Goal: Information Seeking & Learning: Compare options

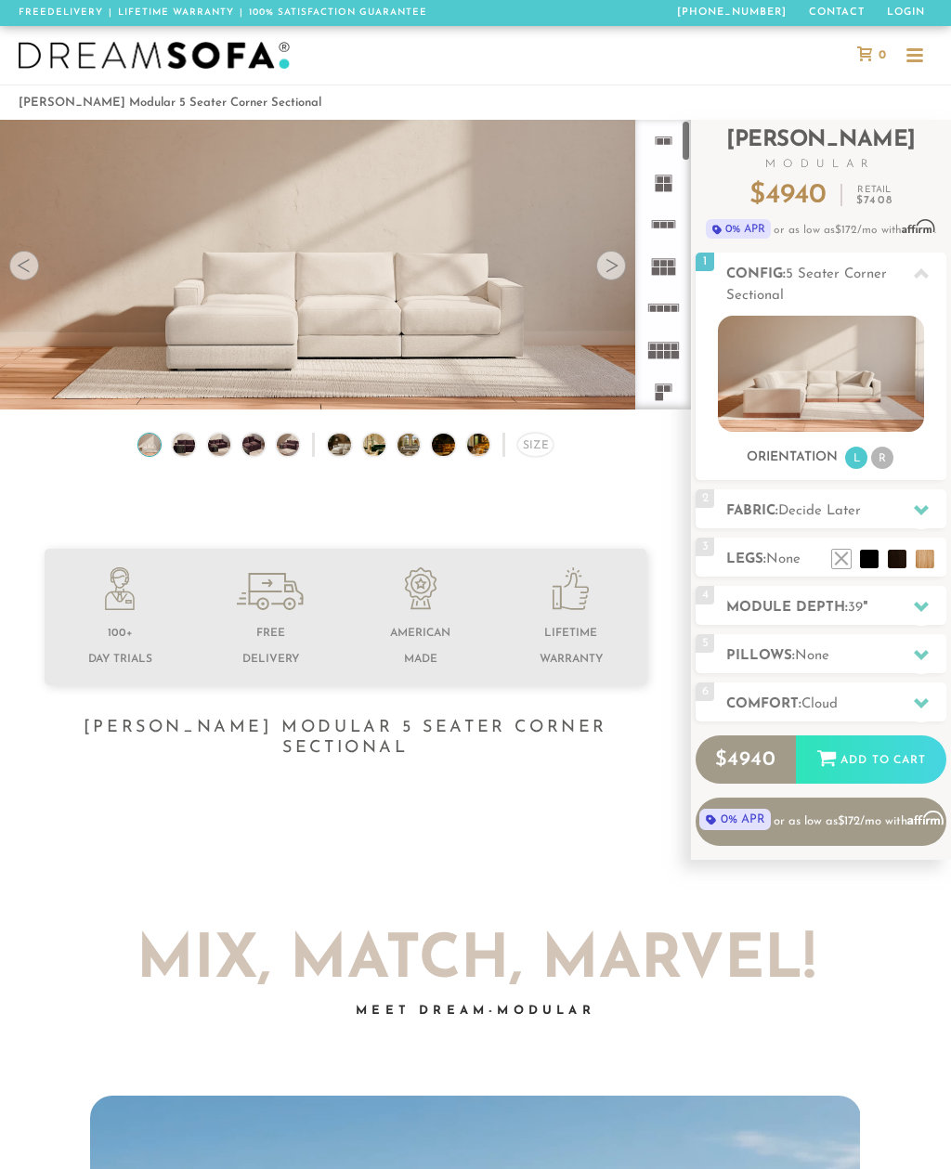
click at [670, 309] on rect at bounding box center [666, 309] width 7 height 7
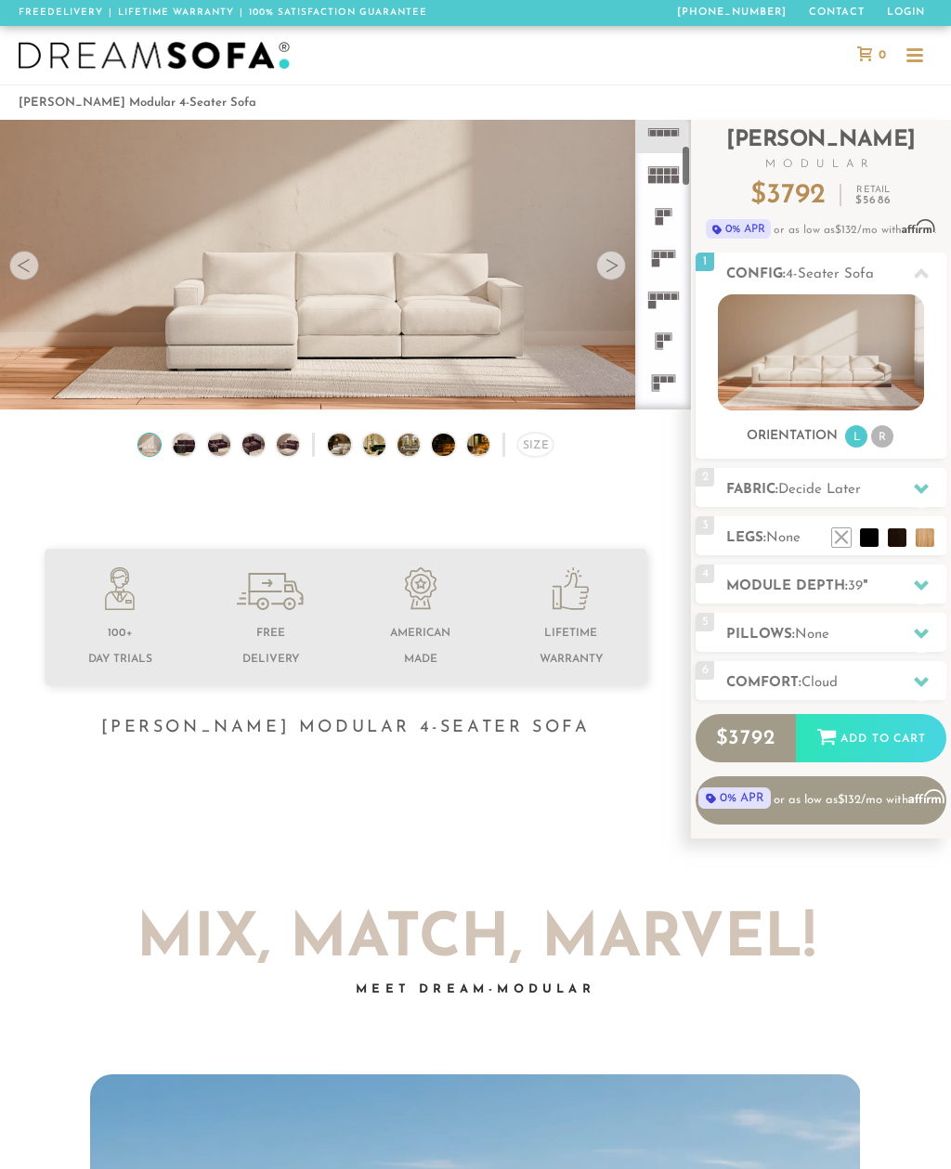
scroll to position [174, 0]
click at [667, 303] on icon at bounding box center [664, 301] width 42 height 42
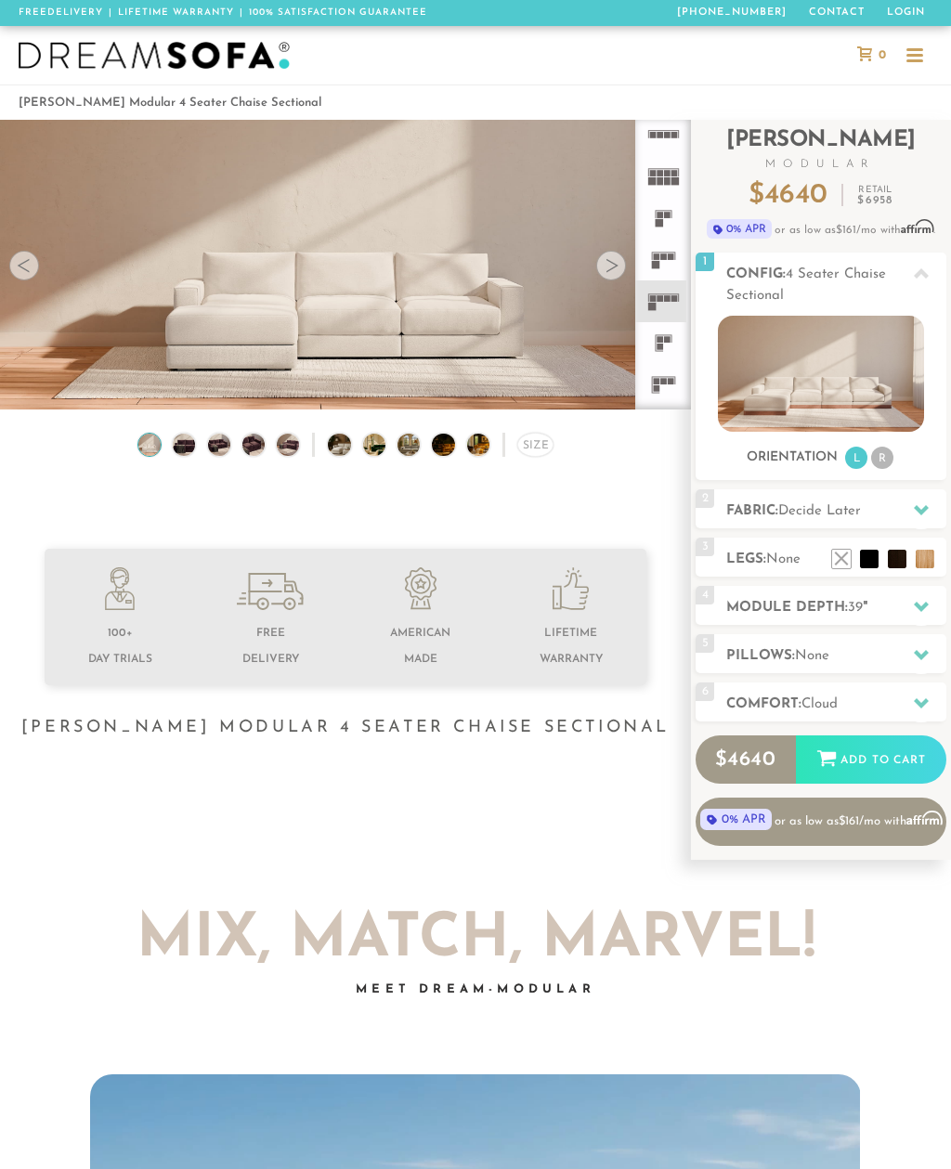
click at [671, 306] on icon at bounding box center [664, 301] width 42 height 42
click at [811, 358] on img at bounding box center [820, 374] width 205 height 116
click at [794, 373] on img at bounding box center [820, 374] width 205 height 116
click at [799, 369] on img at bounding box center [820, 374] width 205 height 116
click at [803, 351] on img at bounding box center [820, 374] width 205 height 116
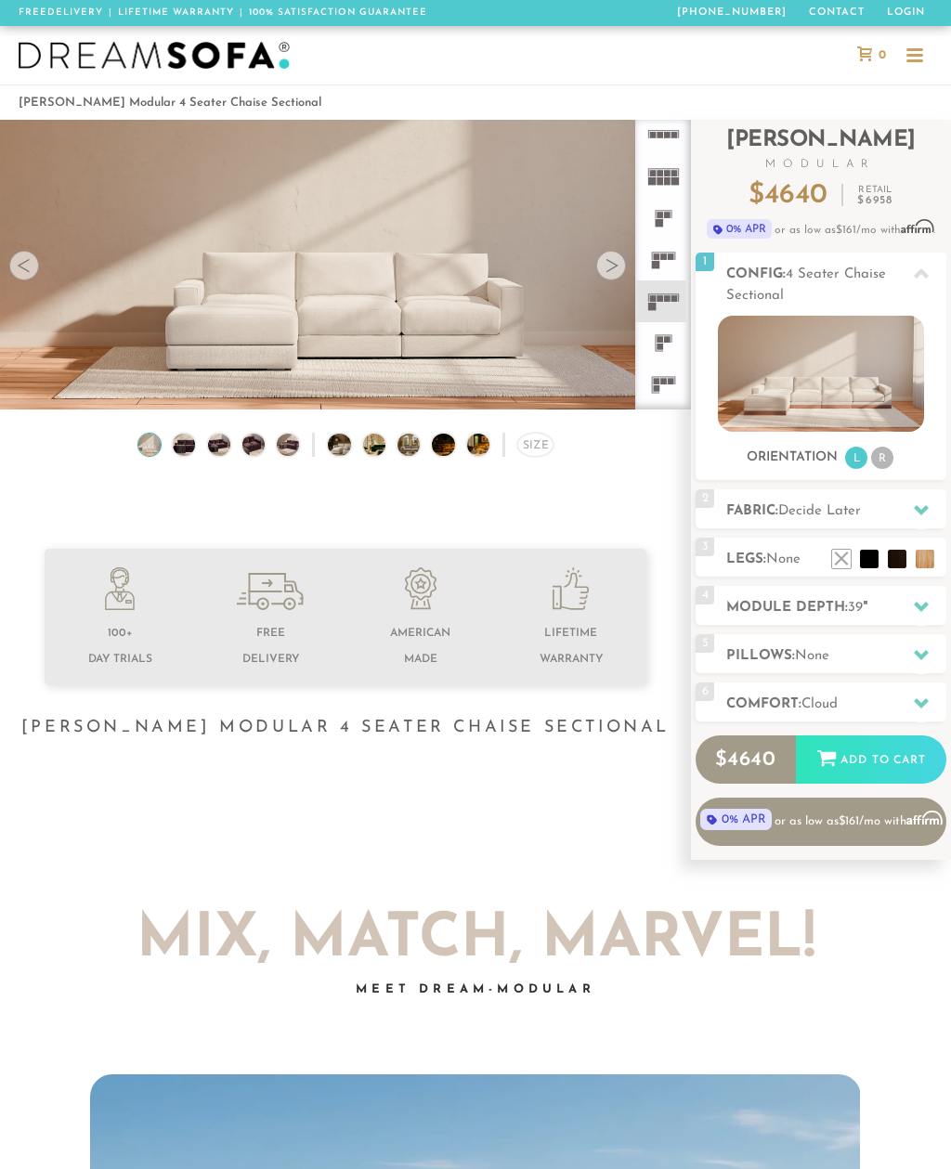
click at [802, 351] on img at bounding box center [820, 374] width 205 height 116
click at [807, 367] on img at bounding box center [820, 374] width 205 height 116
click at [807, 356] on img at bounding box center [820, 374] width 205 height 116
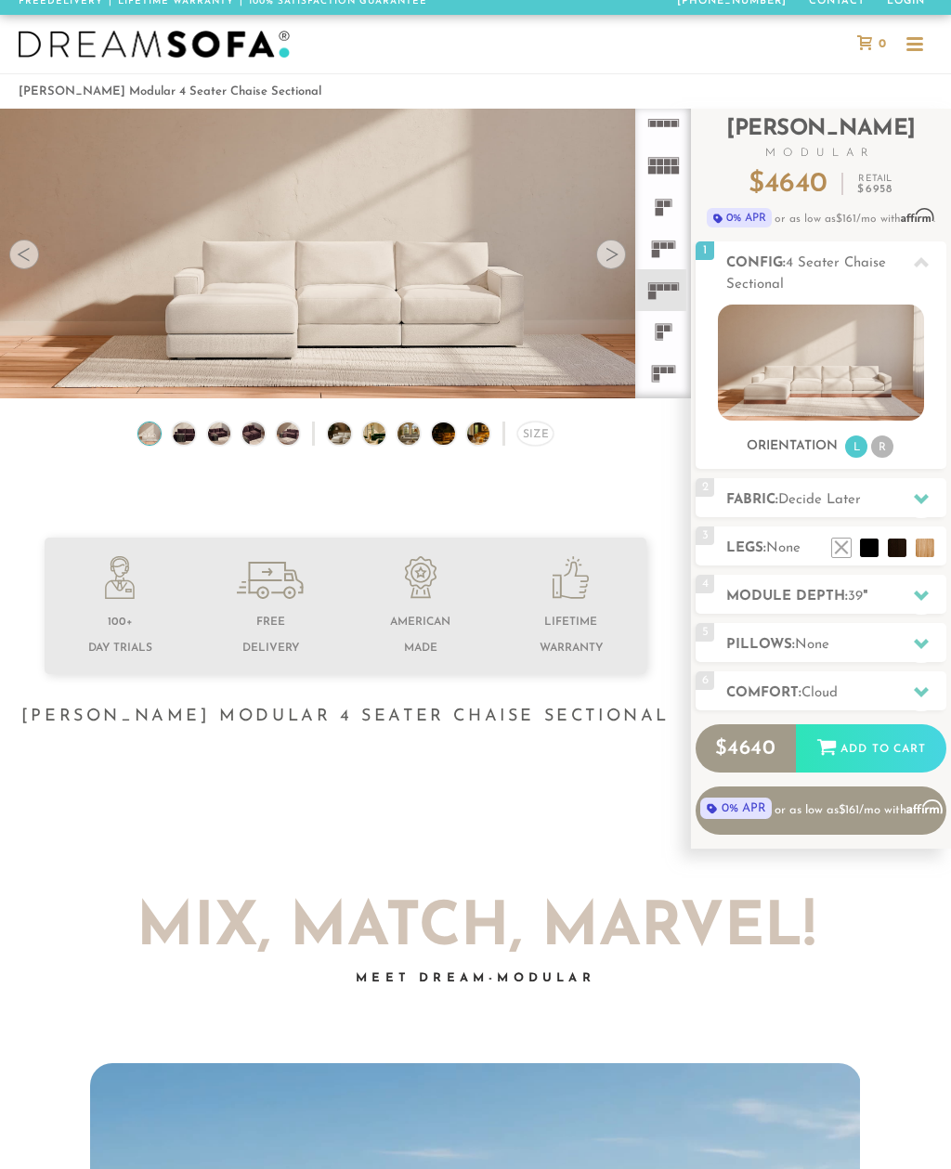
scroll to position [8, 0]
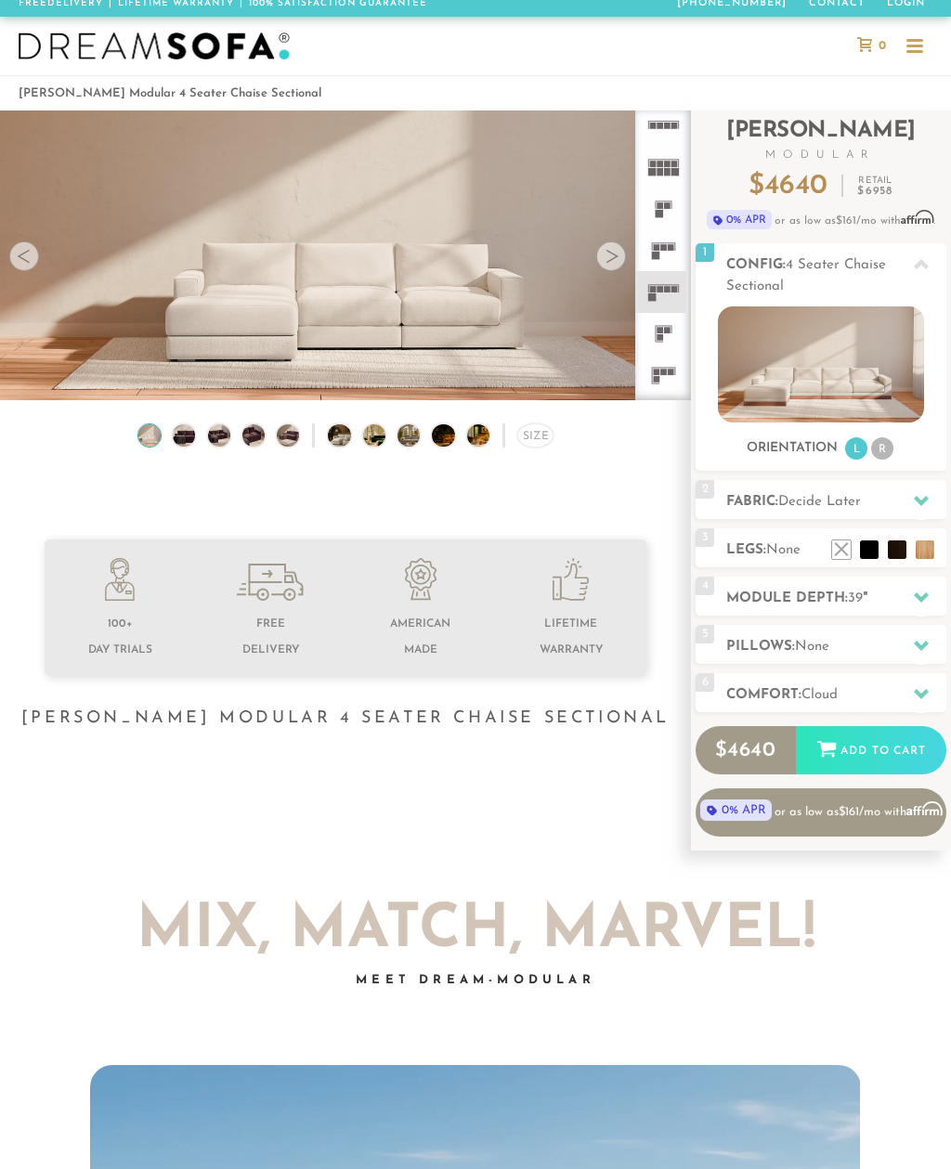
click at [623, 260] on div at bounding box center [611, 257] width 30 height 30
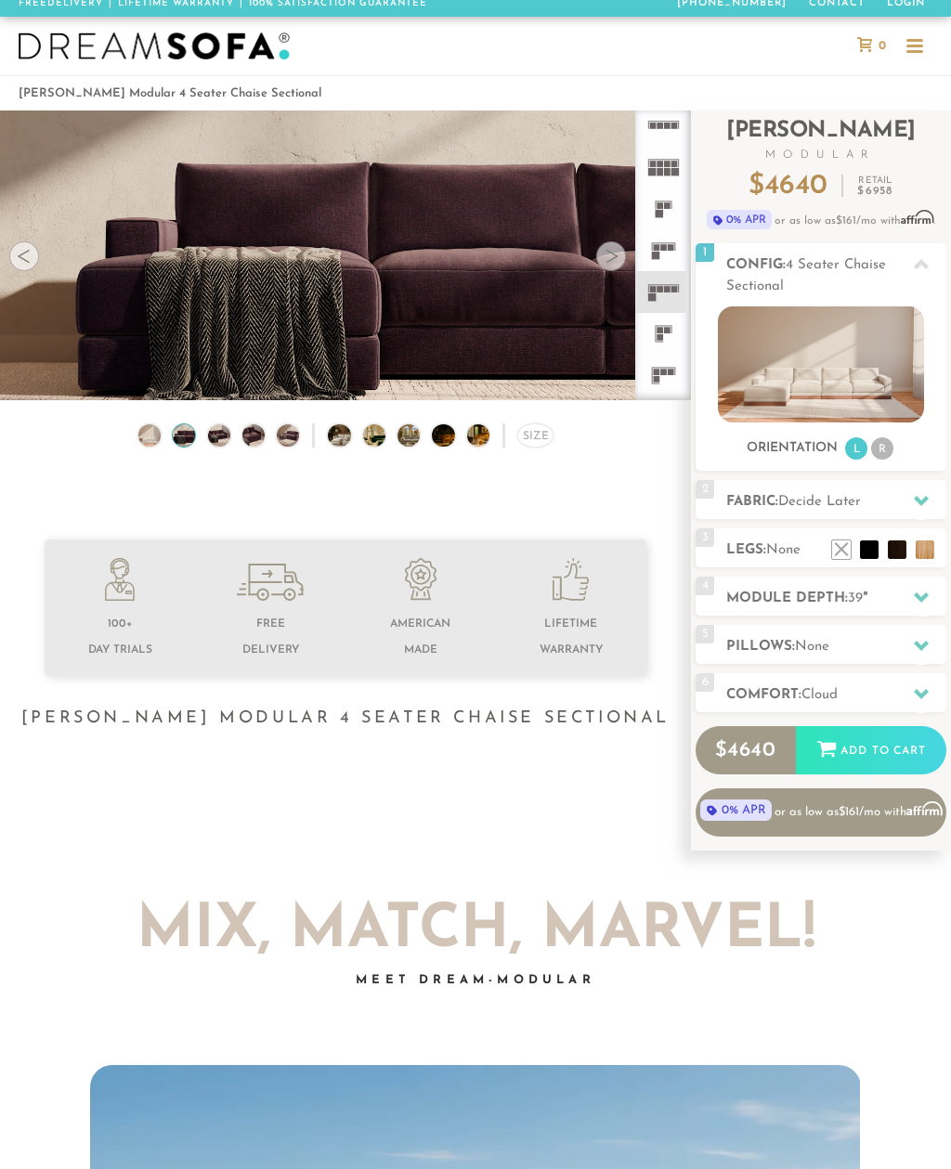
click at [624, 256] on div at bounding box center [611, 257] width 30 height 30
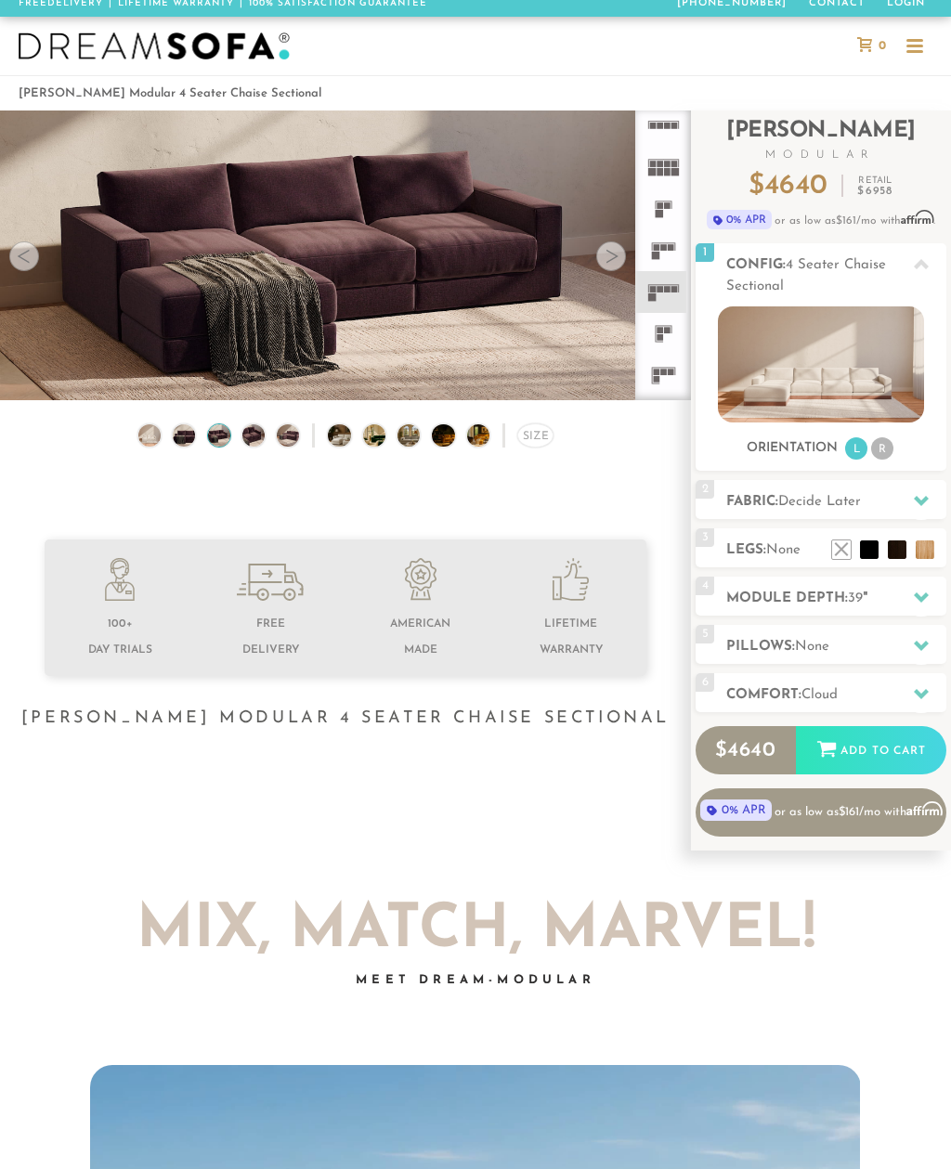
click at [623, 258] on div at bounding box center [611, 257] width 30 height 30
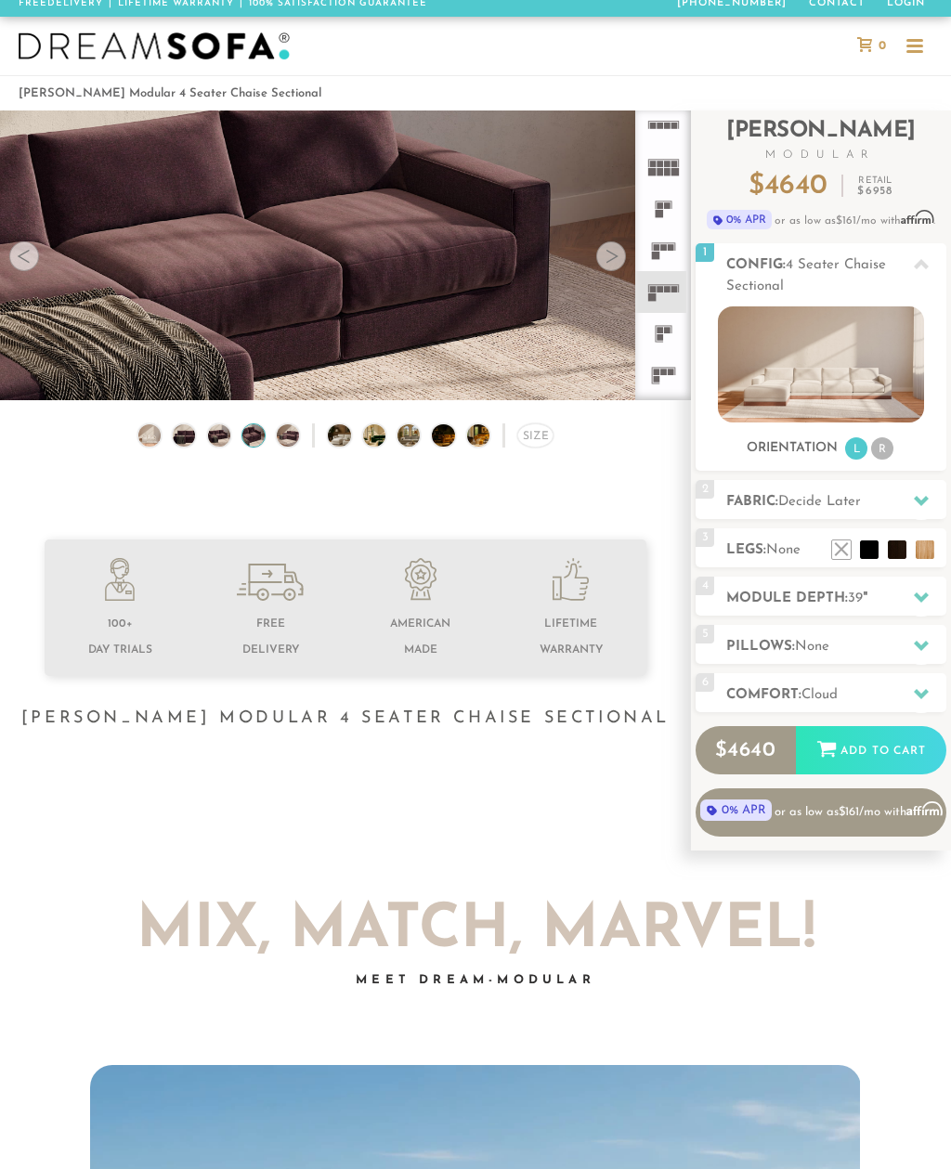
click at [623, 262] on div at bounding box center [611, 257] width 30 height 30
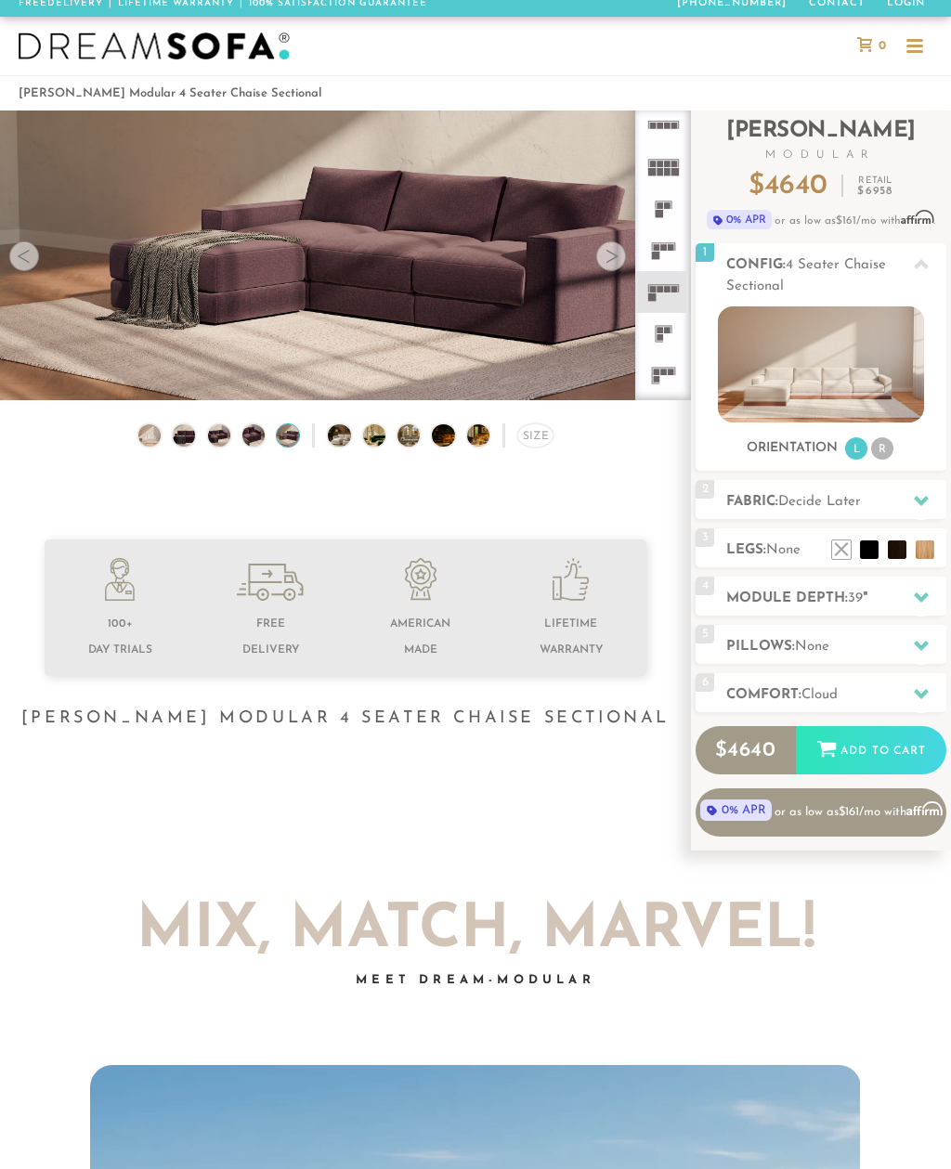
click at [631, 261] on video at bounding box center [345, 228] width 691 height 345
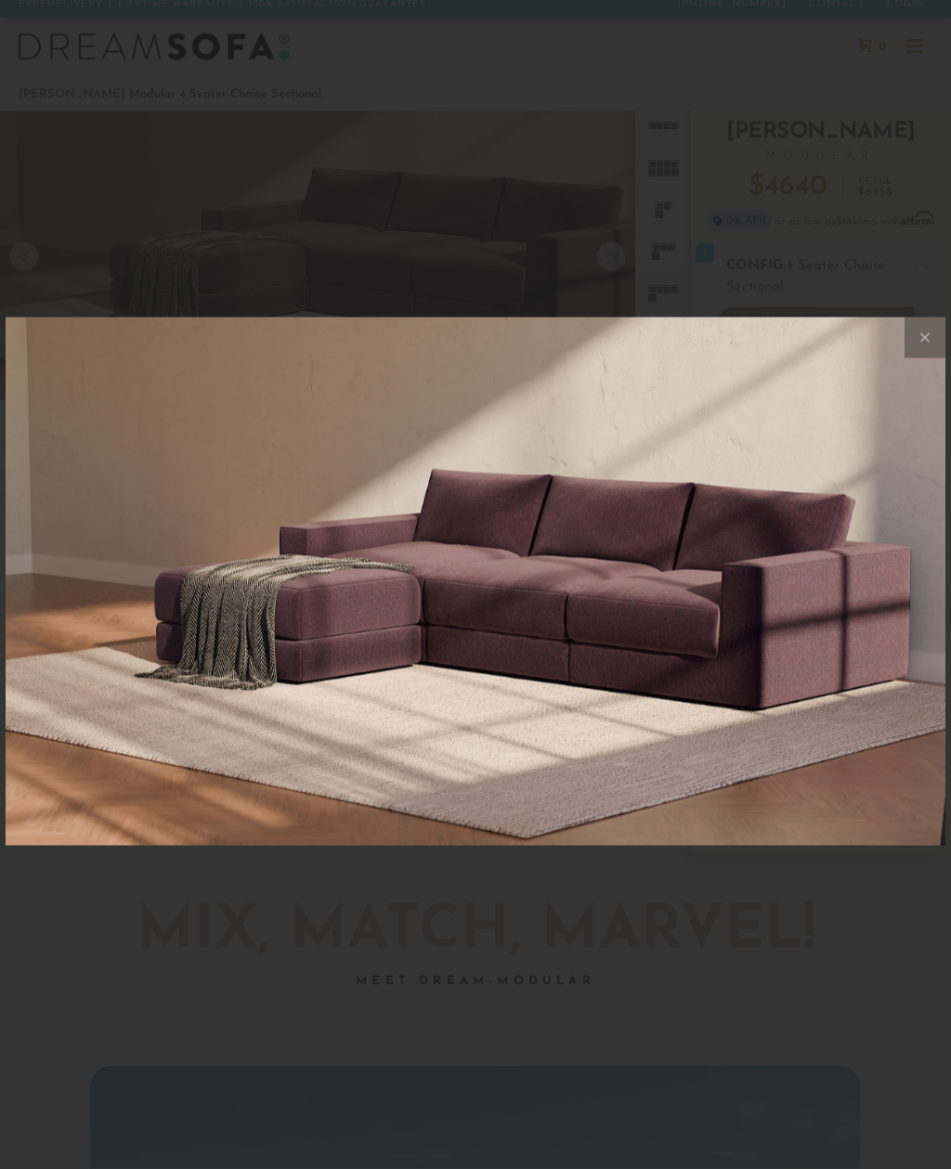
scroll to position [9, 0]
click at [926, 324] on button at bounding box center [925, 338] width 41 height 41
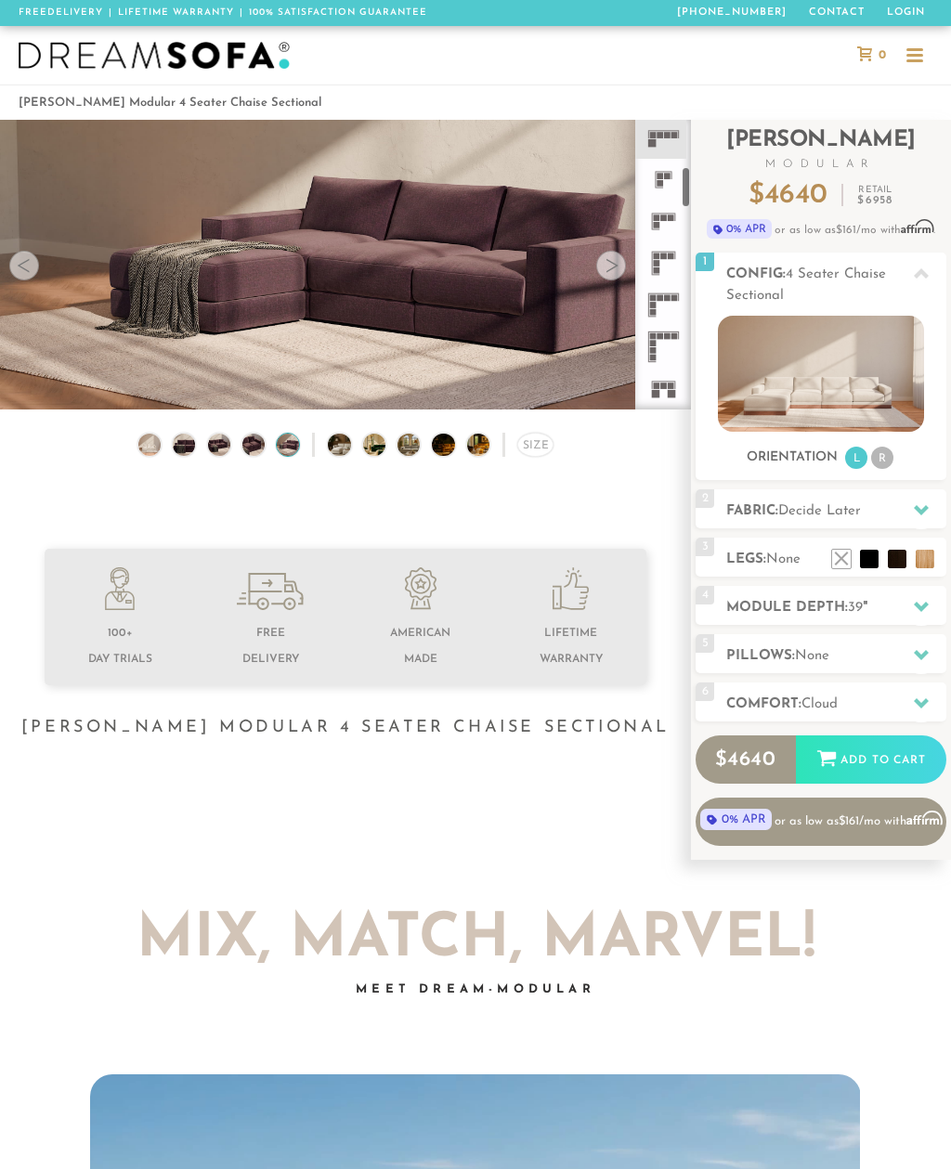
scroll to position [342, 0]
click at [666, 301] on icon at bounding box center [664, 301] width 42 height 42
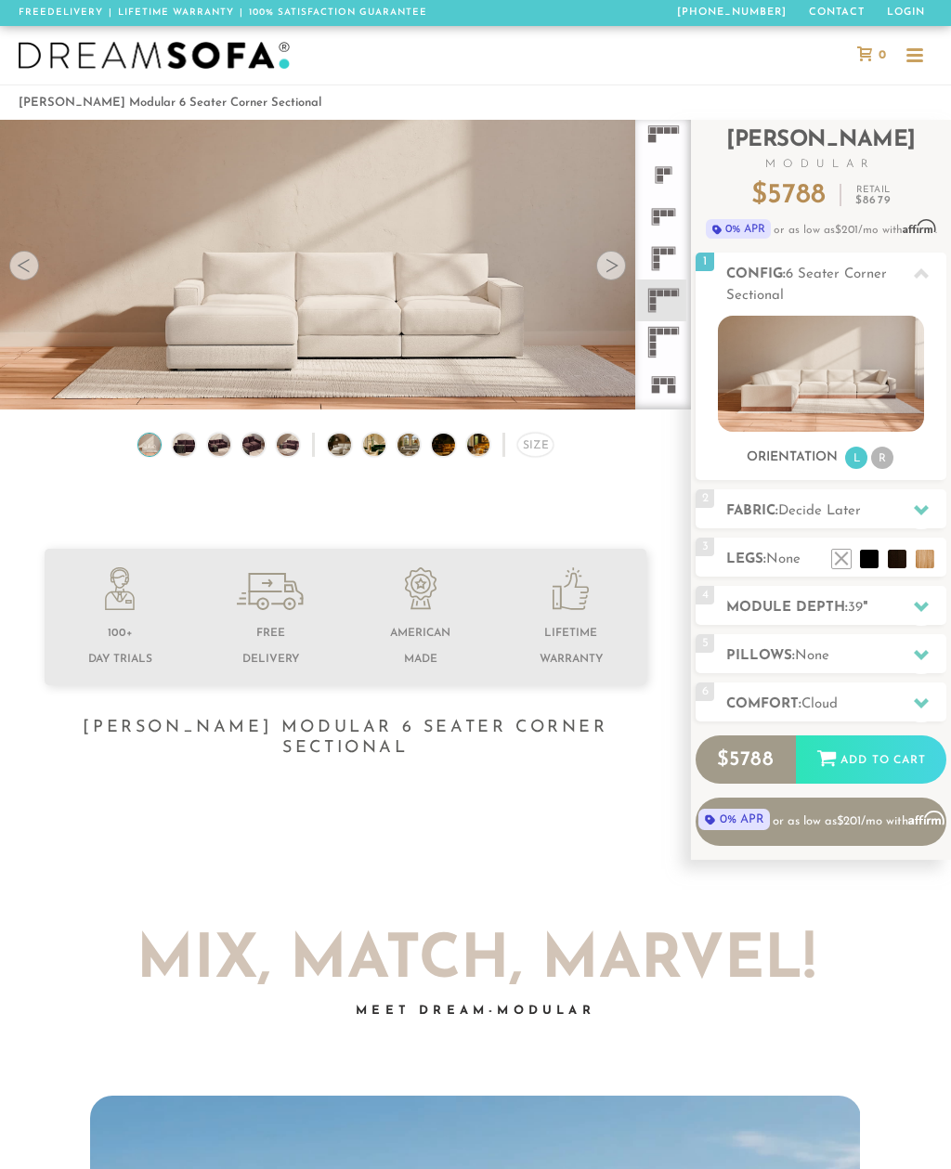
click at [671, 303] on icon at bounding box center [664, 301] width 42 height 42
click at [945, 289] on h2 "Config: 6 Seater Corner Sectional" at bounding box center [836, 285] width 220 height 43
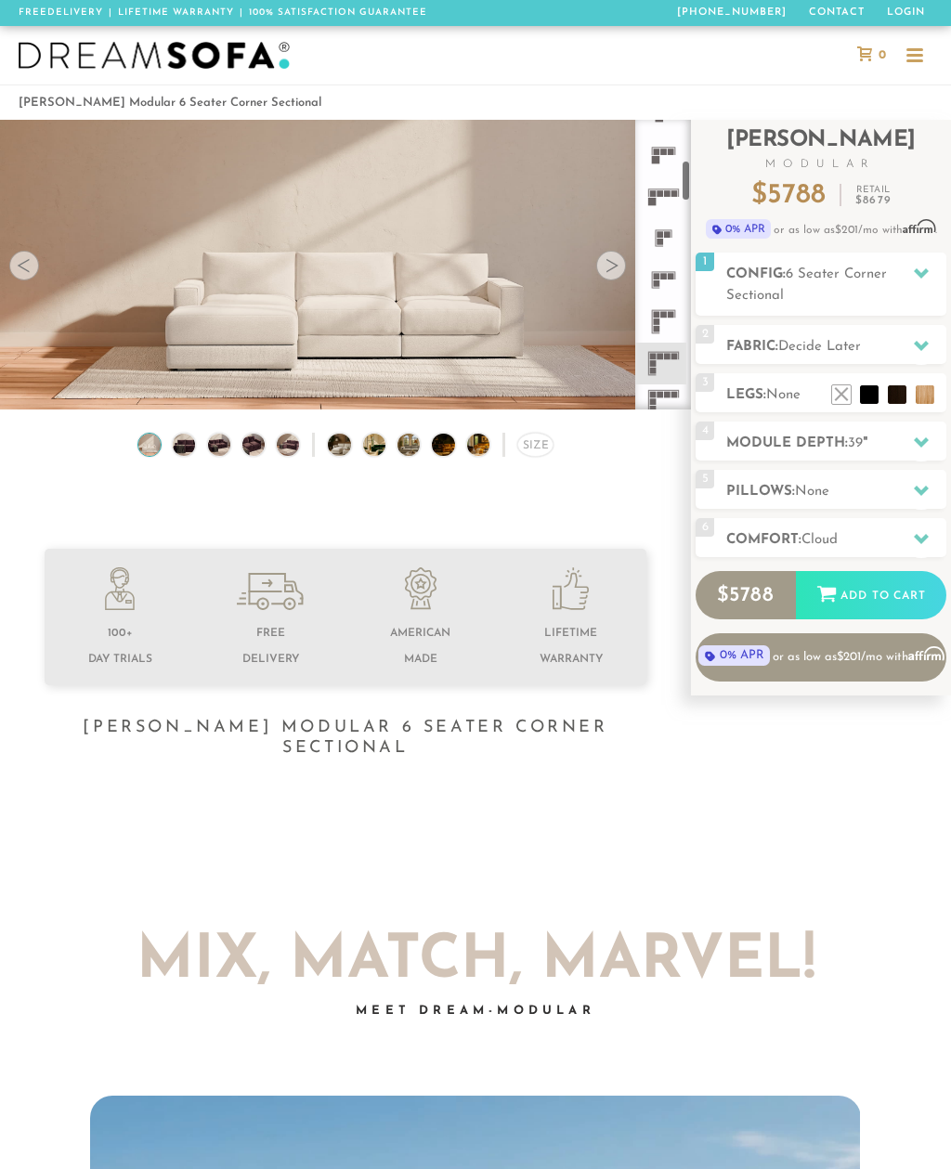
scroll to position [279, 0]
click at [661, 194] on rect at bounding box center [660, 193] width 7 height 7
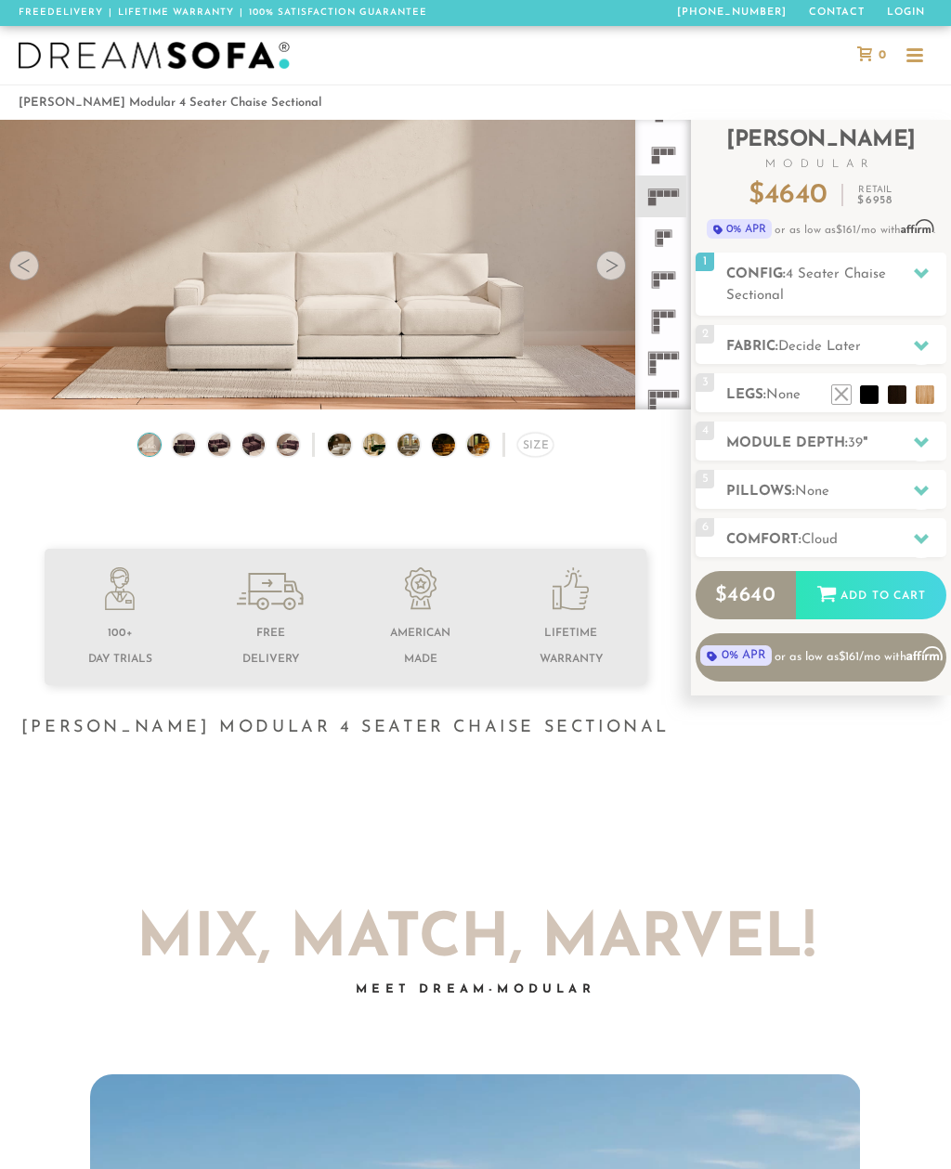
click at [668, 202] on icon at bounding box center [664, 197] width 42 height 42
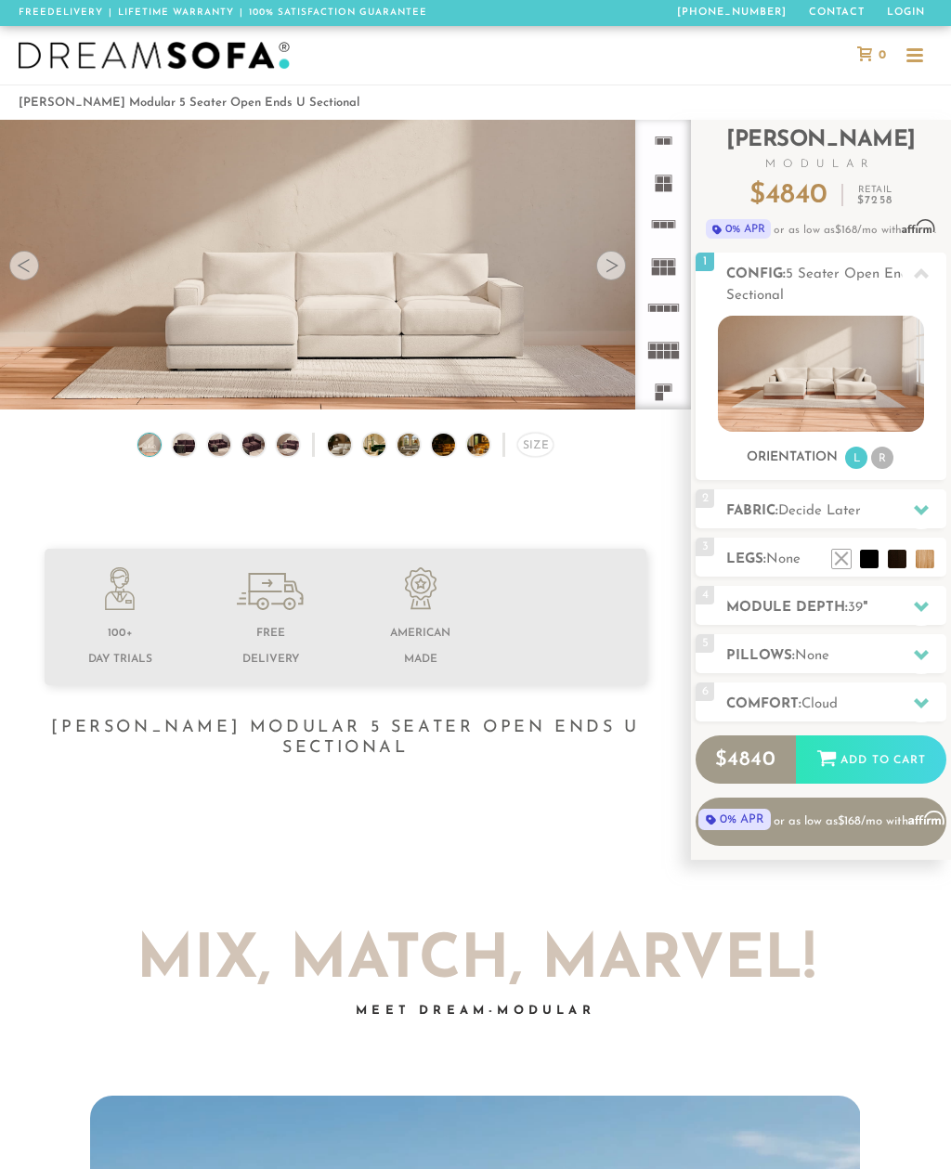
scroll to position [17897, 951]
click at [819, 369] on img at bounding box center [820, 374] width 205 height 116
click at [835, 389] on img at bounding box center [820, 374] width 205 height 116
click at [847, 374] on img at bounding box center [820, 374] width 205 height 116
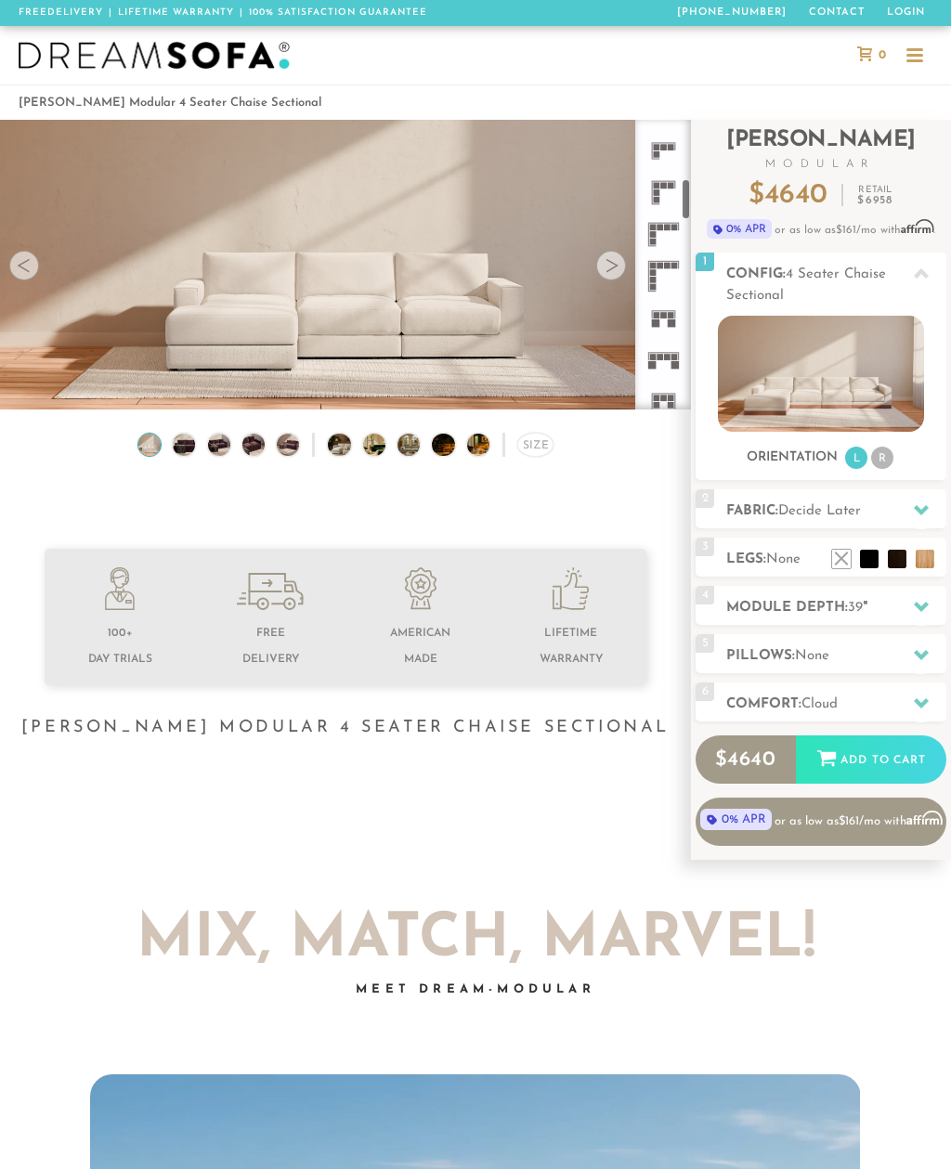
scroll to position [409, 0]
click at [673, 358] on rect at bounding box center [674, 356] width 7 height 7
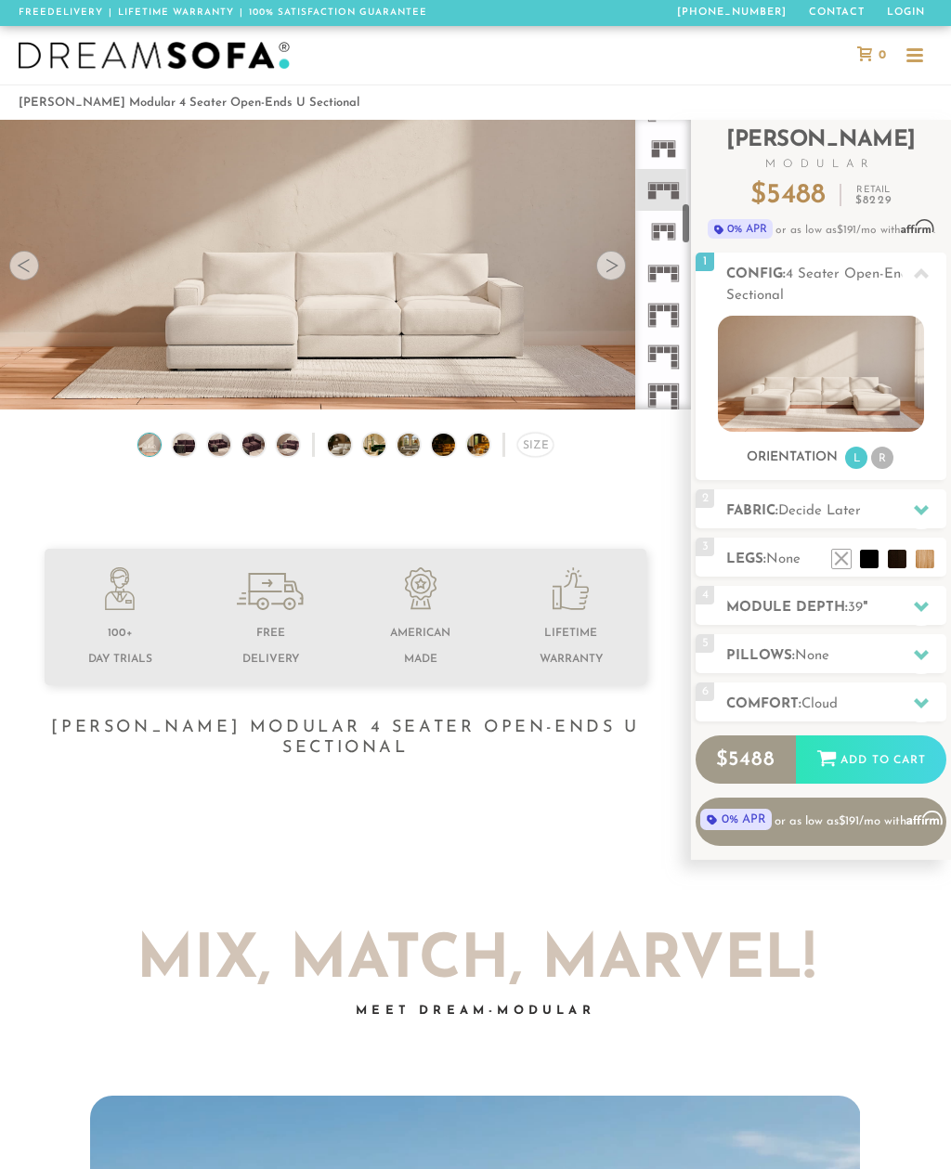
scroll to position [581, 0]
click at [676, 272] on rect at bounding box center [674, 273] width 7 height 7
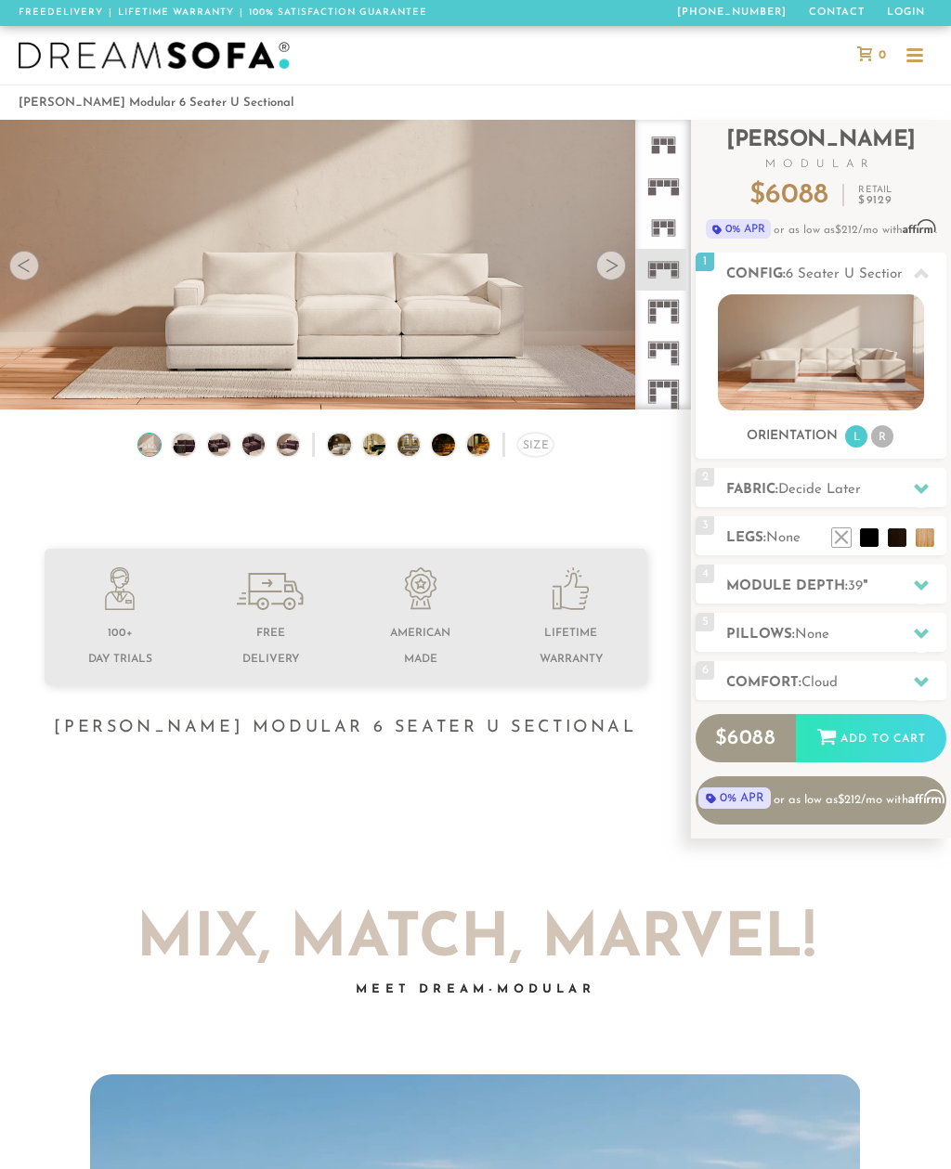
click at [679, 183] on rect at bounding box center [678, 182] width 1 height 7
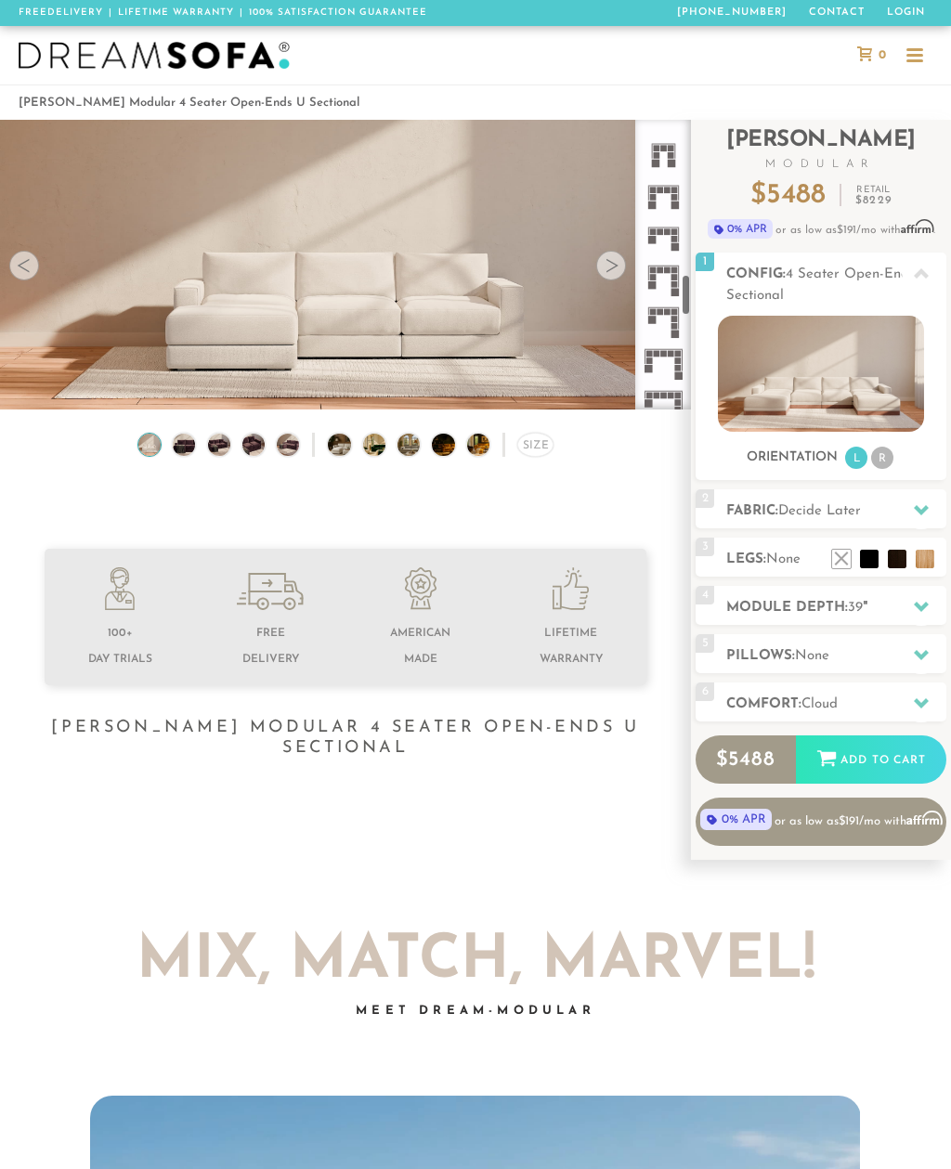
scroll to position [1078, 0]
click at [679, 225] on rect at bounding box center [678, 229] width 1 height 14
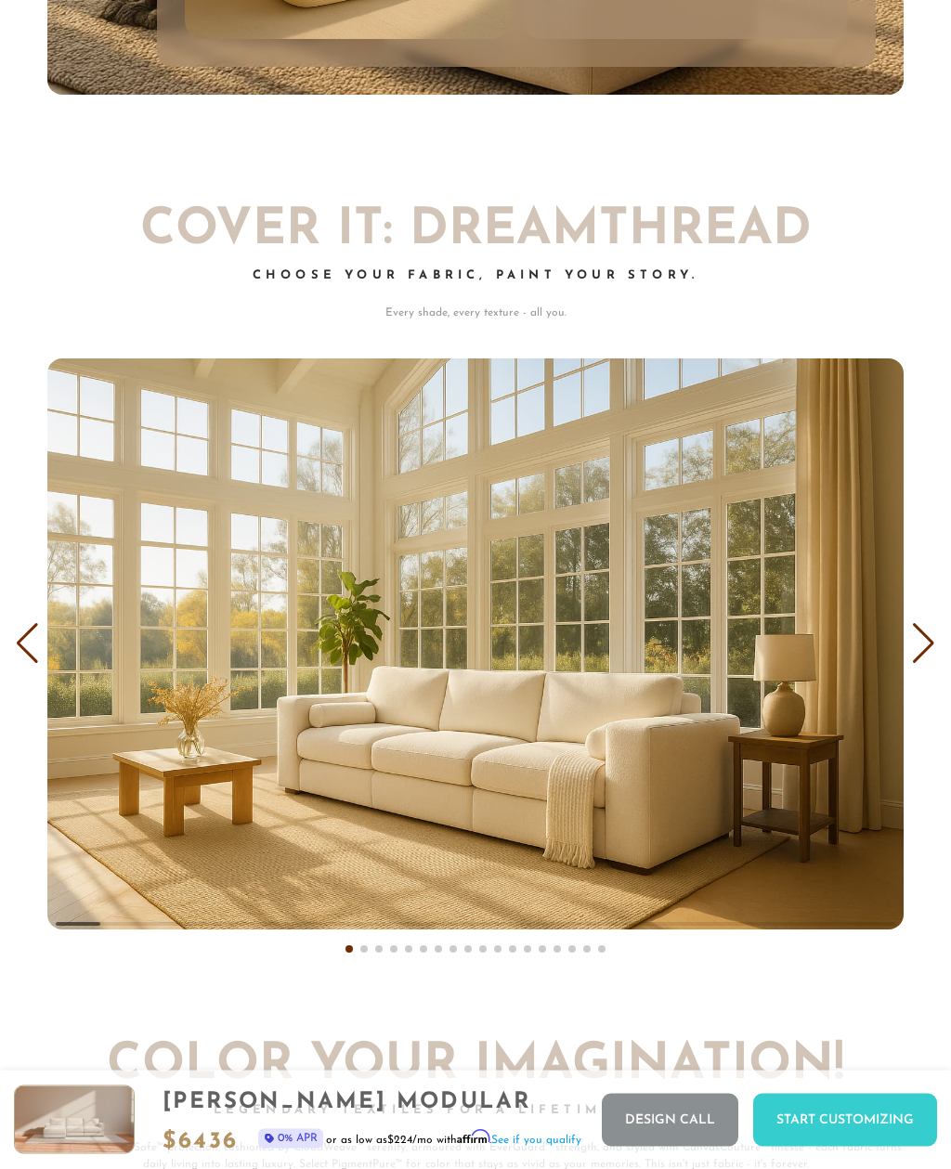
scroll to position [9170, 0]
click at [915, 623] on div "Next slide" at bounding box center [923, 643] width 25 height 41
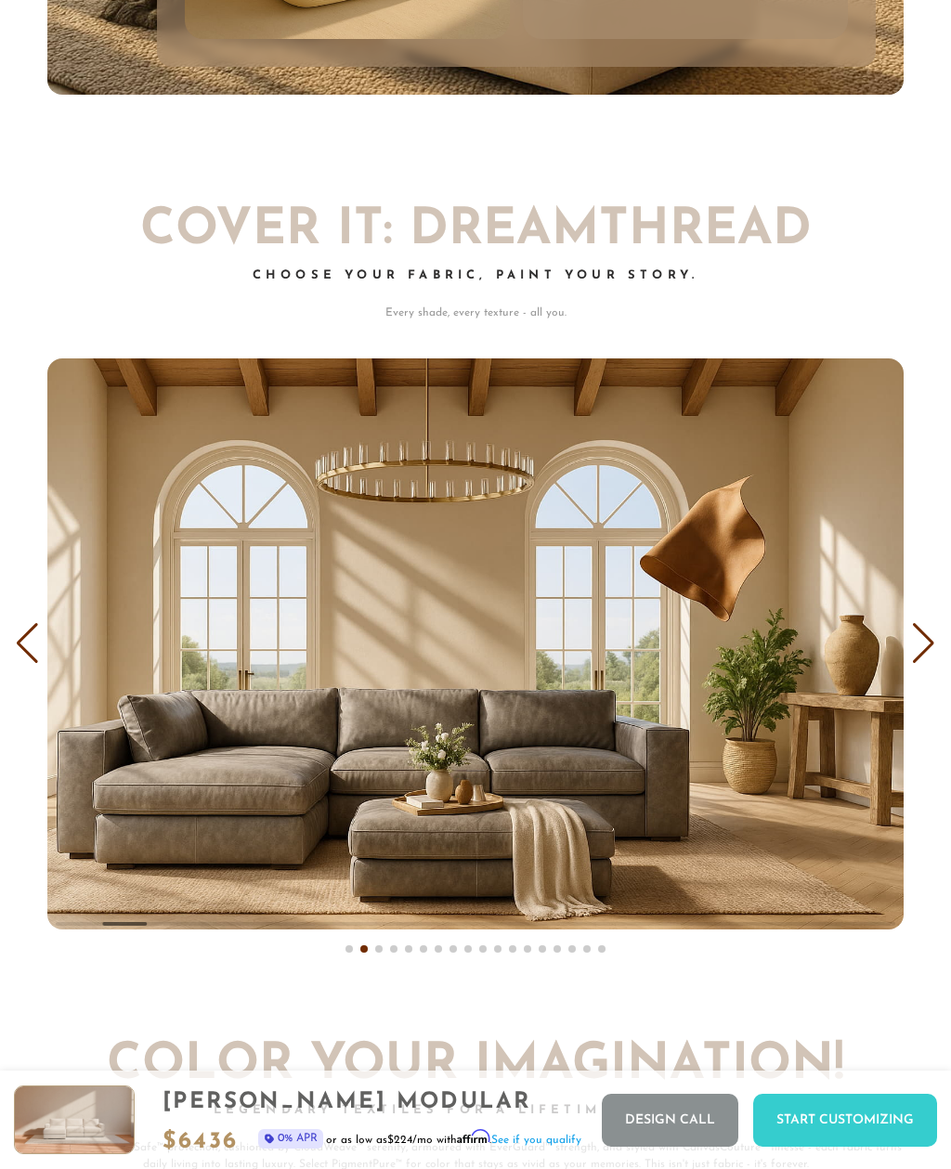
click at [922, 631] on div "Next slide" at bounding box center [923, 643] width 25 height 41
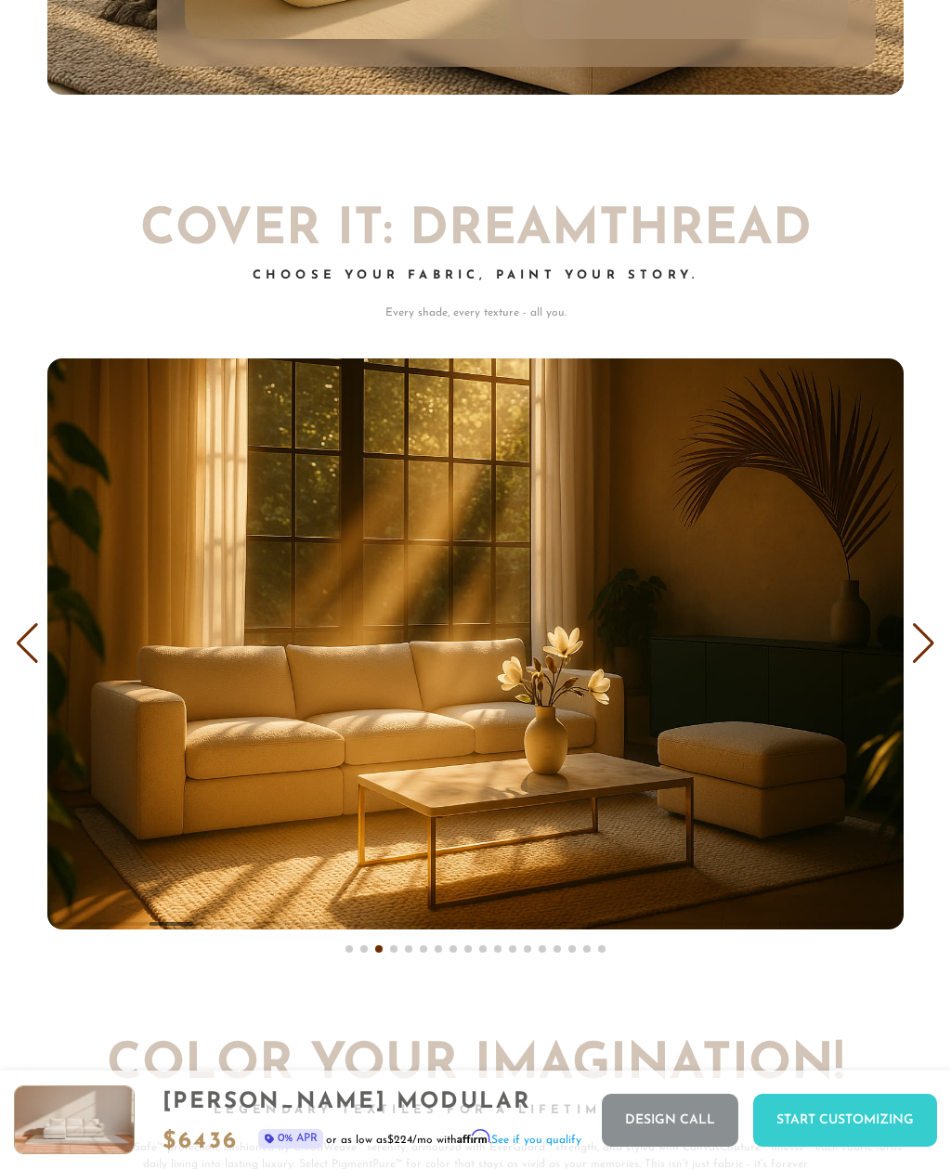
click at [923, 628] on div "Next slide" at bounding box center [923, 643] width 25 height 41
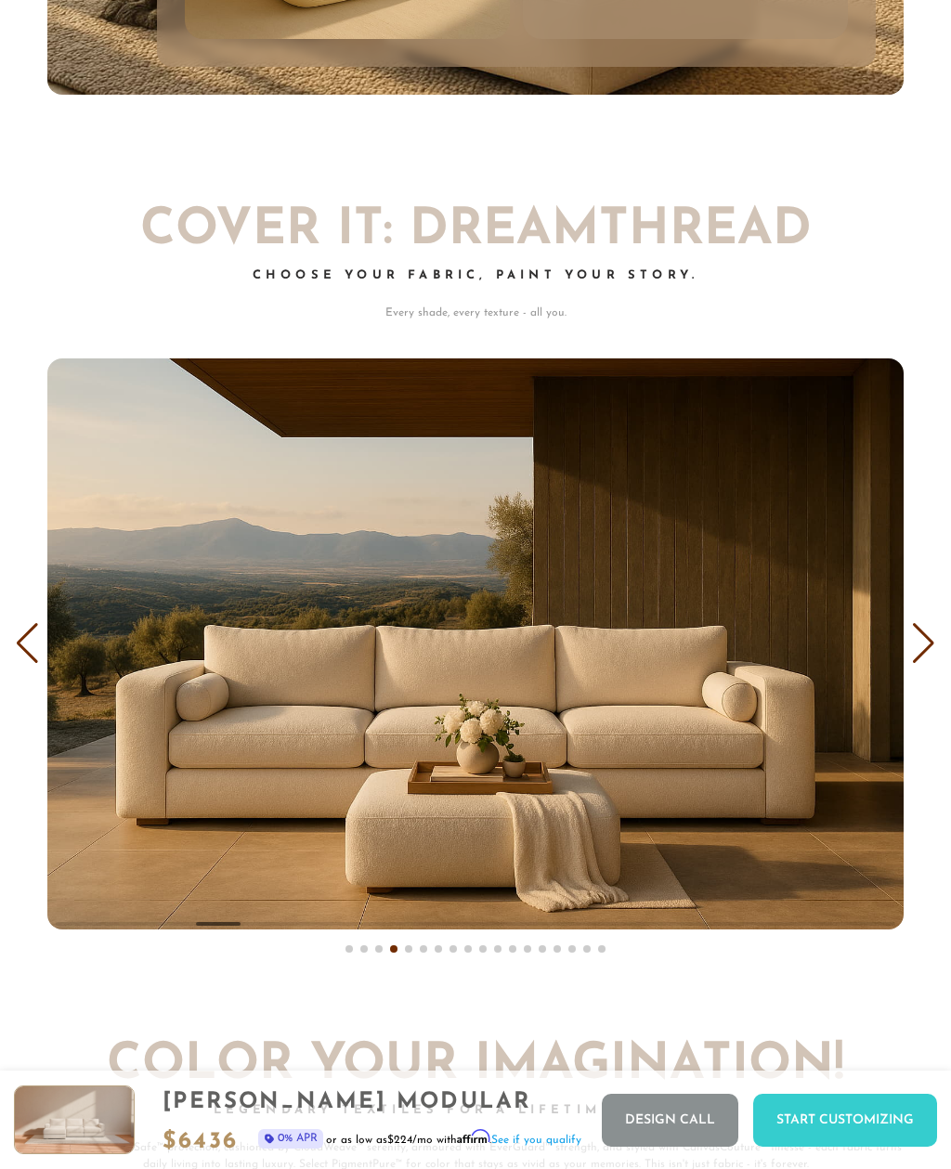
click at [916, 632] on div "Next slide" at bounding box center [923, 643] width 25 height 41
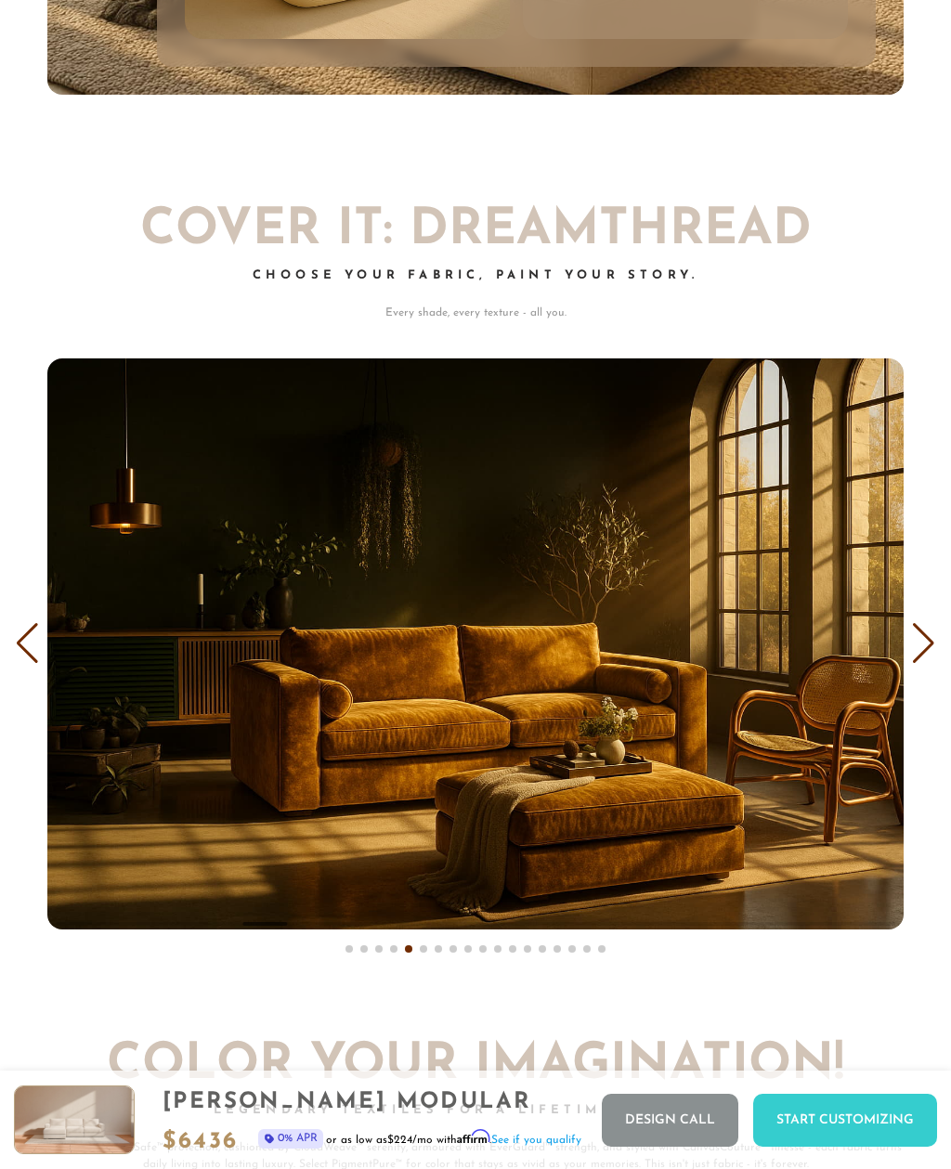
click at [916, 630] on div "Next slide" at bounding box center [923, 643] width 25 height 41
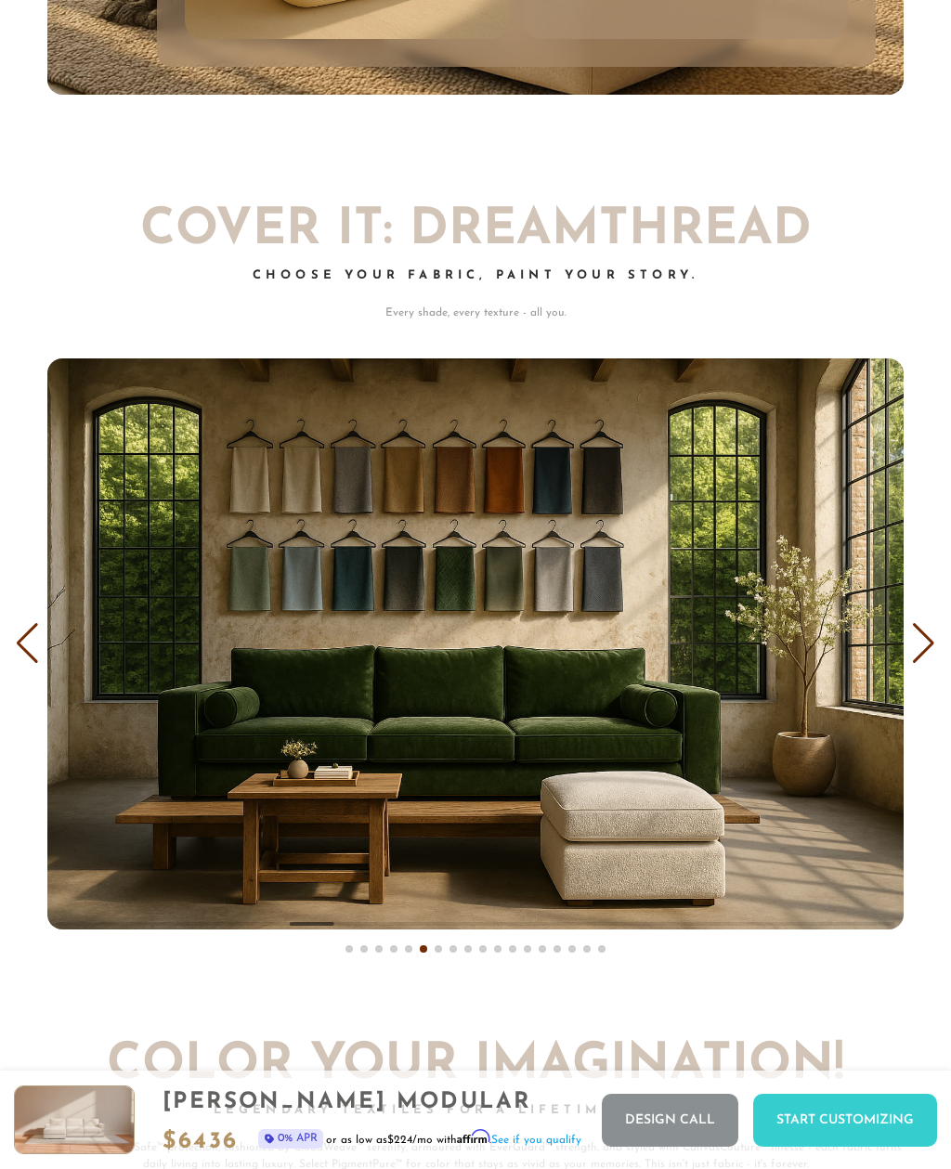
click at [916, 630] on div "Next slide" at bounding box center [923, 643] width 25 height 41
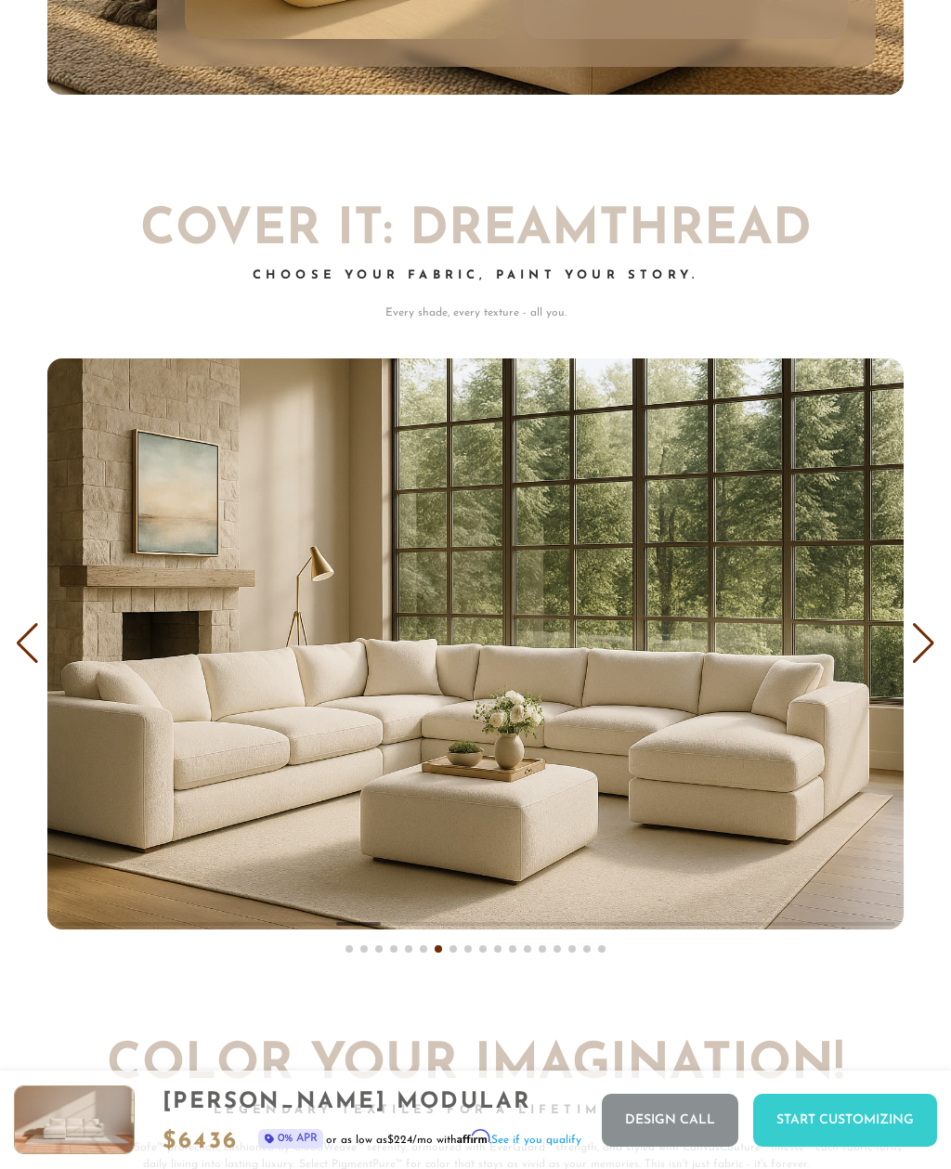
click at [922, 623] on div "Next slide" at bounding box center [923, 643] width 25 height 41
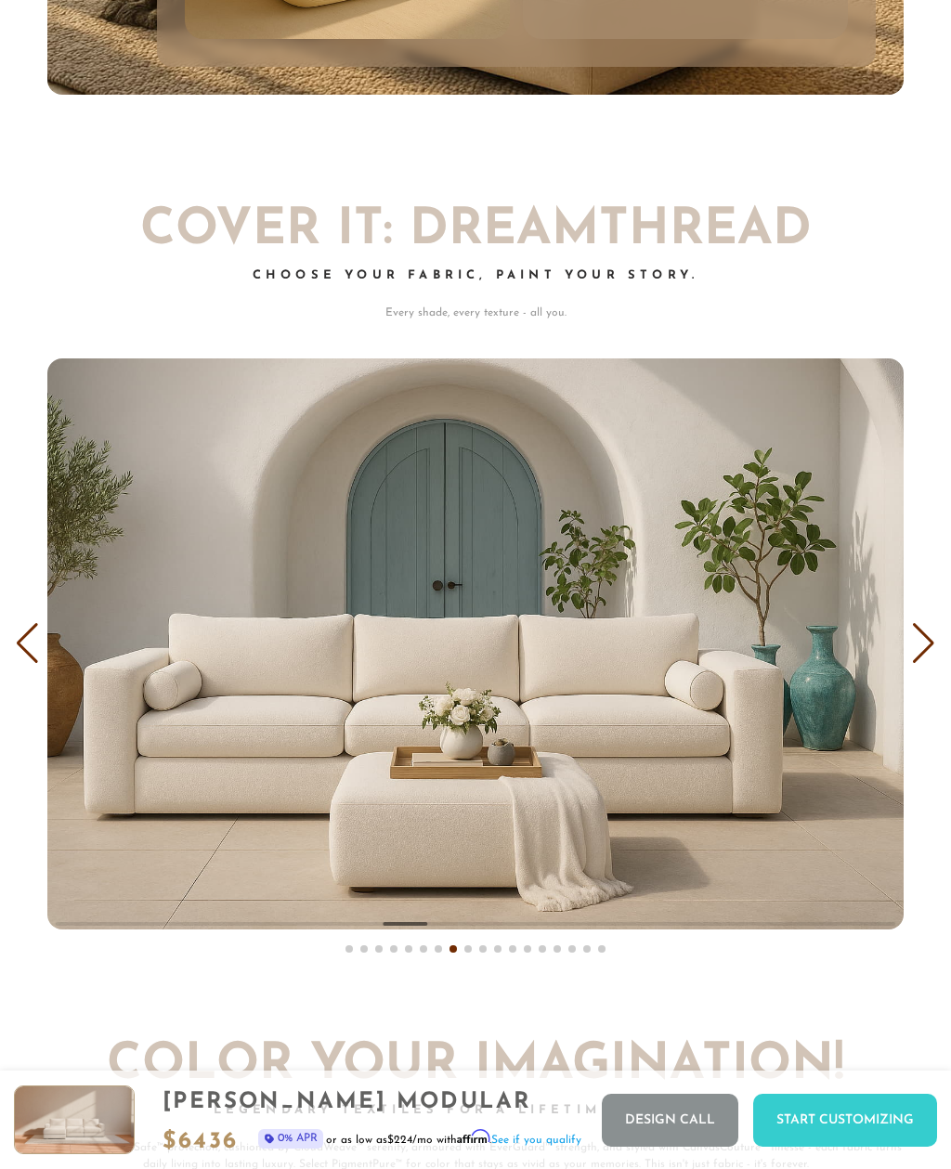
click at [920, 623] on div "Next slide" at bounding box center [923, 643] width 25 height 41
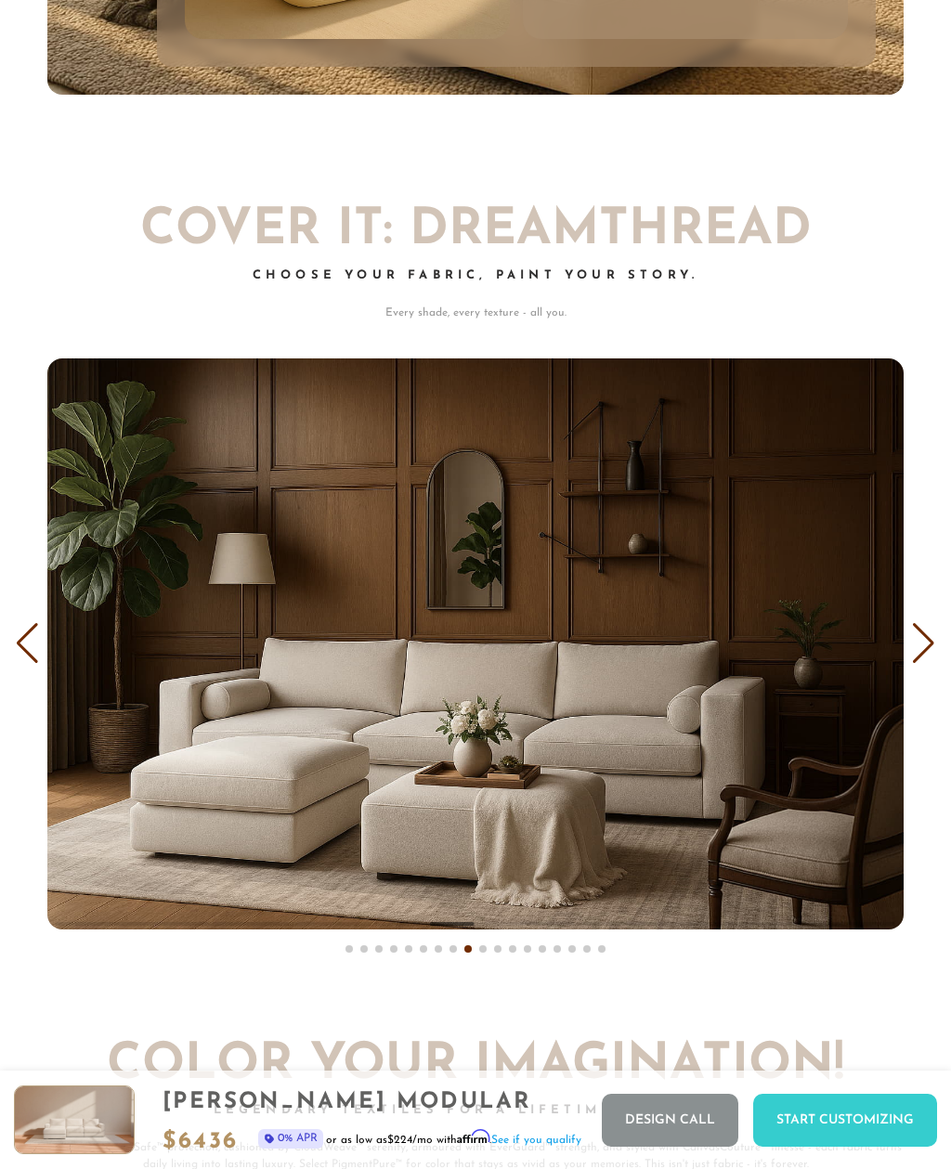
click at [912, 632] on div "Next slide" at bounding box center [923, 643] width 25 height 41
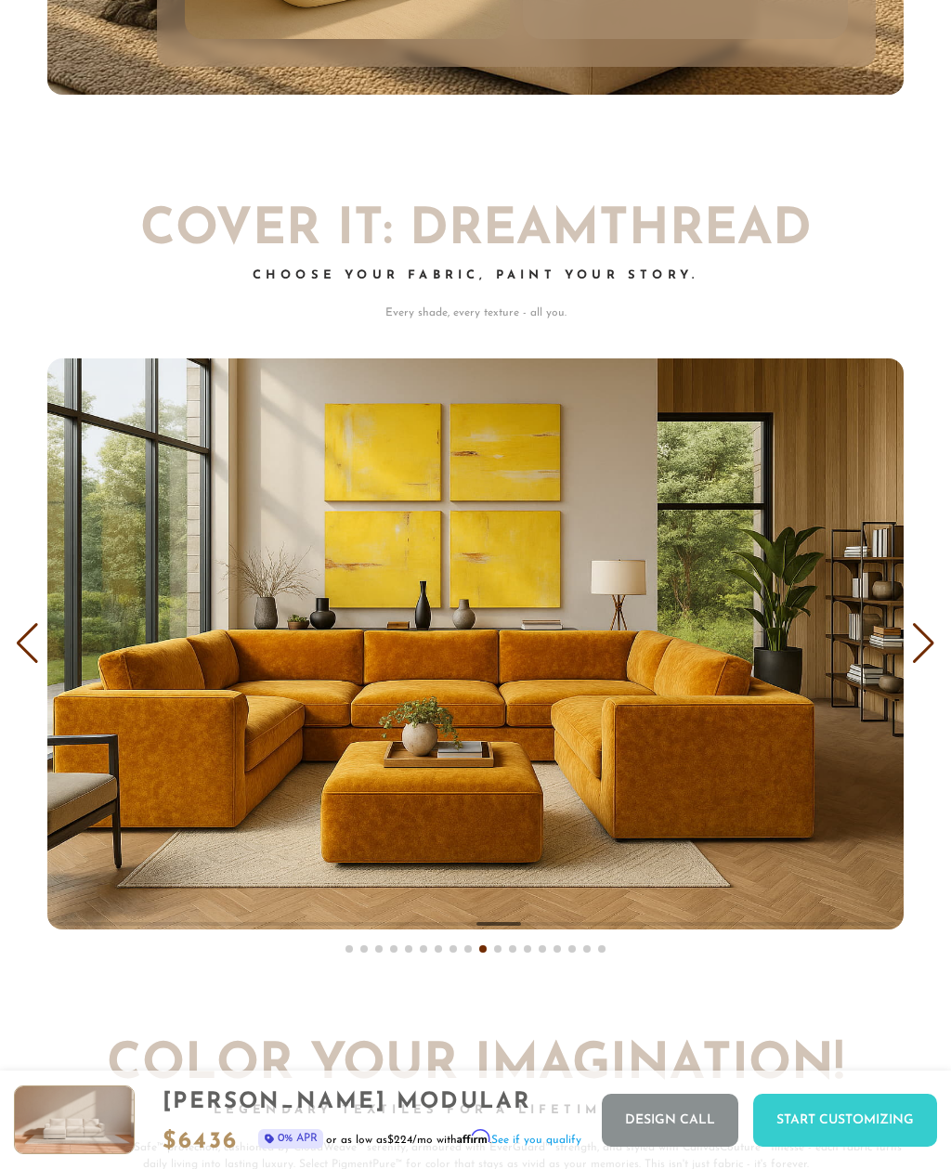
click at [15, 626] on div "Previous slide" at bounding box center [27, 643] width 25 height 41
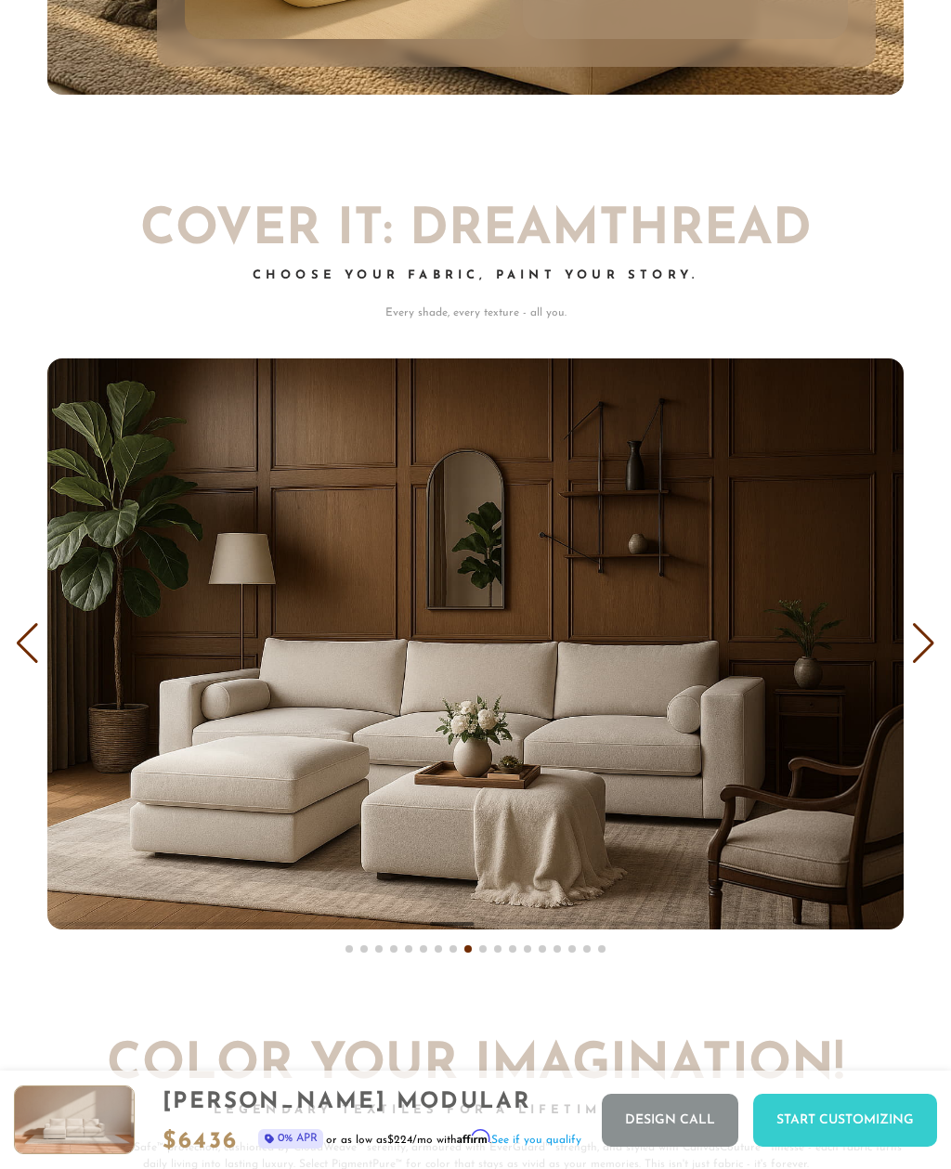
click at [920, 630] on div "Next slide" at bounding box center [923, 643] width 25 height 41
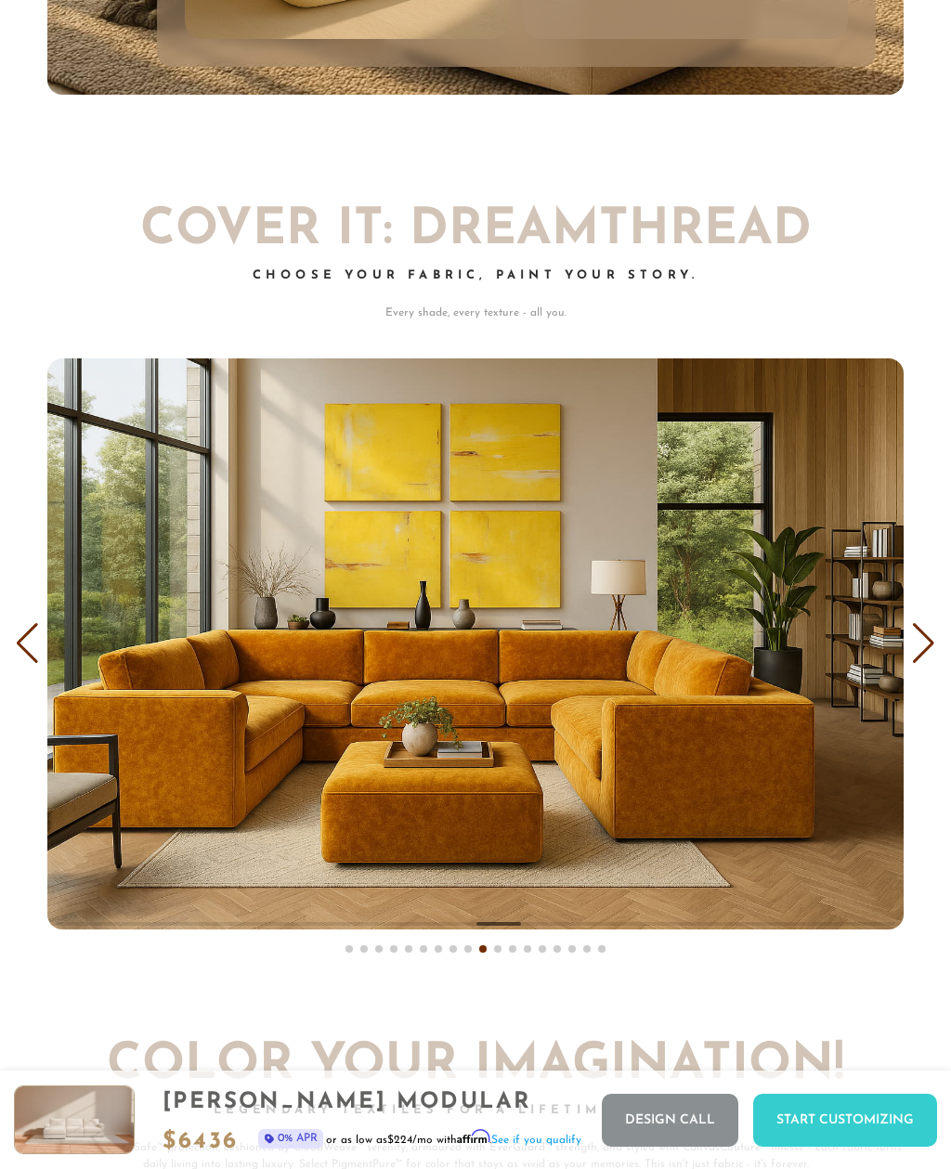
click at [921, 627] on div "Next slide" at bounding box center [923, 643] width 25 height 41
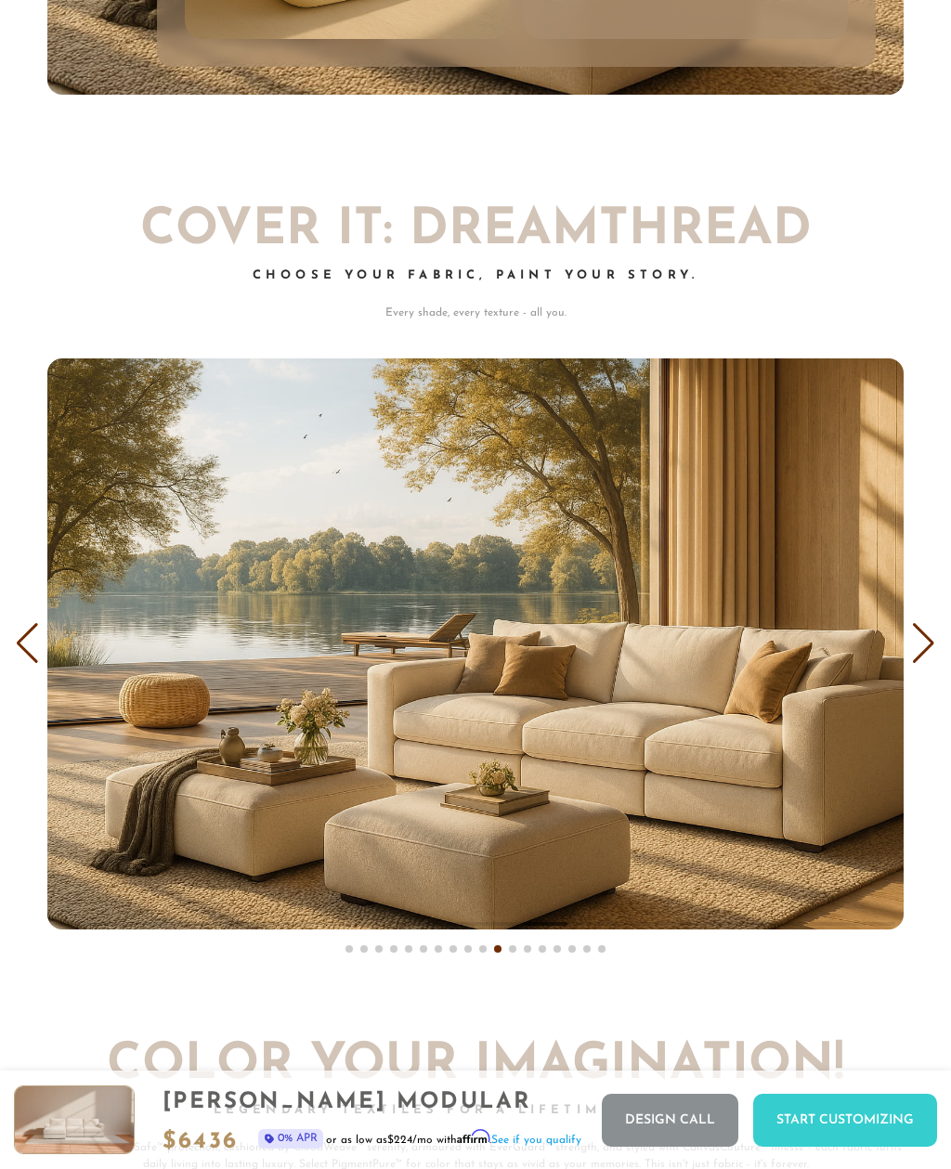
click at [919, 627] on div "Next slide" at bounding box center [923, 643] width 25 height 41
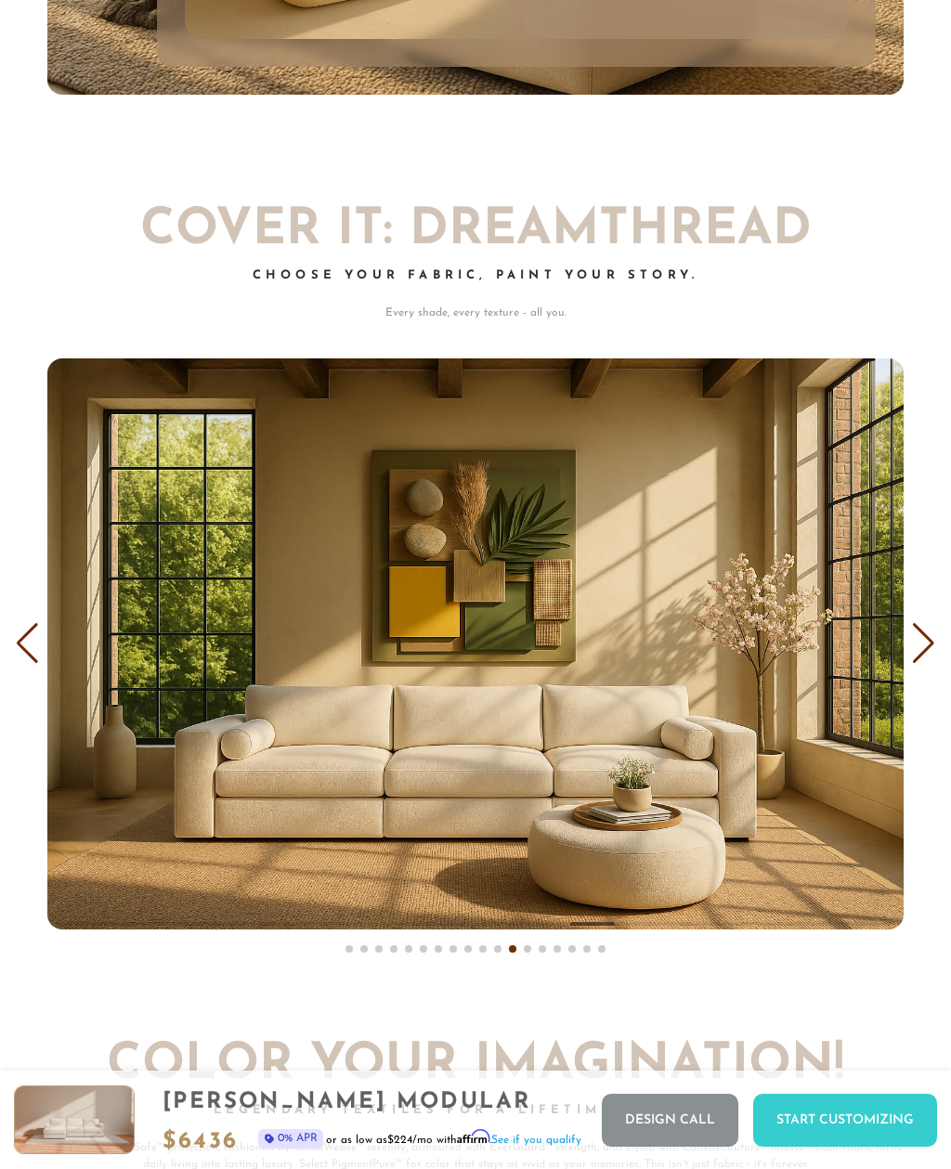
click at [911, 630] on div "Next slide" at bounding box center [923, 643] width 25 height 41
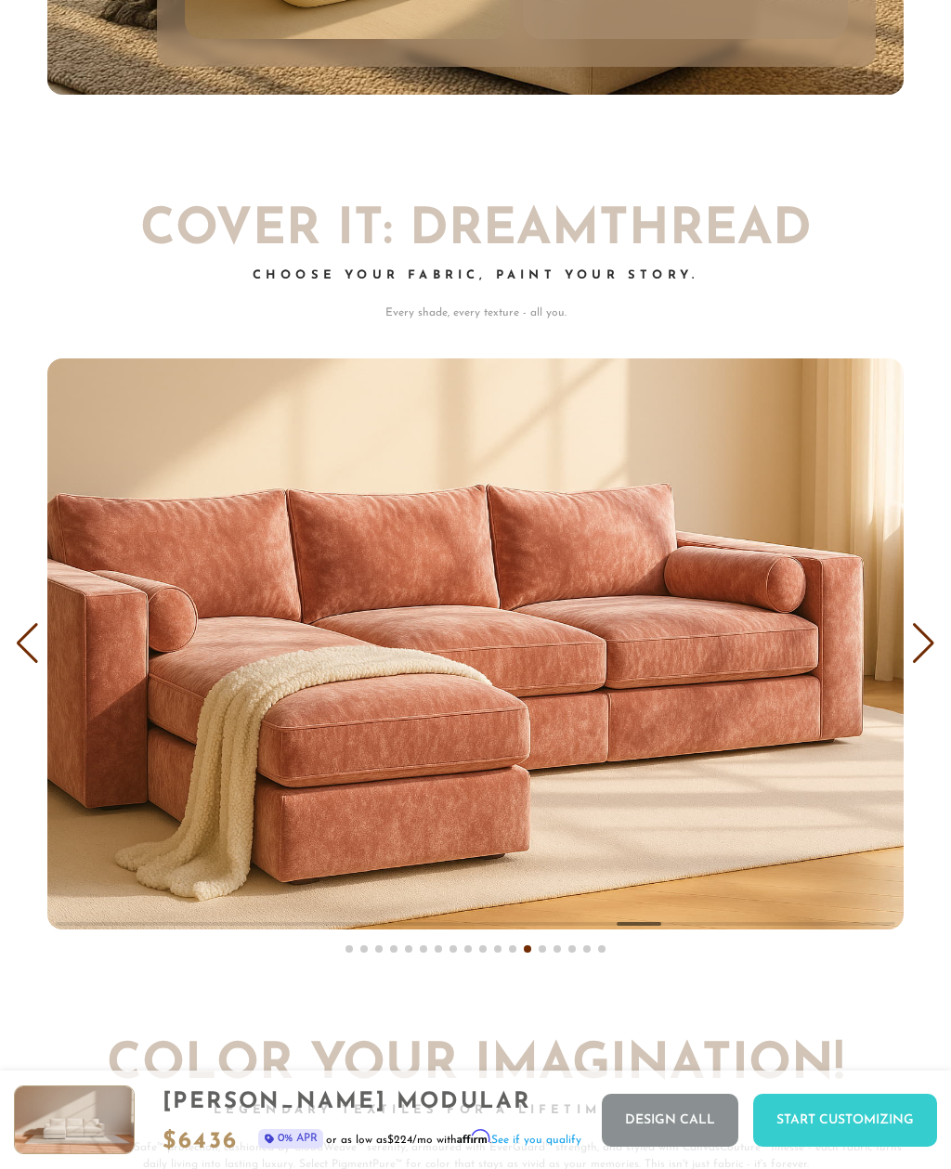
click at [914, 627] on div "Next slide" at bounding box center [923, 643] width 25 height 41
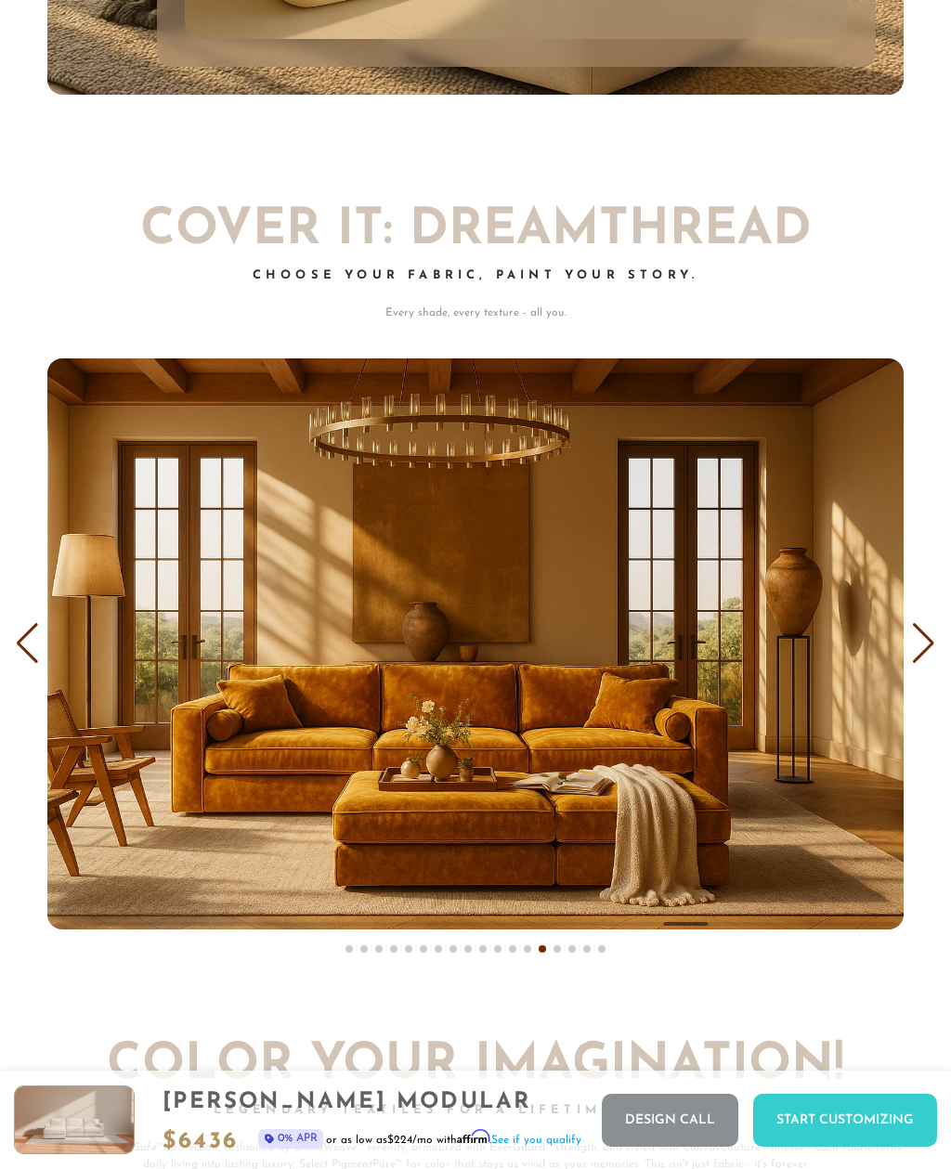
click at [902, 622] on img "14 / 18" at bounding box center [475, 644] width 856 height 571
click at [926, 623] on div "Next slide" at bounding box center [923, 643] width 25 height 41
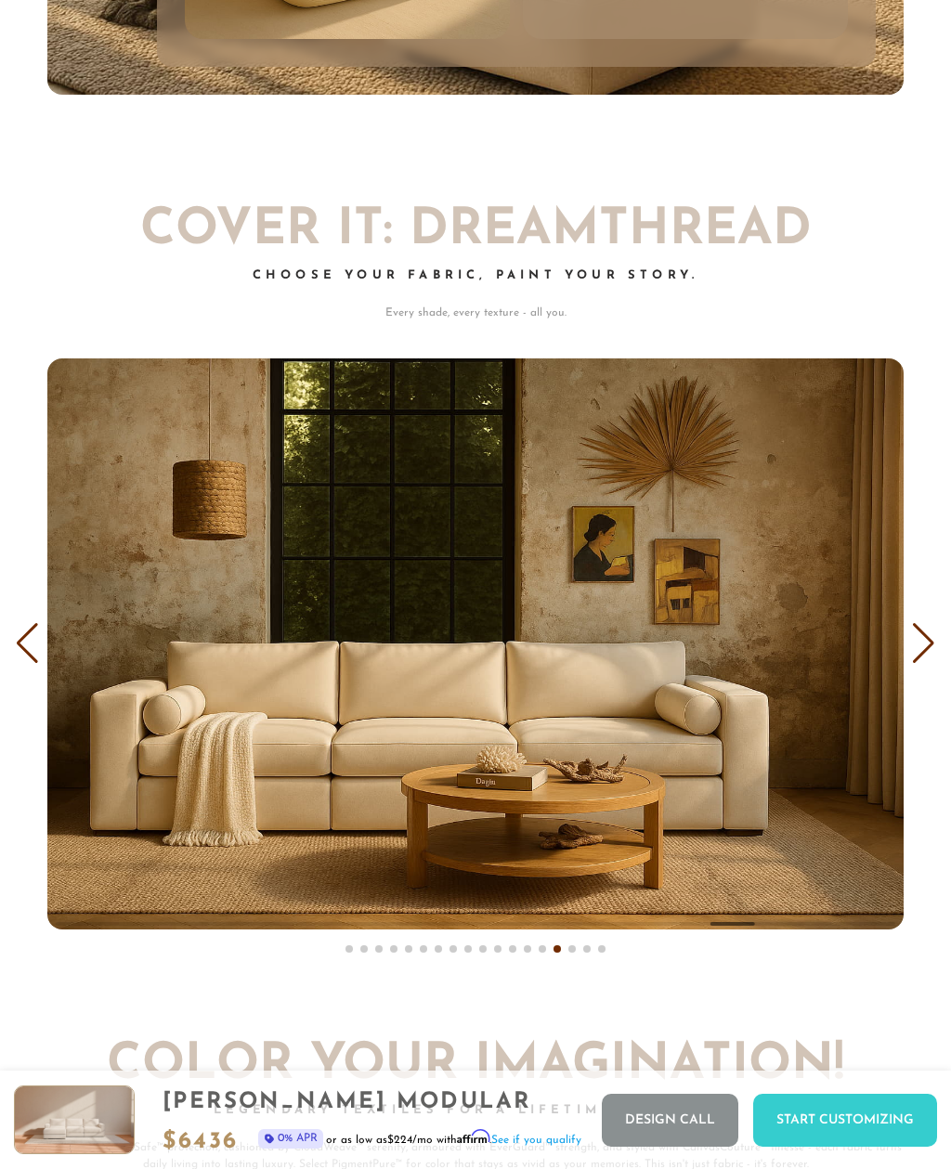
click at [923, 623] on div "Next slide" at bounding box center [923, 643] width 25 height 41
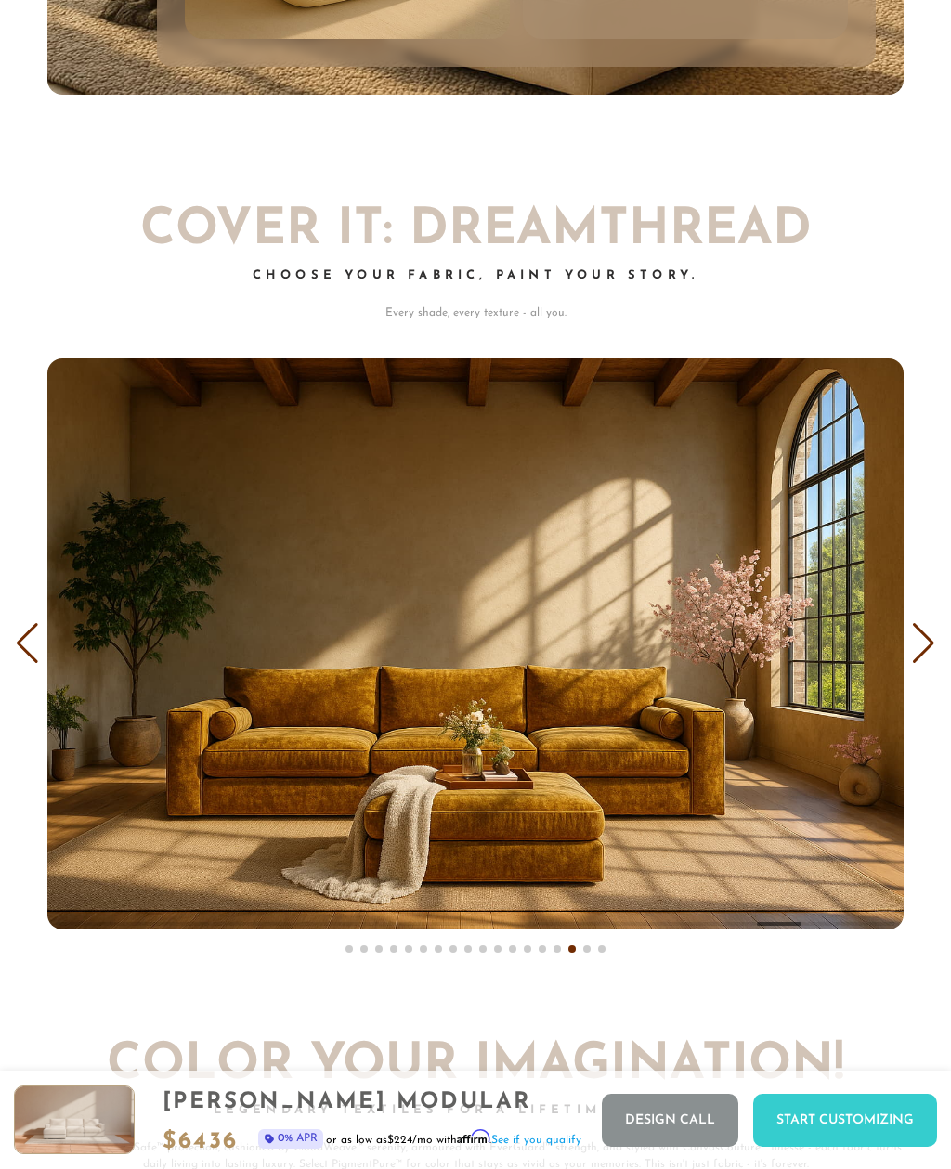
click at [921, 623] on div "Next slide" at bounding box center [923, 643] width 25 height 41
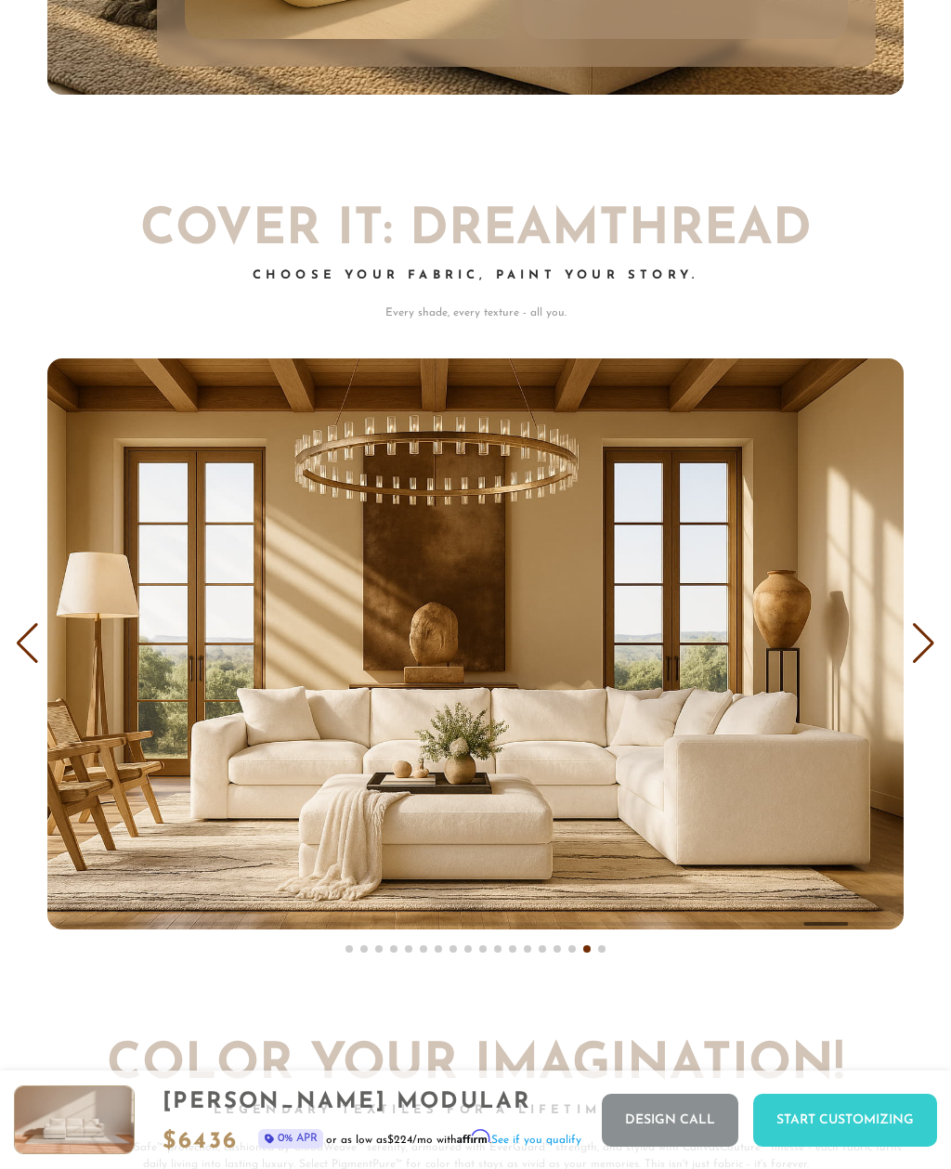
click at [926, 627] on div "Next slide" at bounding box center [923, 643] width 25 height 41
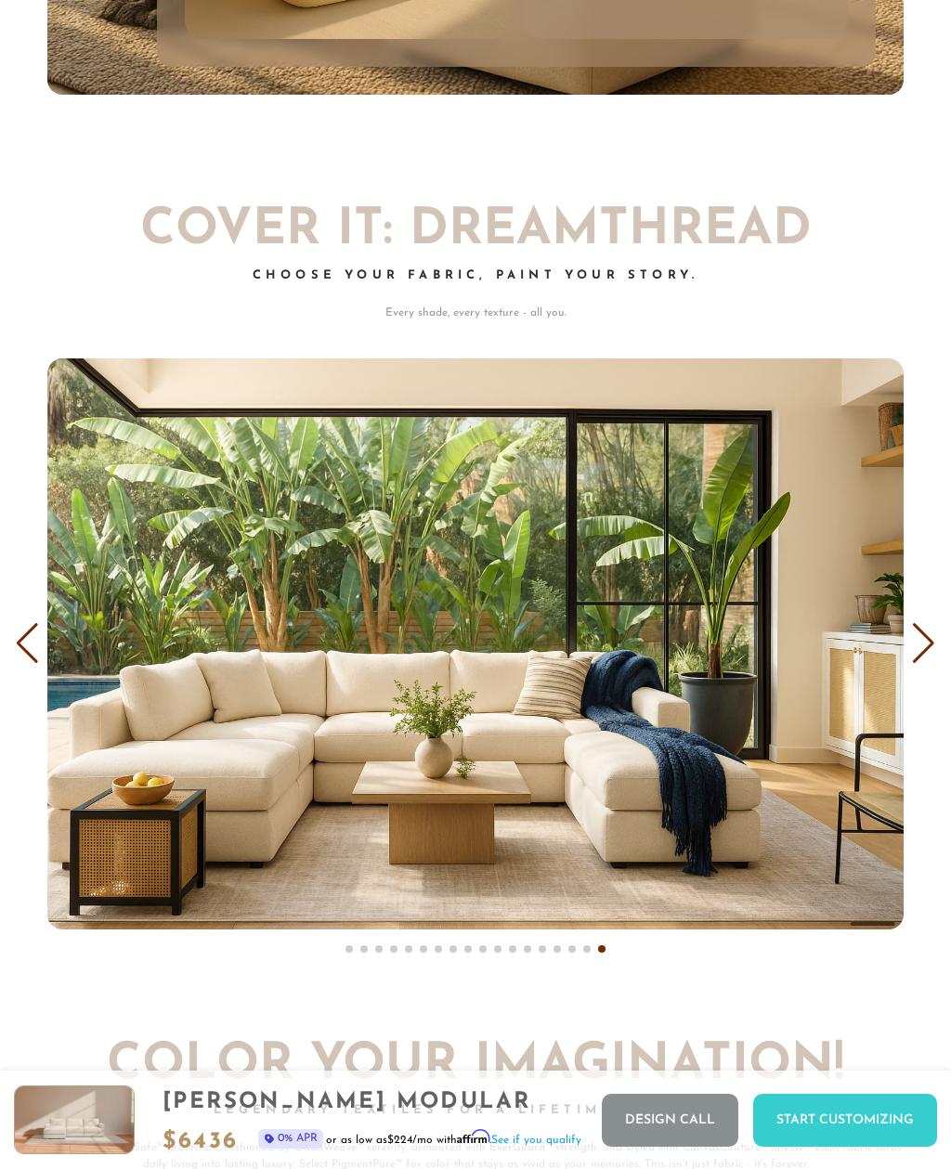
click at [918, 627] on div "Next slide" at bounding box center [923, 643] width 25 height 41
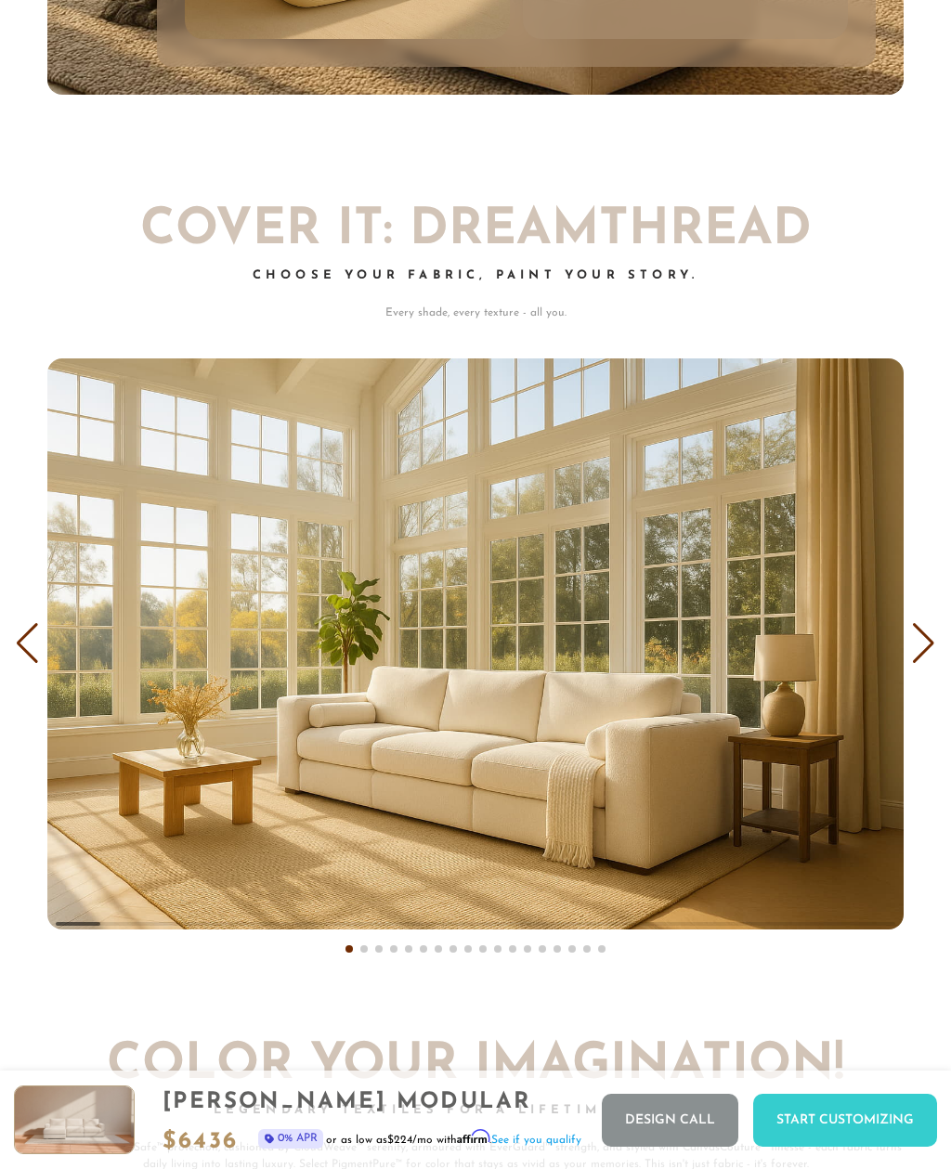
click at [921, 628] on div "Next slide" at bounding box center [923, 643] width 25 height 41
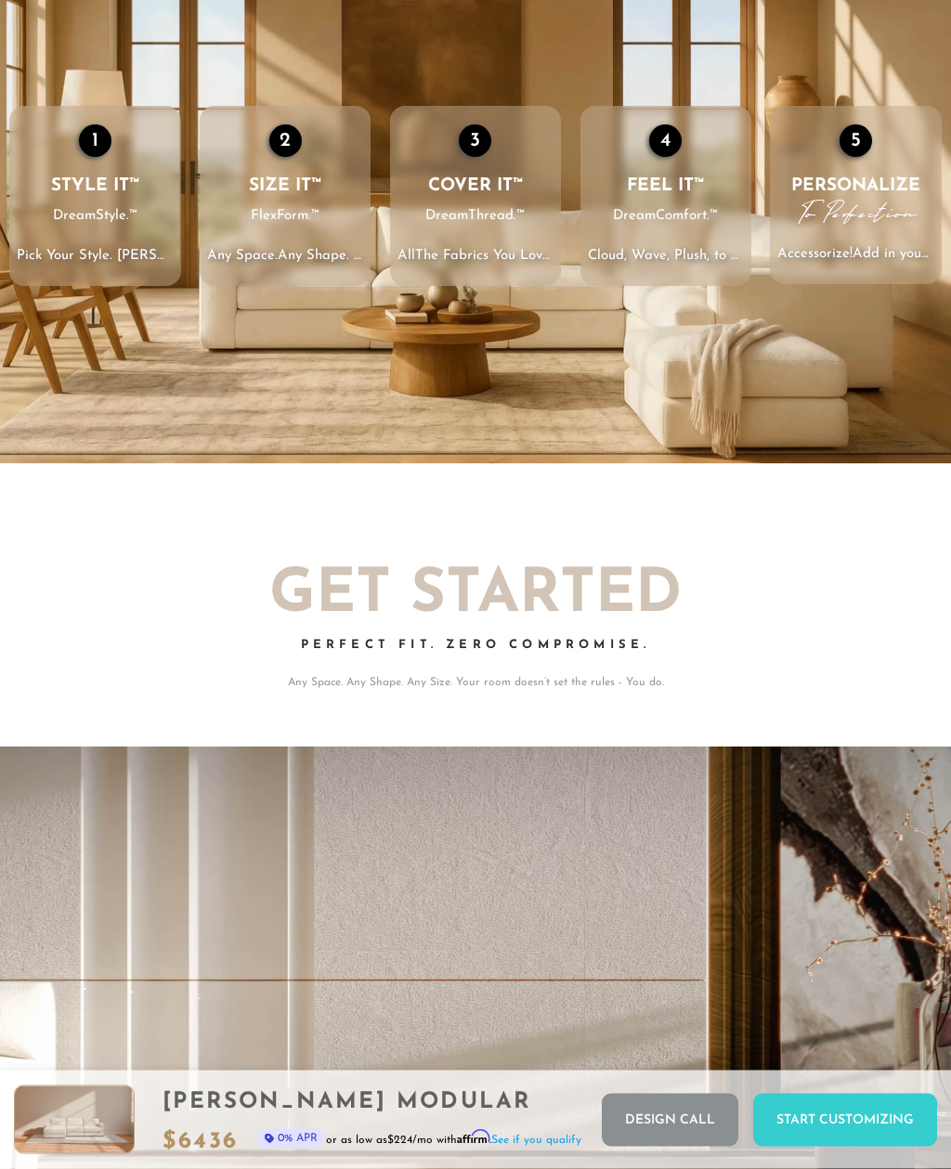
scroll to position [1739, 0]
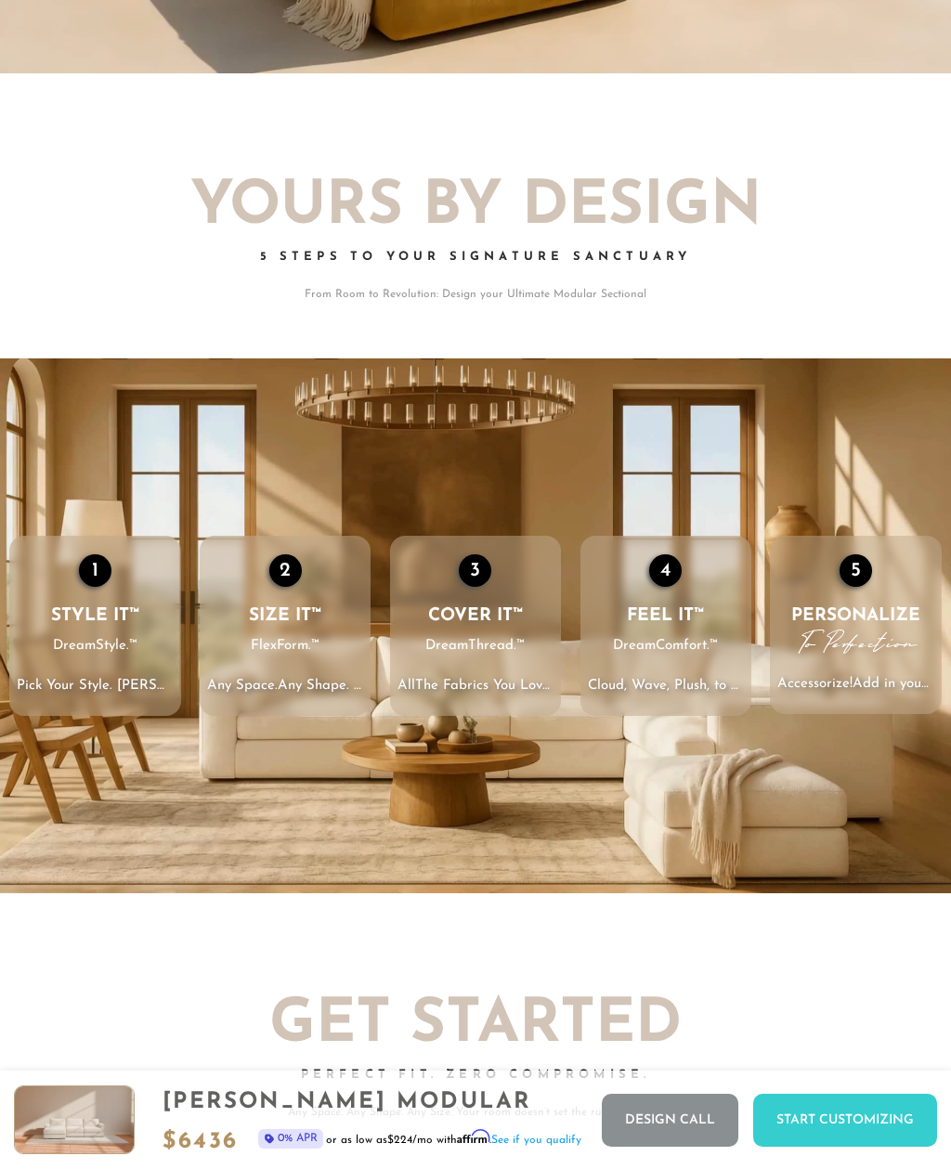
click at [113, 545] on li "1 STYLE IT™ DreamStyle.™ Pick Your Style . [PERSON_NAME] or Skye — Two Icons, Y…" at bounding box center [94, 626] width 171 height 180
click at [101, 561] on div "1" at bounding box center [95, 570] width 33 height 33
click at [103, 567] on li "1 STYLE IT™ DreamStyle.™ Pick Your Style . [PERSON_NAME] or Skye — Two Icons, Y…" at bounding box center [94, 626] width 171 height 180
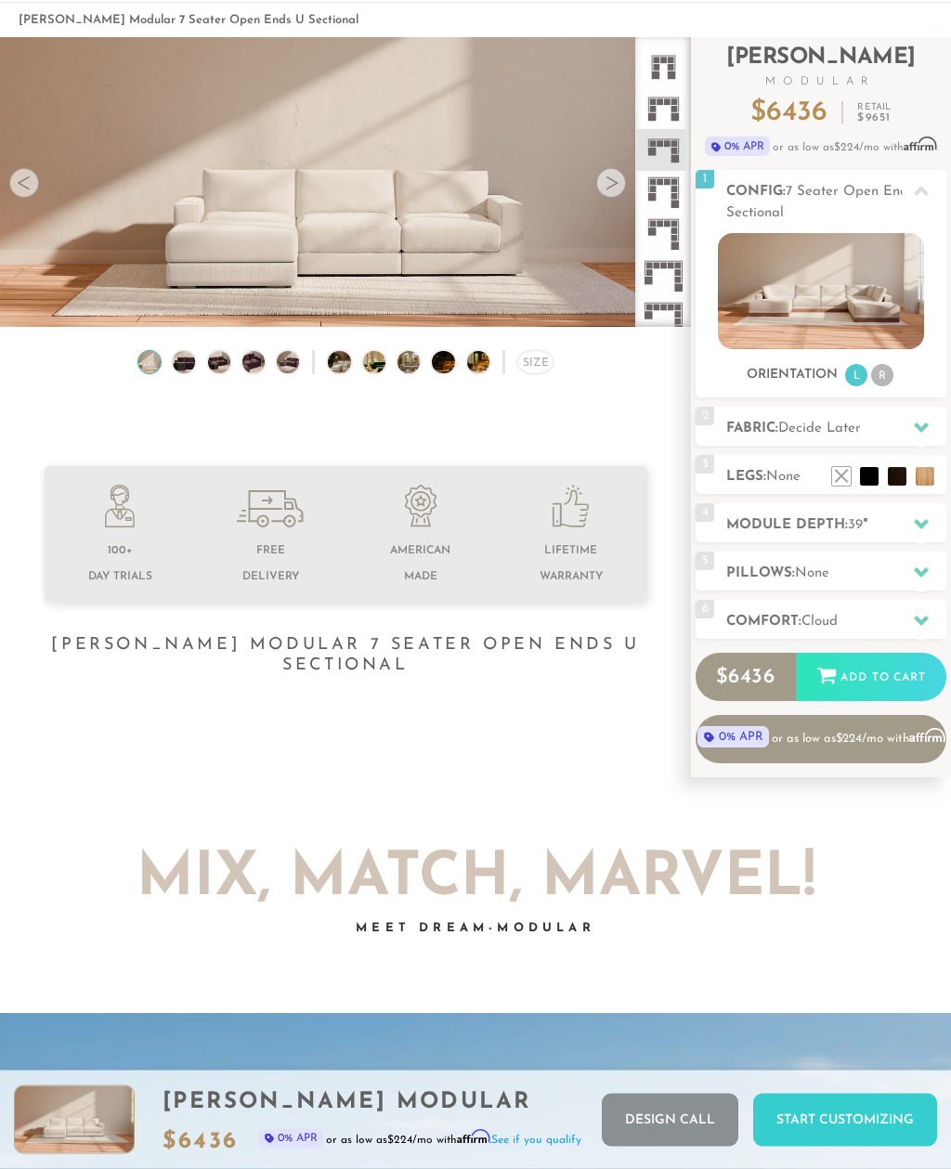
scroll to position [0, 0]
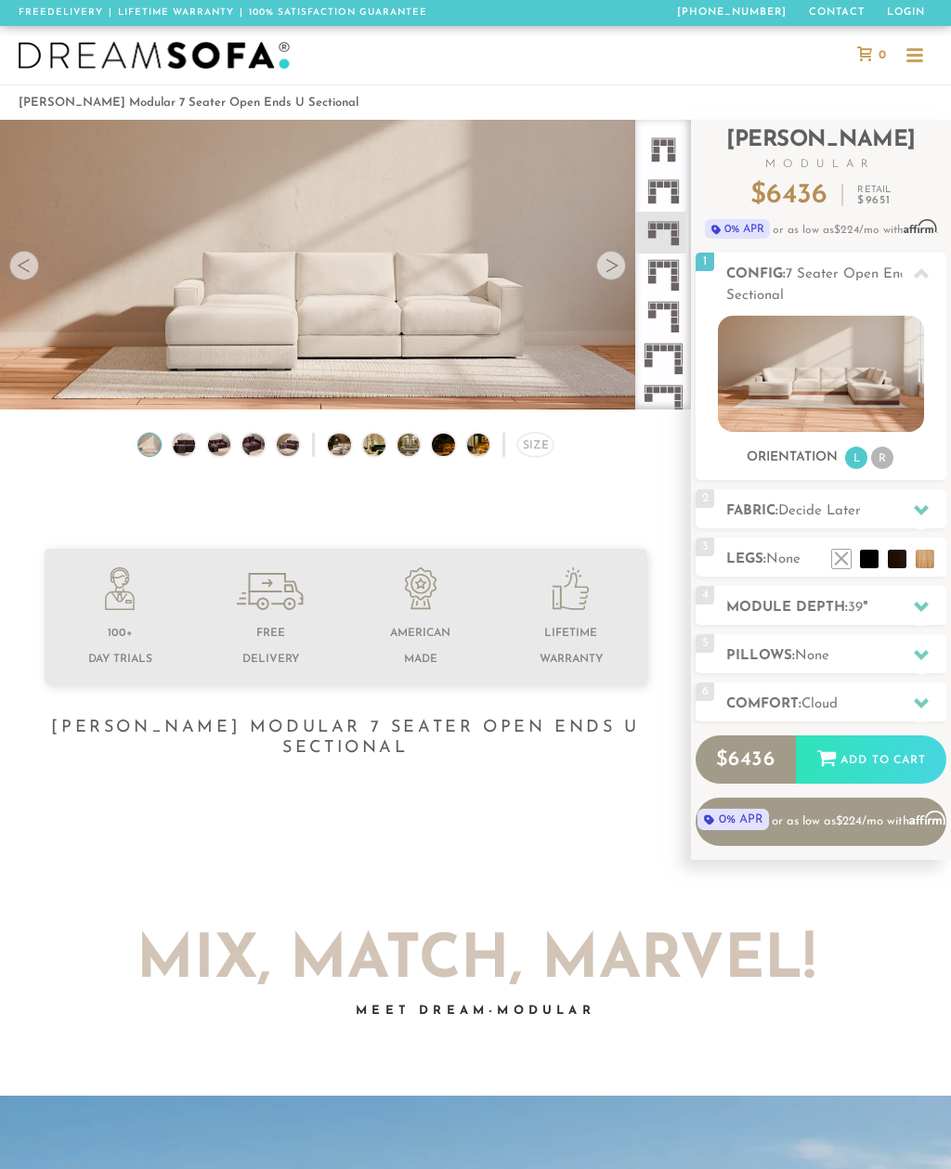
click at [867, 386] on img at bounding box center [820, 374] width 205 height 116
click at [866, 391] on img at bounding box center [820, 374] width 205 height 116
click at [846, 391] on img at bounding box center [820, 374] width 205 height 116
click at [845, 391] on img at bounding box center [820, 374] width 205 height 116
click at [850, 389] on img at bounding box center [820, 374] width 205 height 116
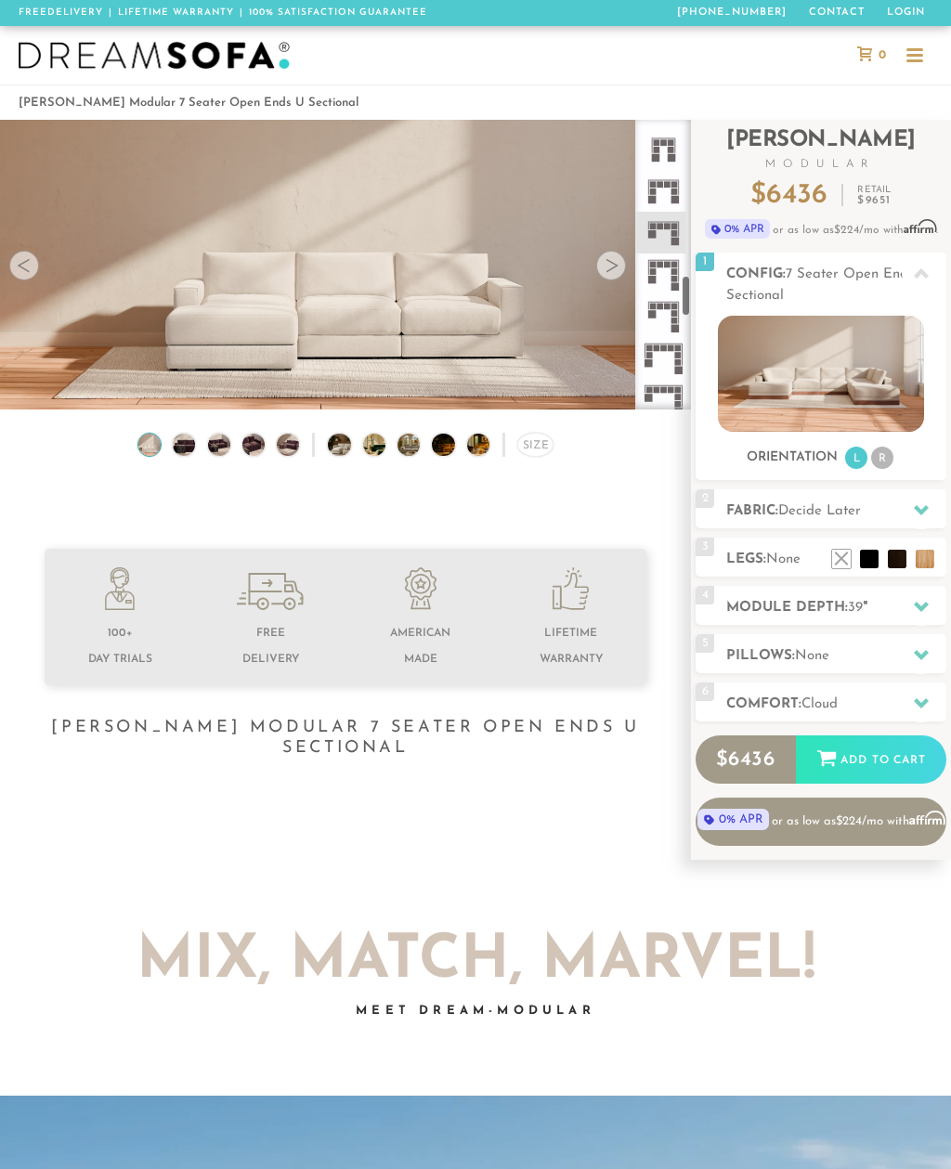
click at [664, 240] on icon at bounding box center [664, 233] width 42 height 42
click at [667, 241] on icon at bounding box center [664, 233] width 42 height 42
click at [621, 273] on div at bounding box center [611, 266] width 30 height 30
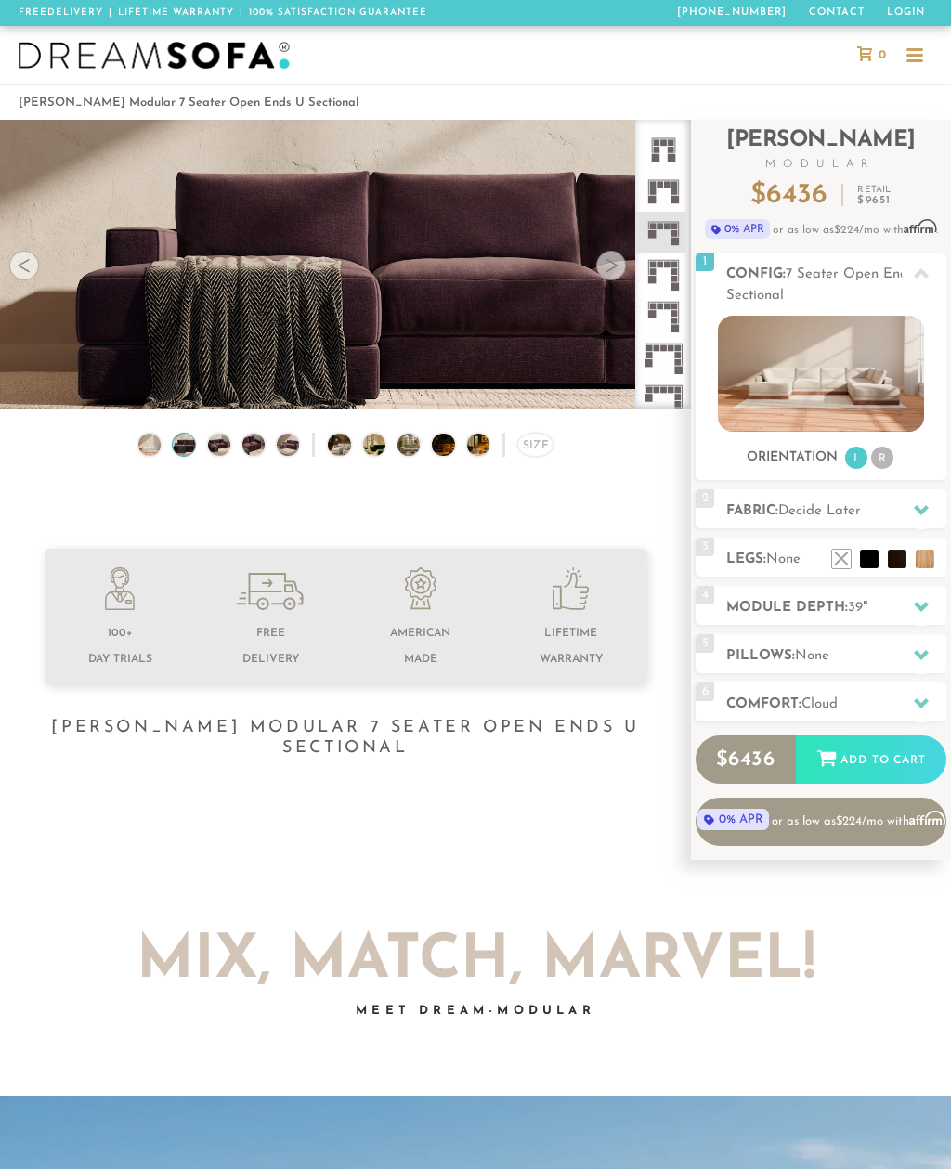
click at [612, 276] on div at bounding box center [611, 266] width 30 height 30
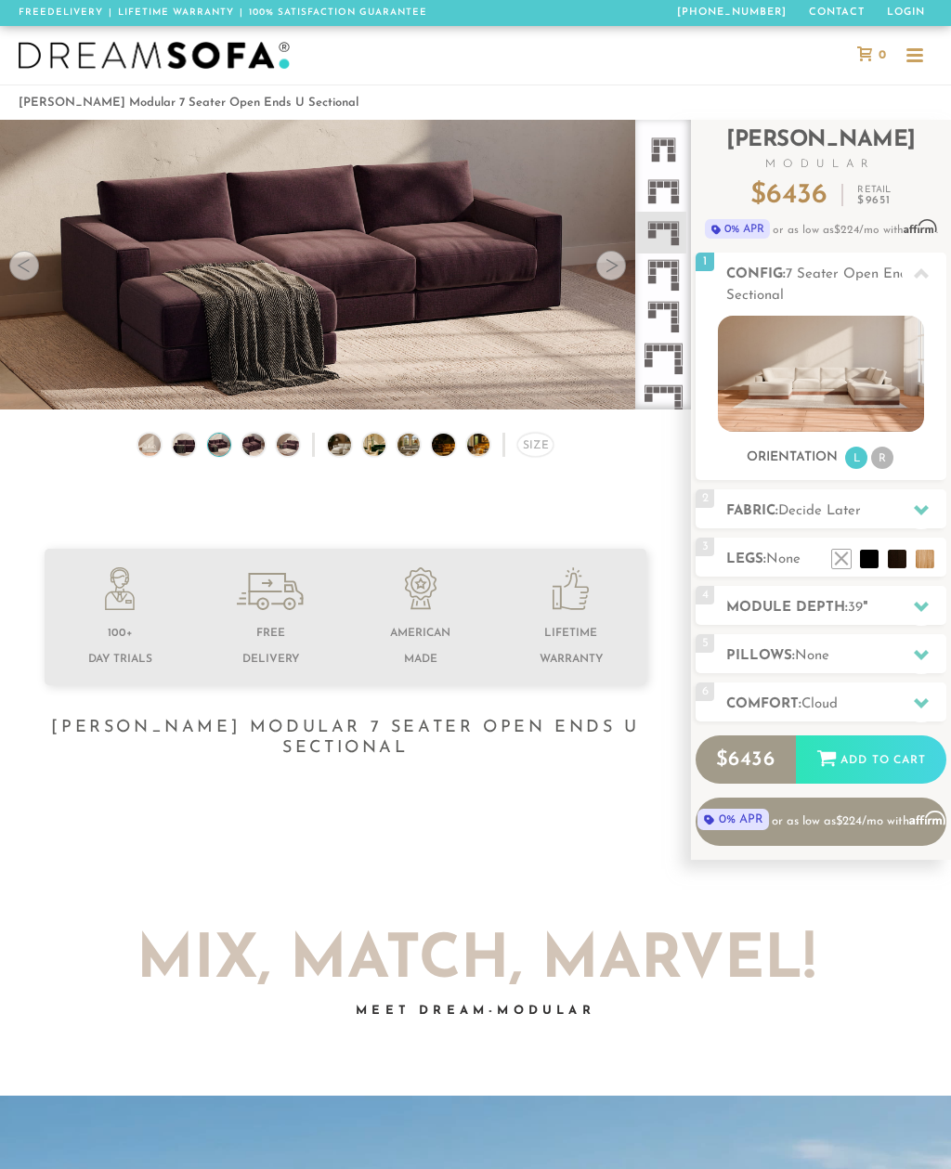
click at [610, 275] on div at bounding box center [611, 266] width 30 height 30
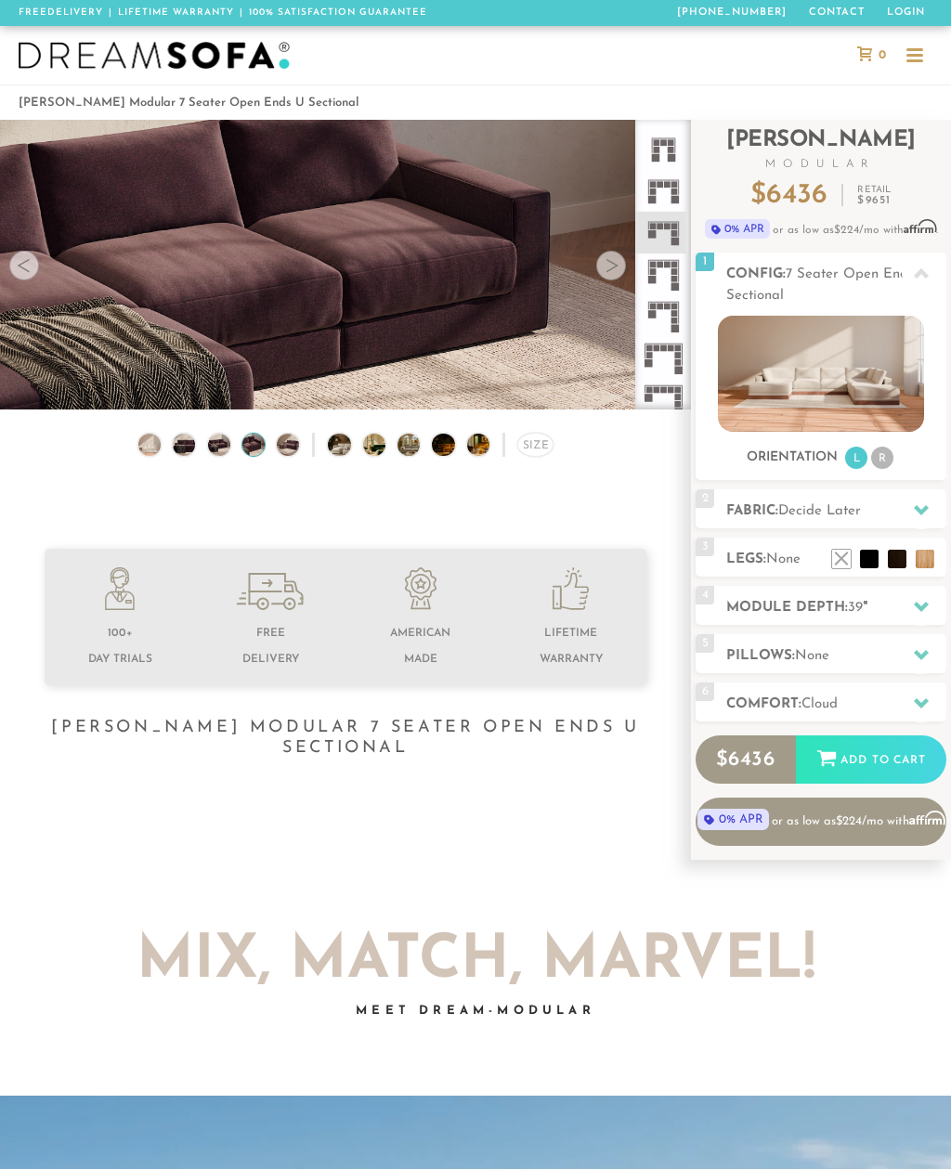
click at [618, 273] on div at bounding box center [611, 266] width 30 height 30
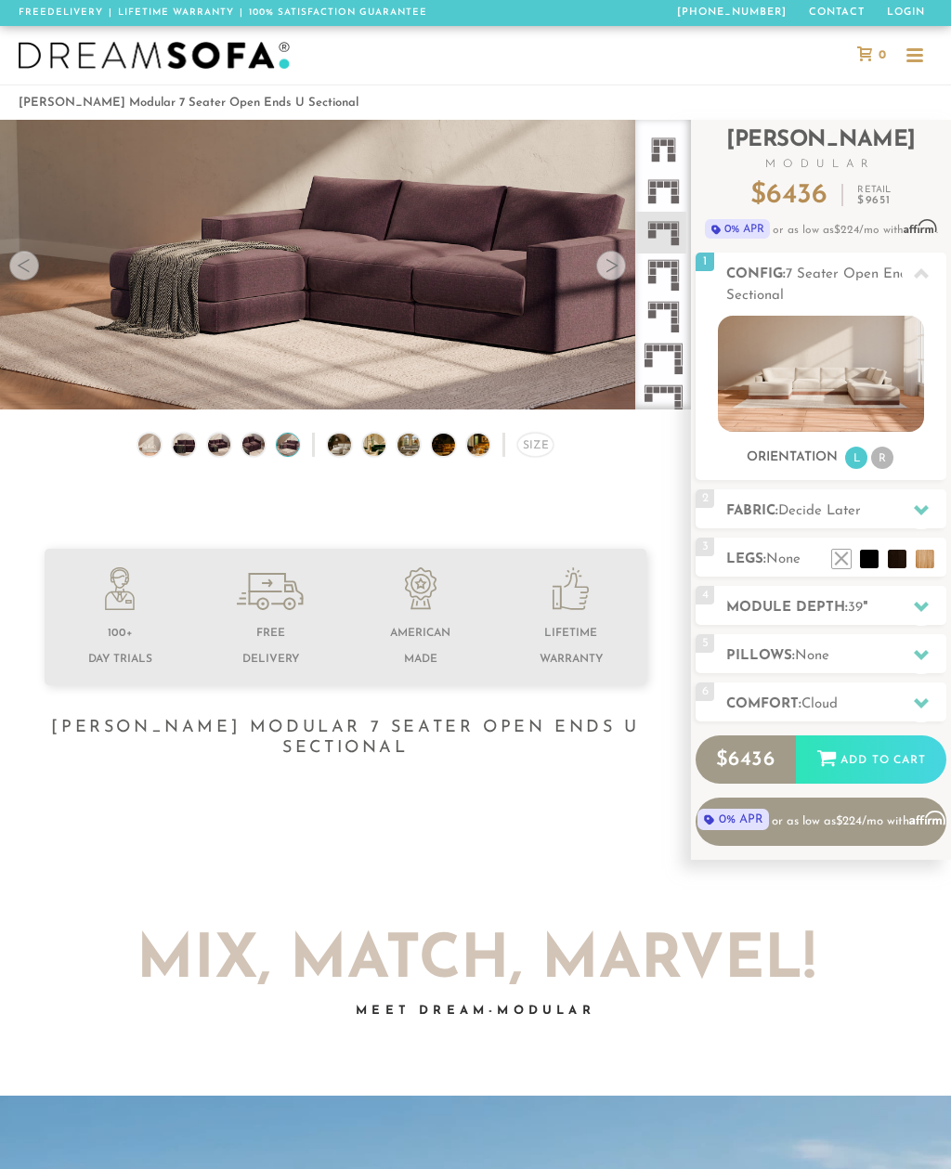
click at [619, 275] on div at bounding box center [611, 266] width 30 height 30
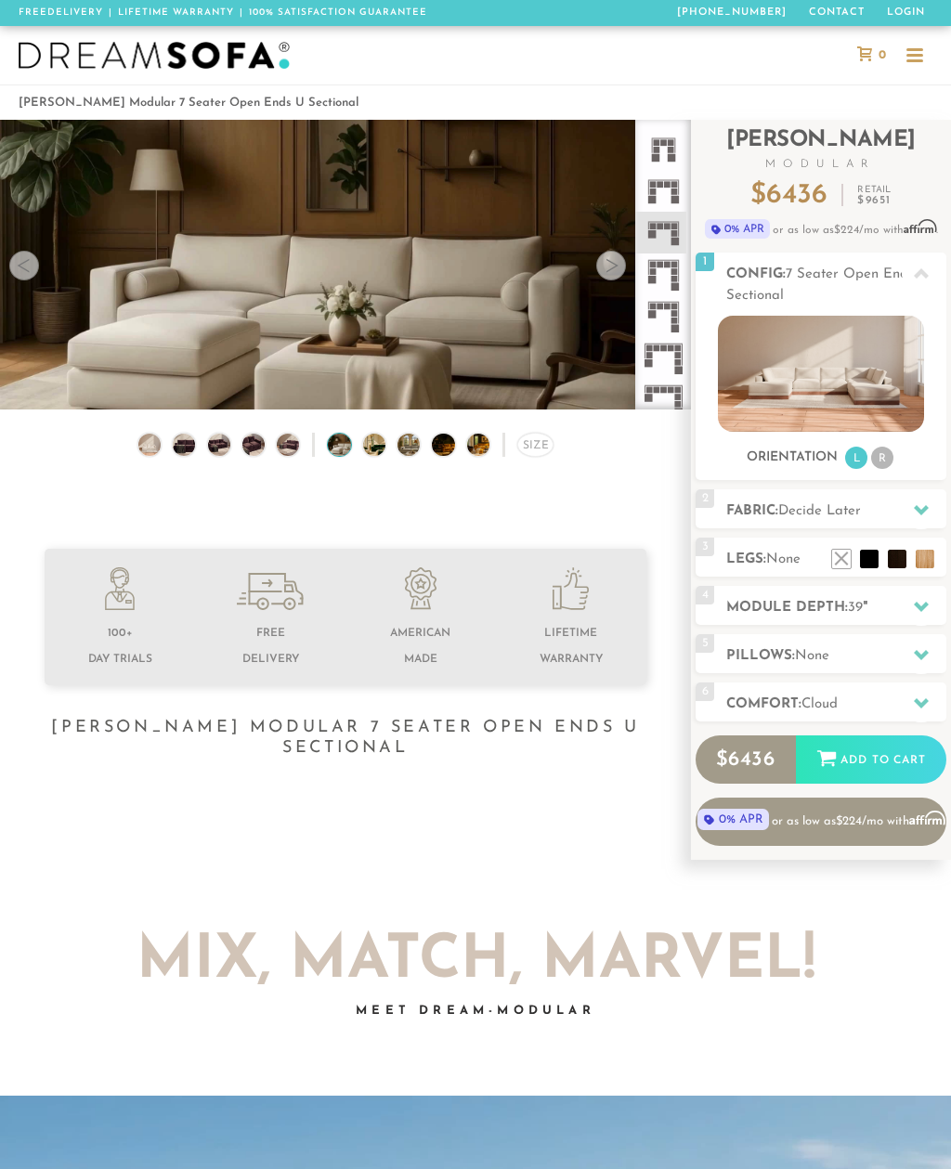
click at [617, 278] on div at bounding box center [611, 266] width 30 height 30
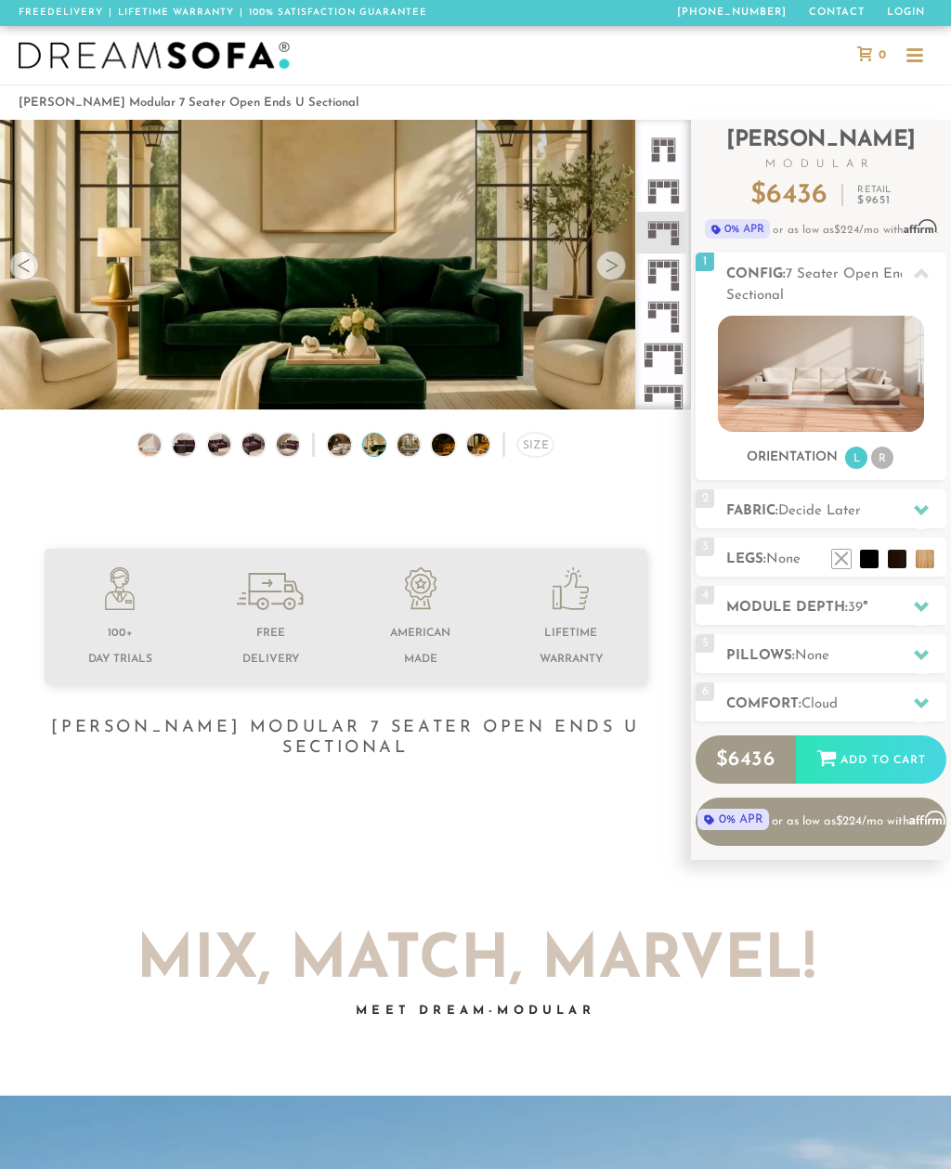
click at [617, 276] on div at bounding box center [611, 266] width 30 height 30
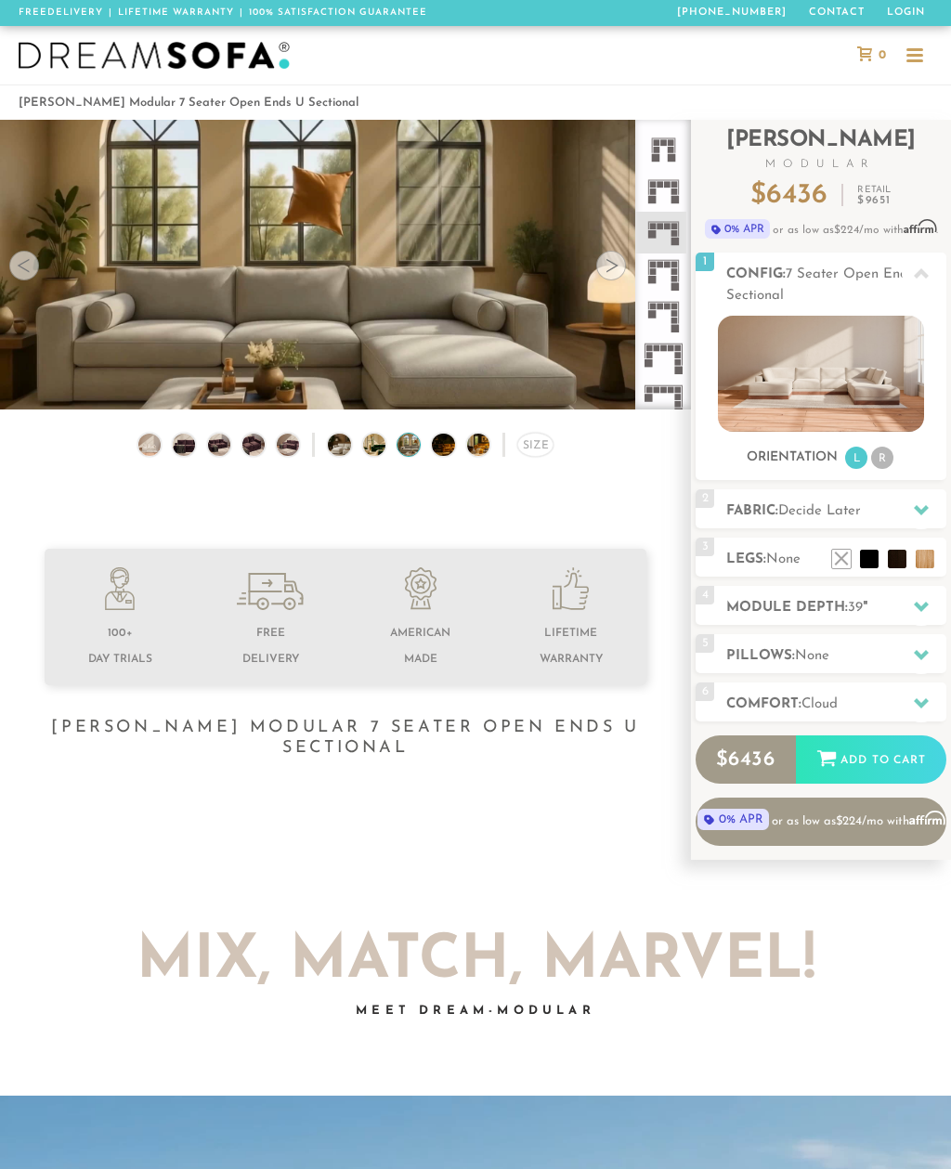
click at [619, 278] on div at bounding box center [611, 266] width 30 height 30
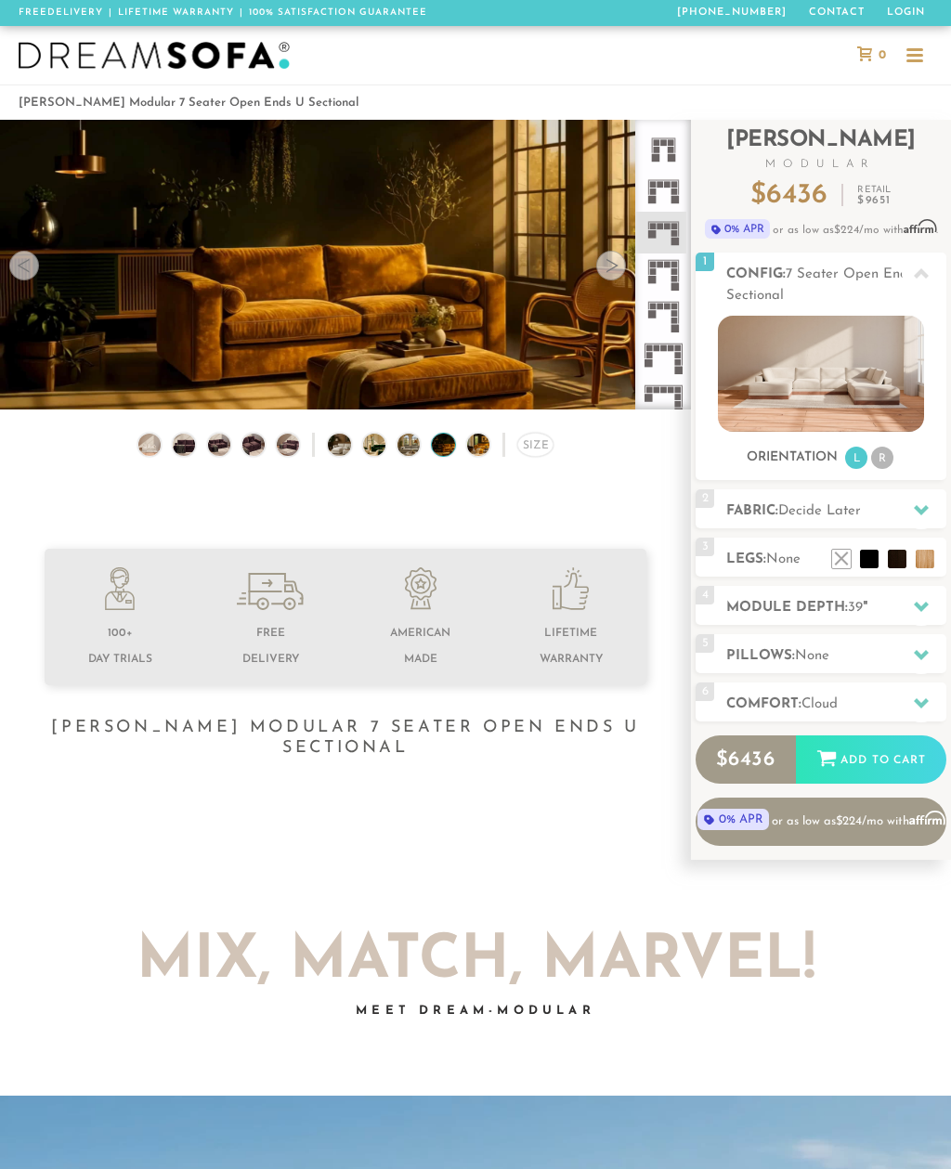
click at [846, 388] on img at bounding box center [820, 374] width 205 height 116
click at [844, 387] on img at bounding box center [820, 374] width 205 height 116
click at [859, 380] on img at bounding box center [820, 374] width 205 height 116
click at [848, 385] on img at bounding box center [820, 374] width 205 height 116
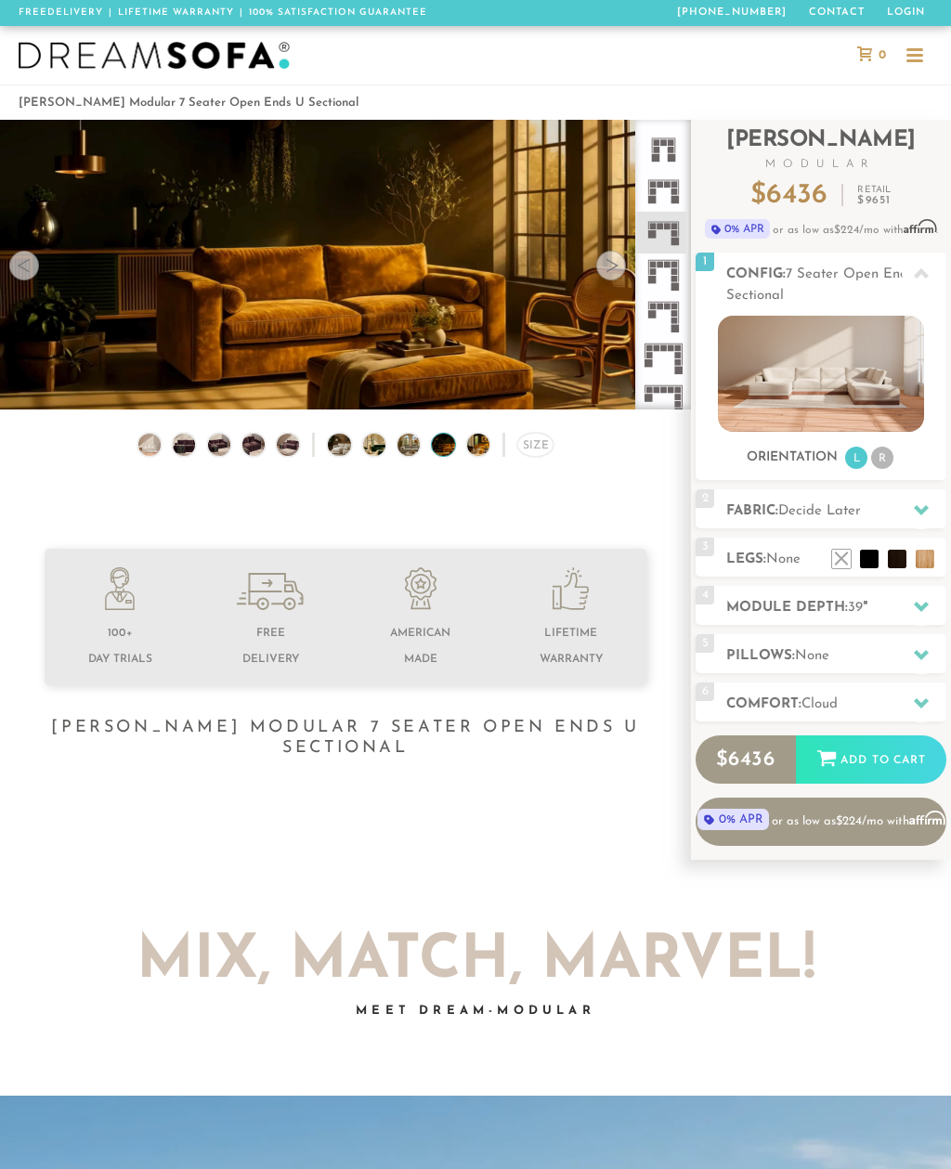
click at [850, 382] on img at bounding box center [820, 374] width 205 height 116
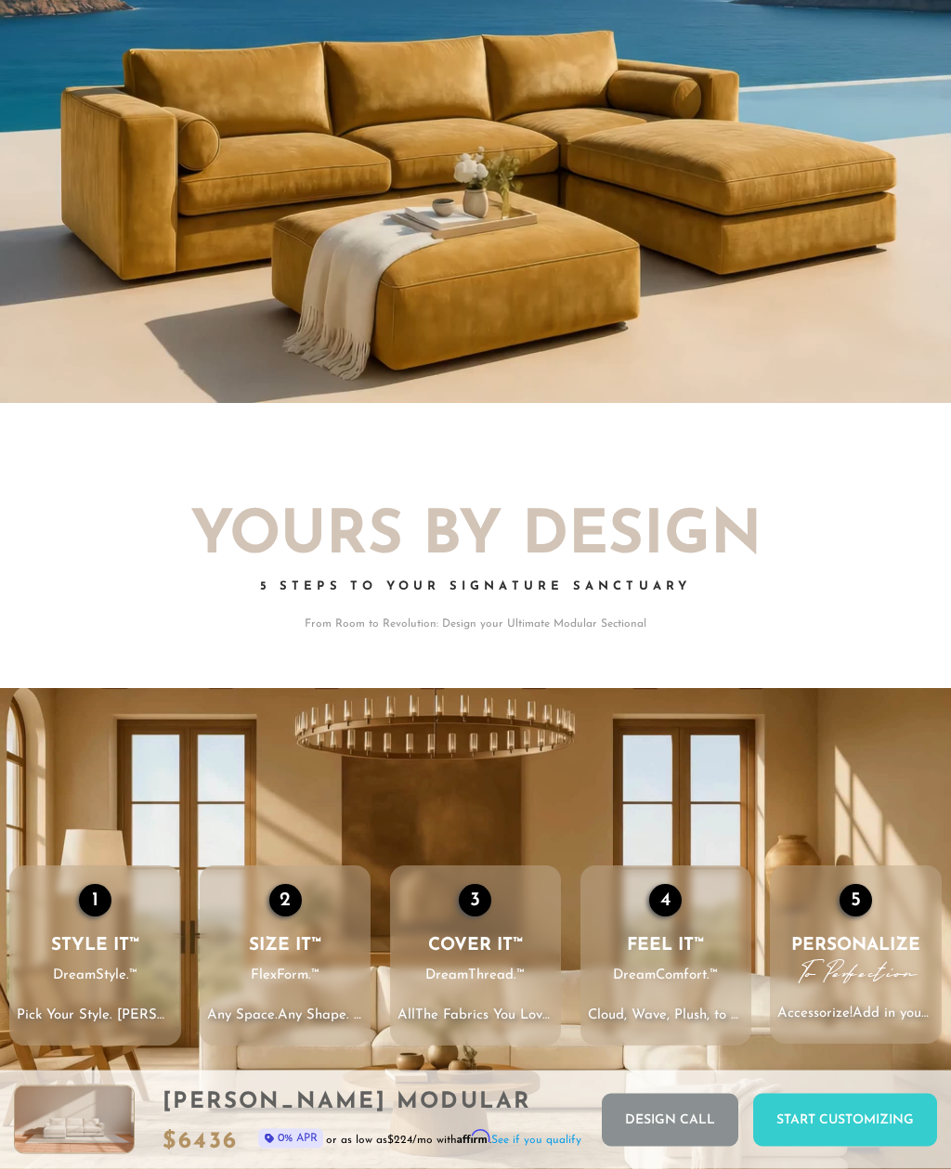
scroll to position [1688, 0]
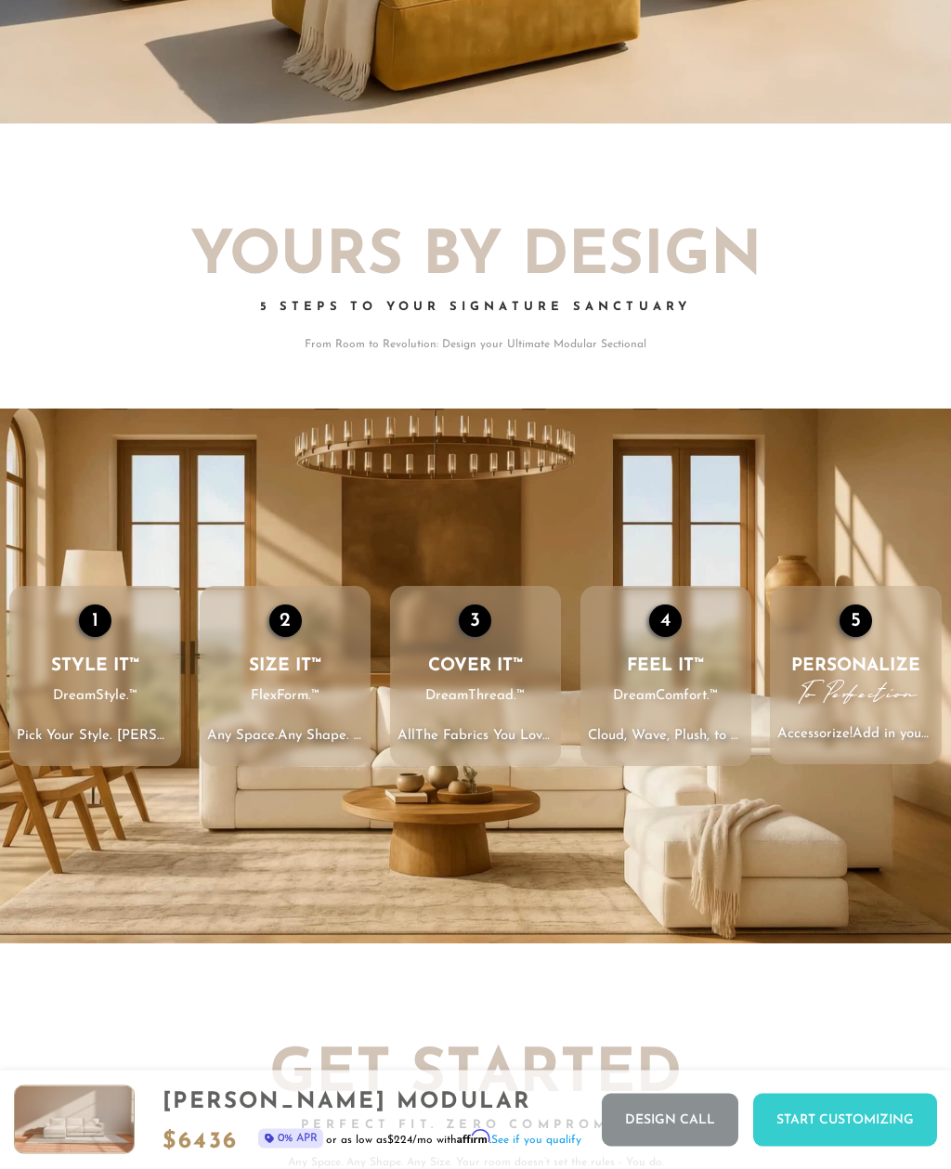
click at [825, 1147] on div "Start Customizing" at bounding box center [845, 1120] width 184 height 53
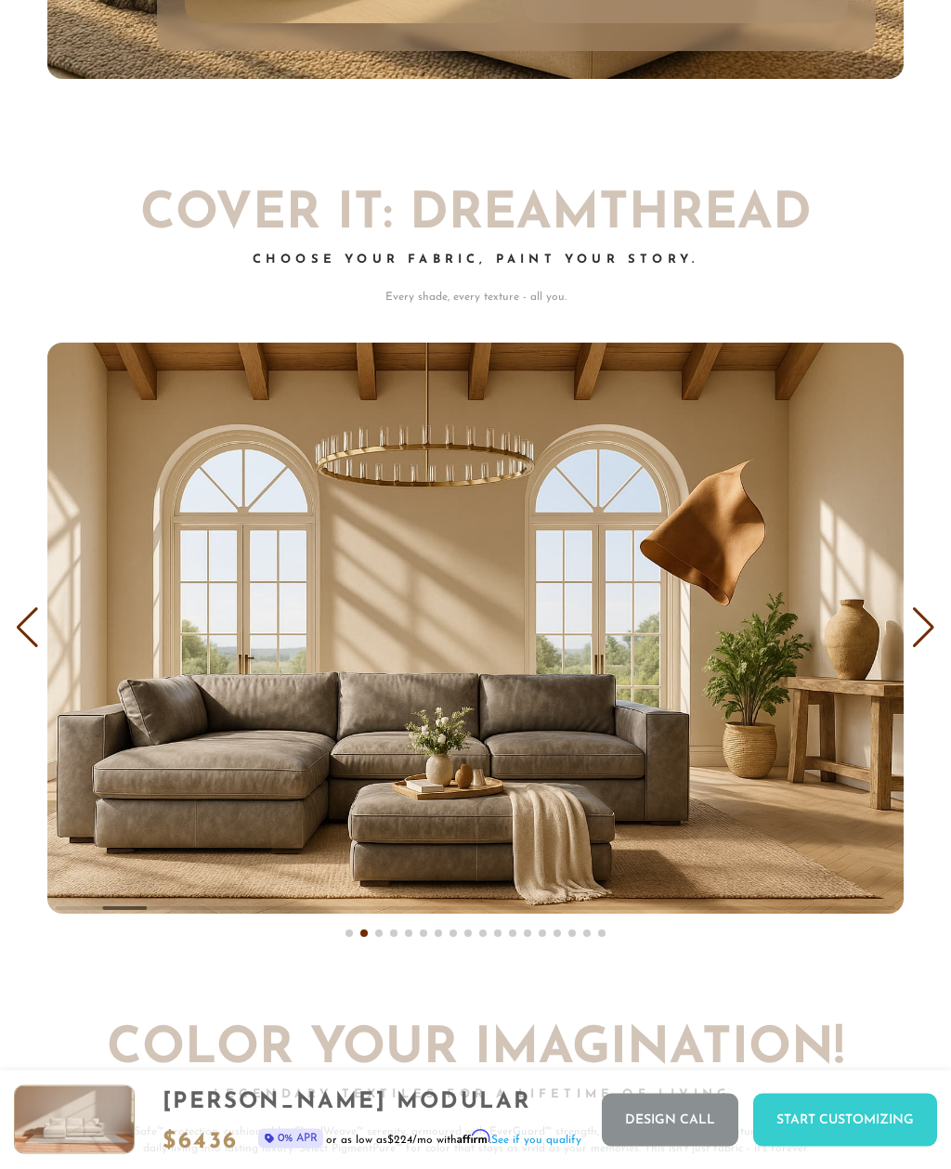
scroll to position [9222, 0]
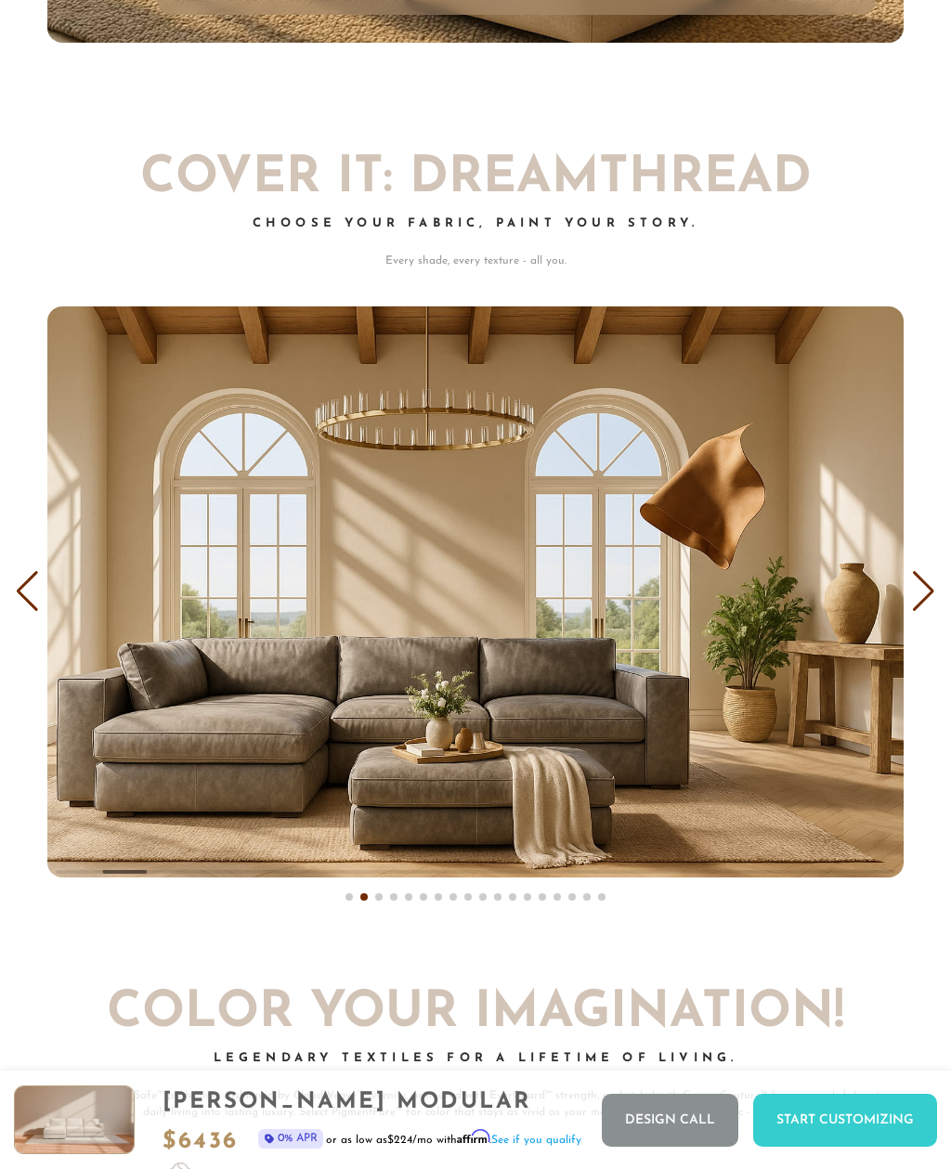
click at [919, 572] on div "Next slide" at bounding box center [923, 591] width 25 height 41
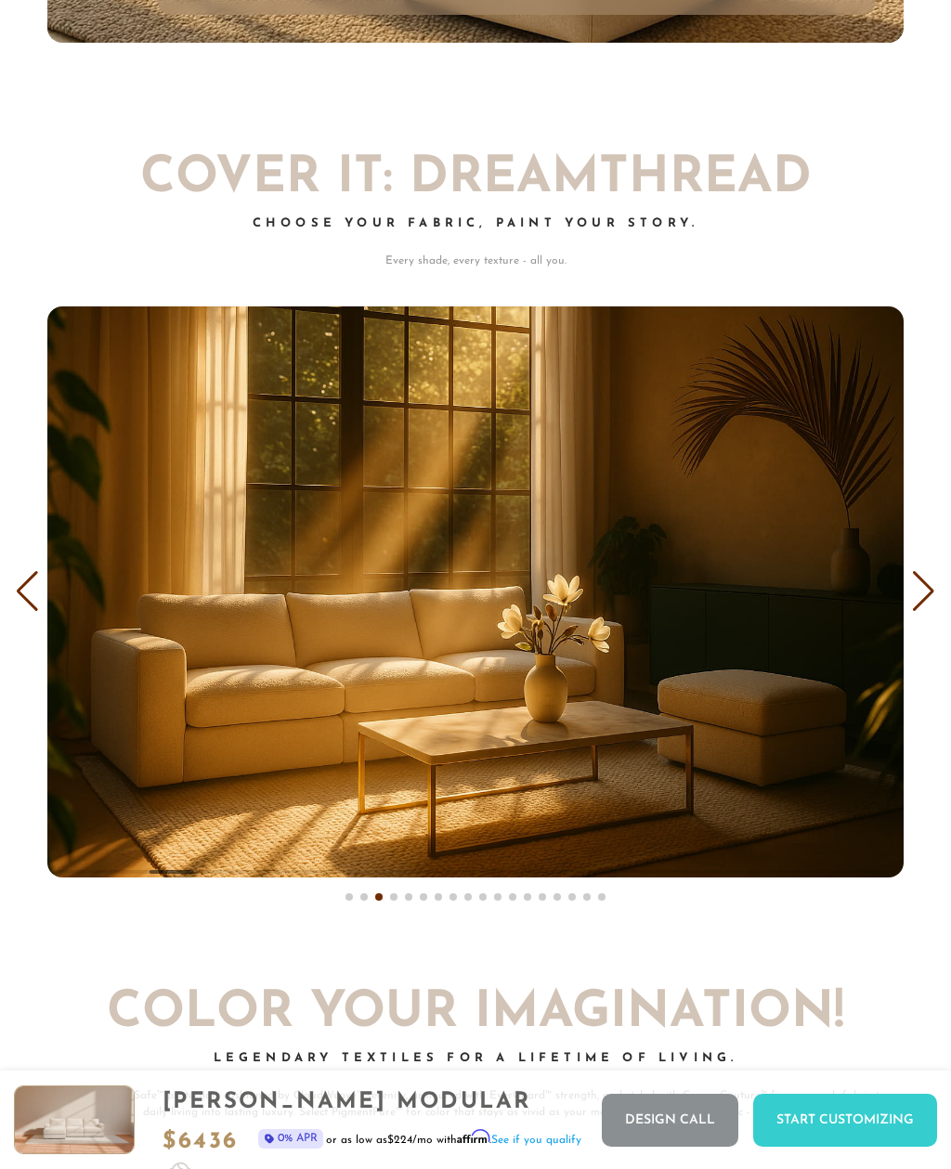
click at [919, 571] on div "Next slide" at bounding box center [923, 591] width 25 height 41
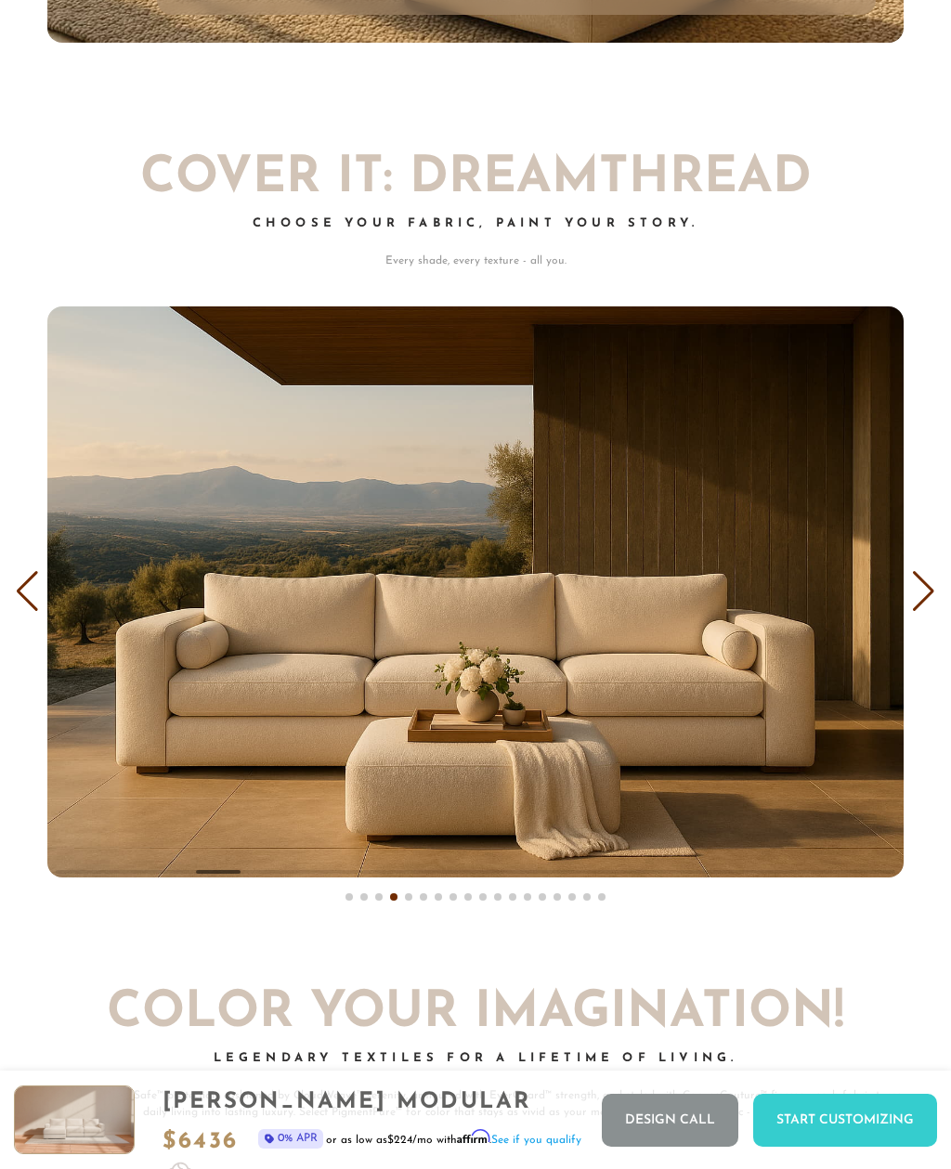
click at [919, 571] on div "Next slide" at bounding box center [923, 591] width 25 height 41
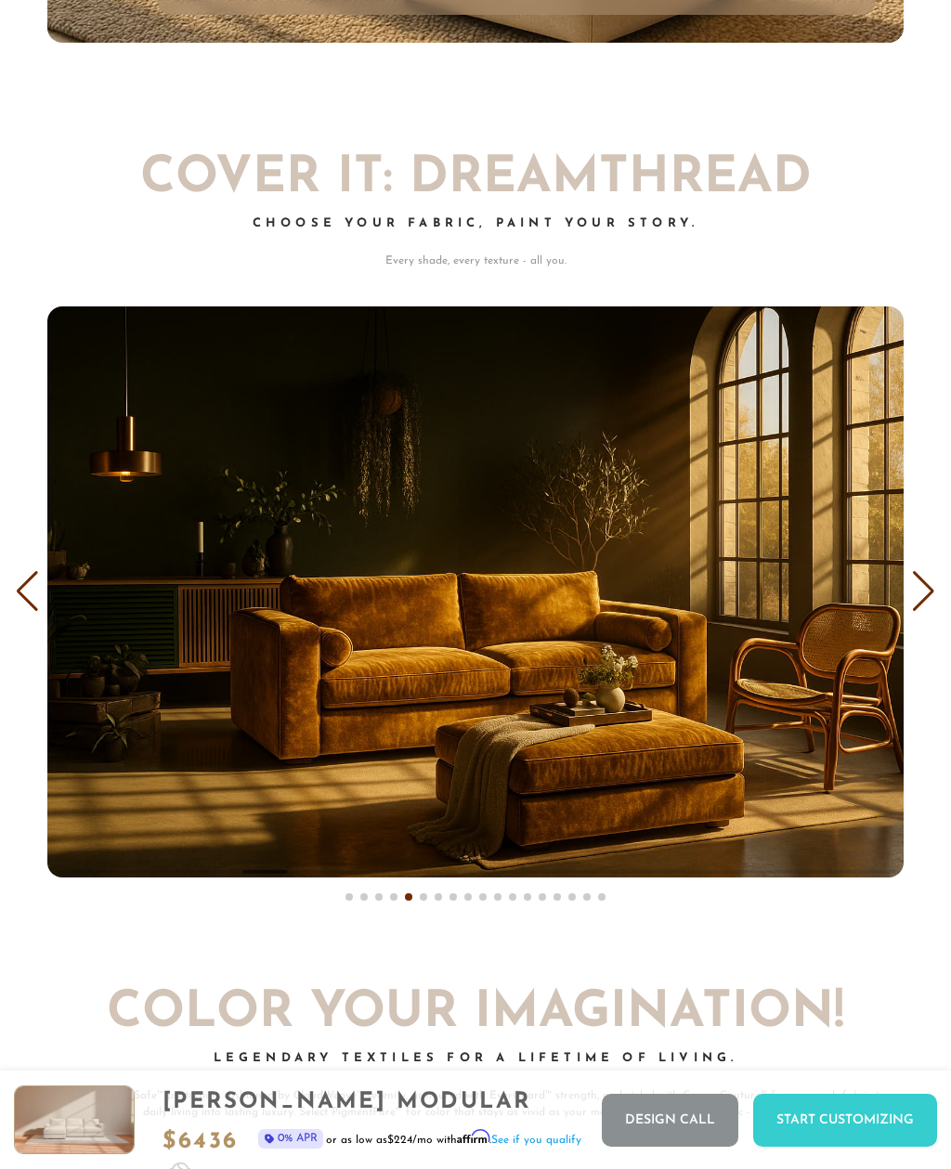
click at [917, 571] on div "Next slide" at bounding box center [923, 591] width 25 height 41
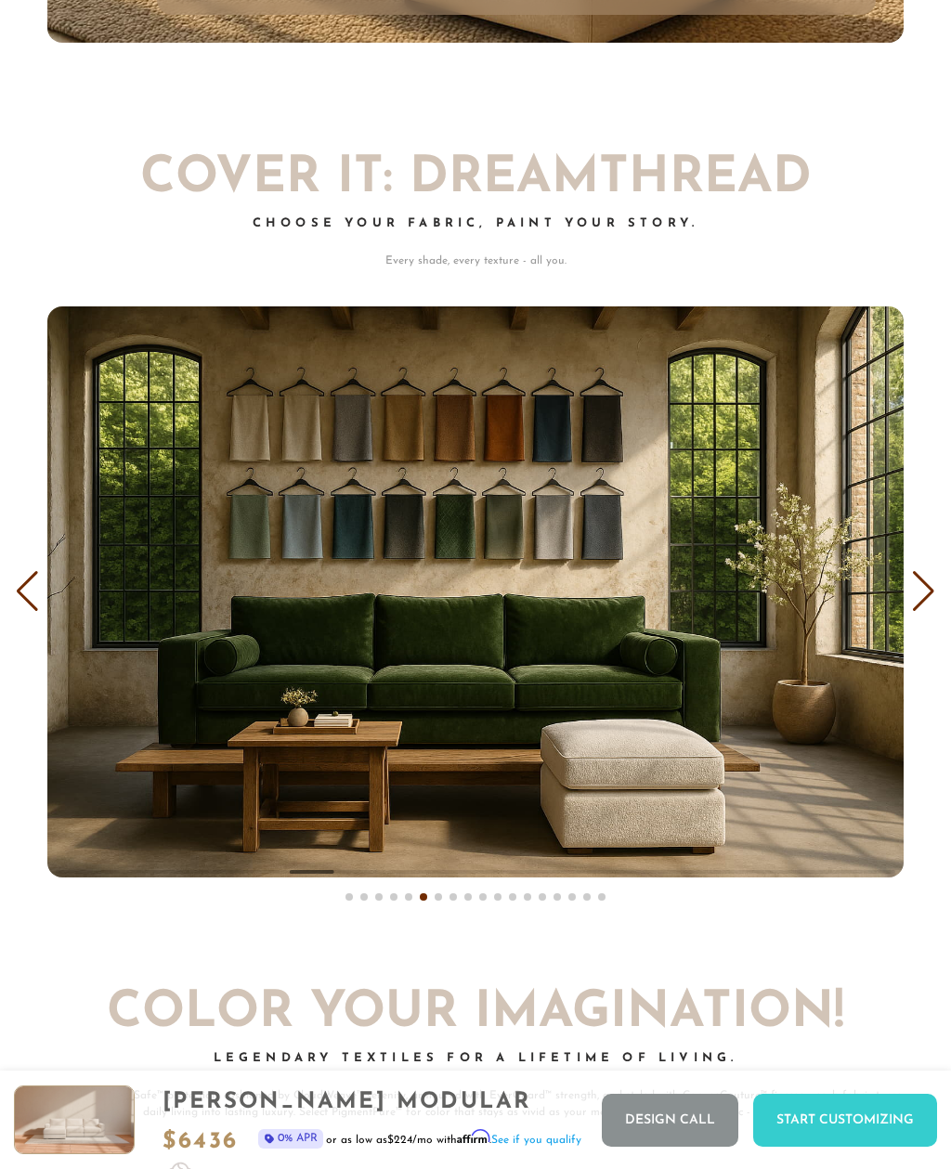
click at [916, 571] on div "Next slide" at bounding box center [923, 591] width 25 height 41
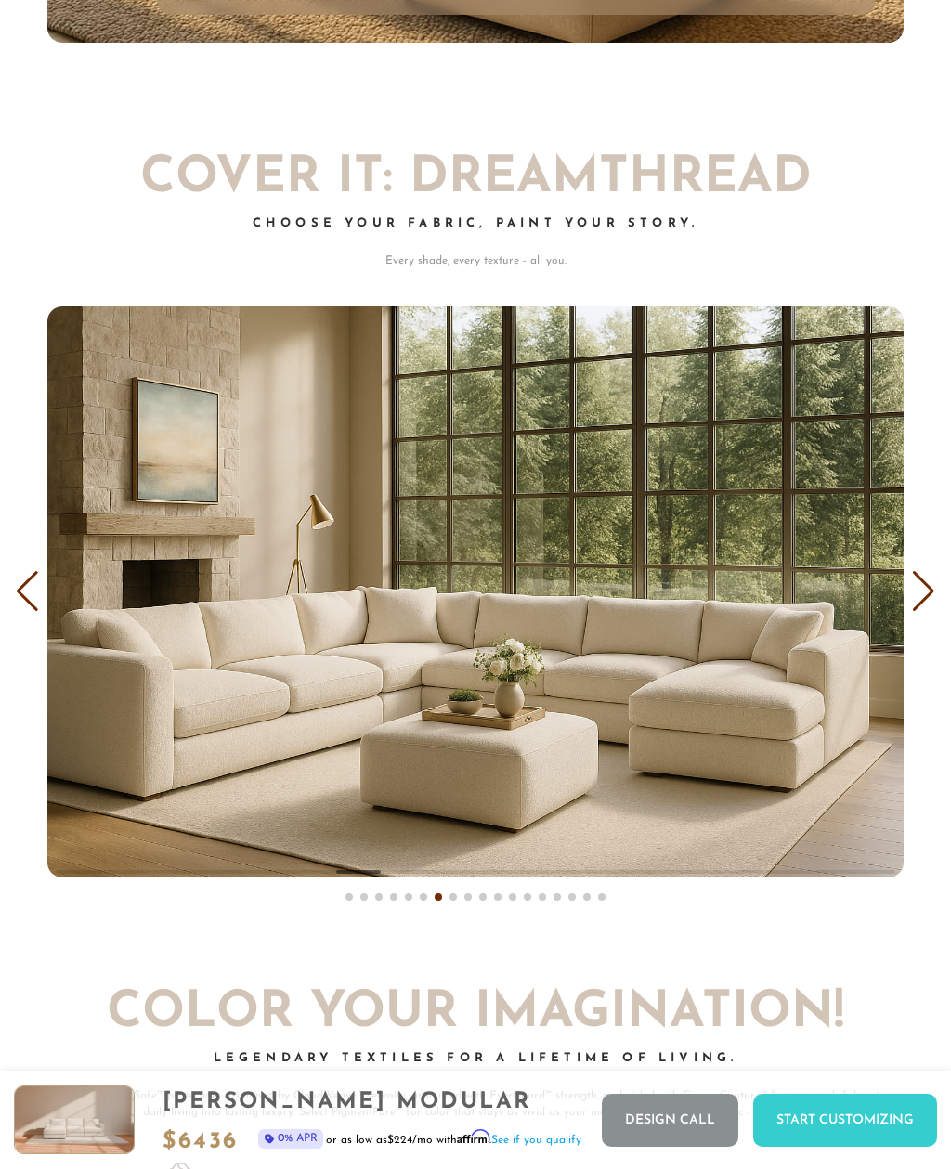
click at [916, 571] on div "Next slide" at bounding box center [923, 591] width 25 height 41
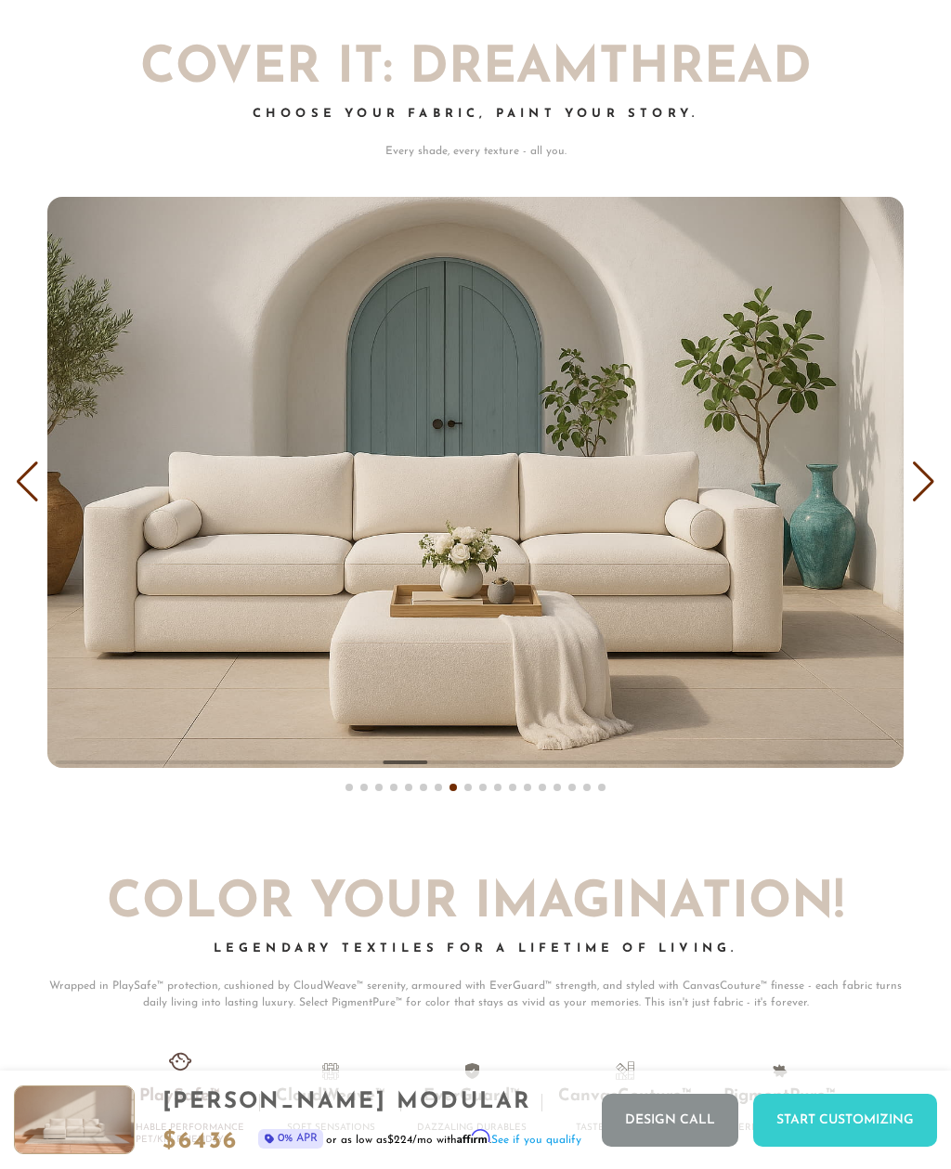
scroll to position [9341, 0]
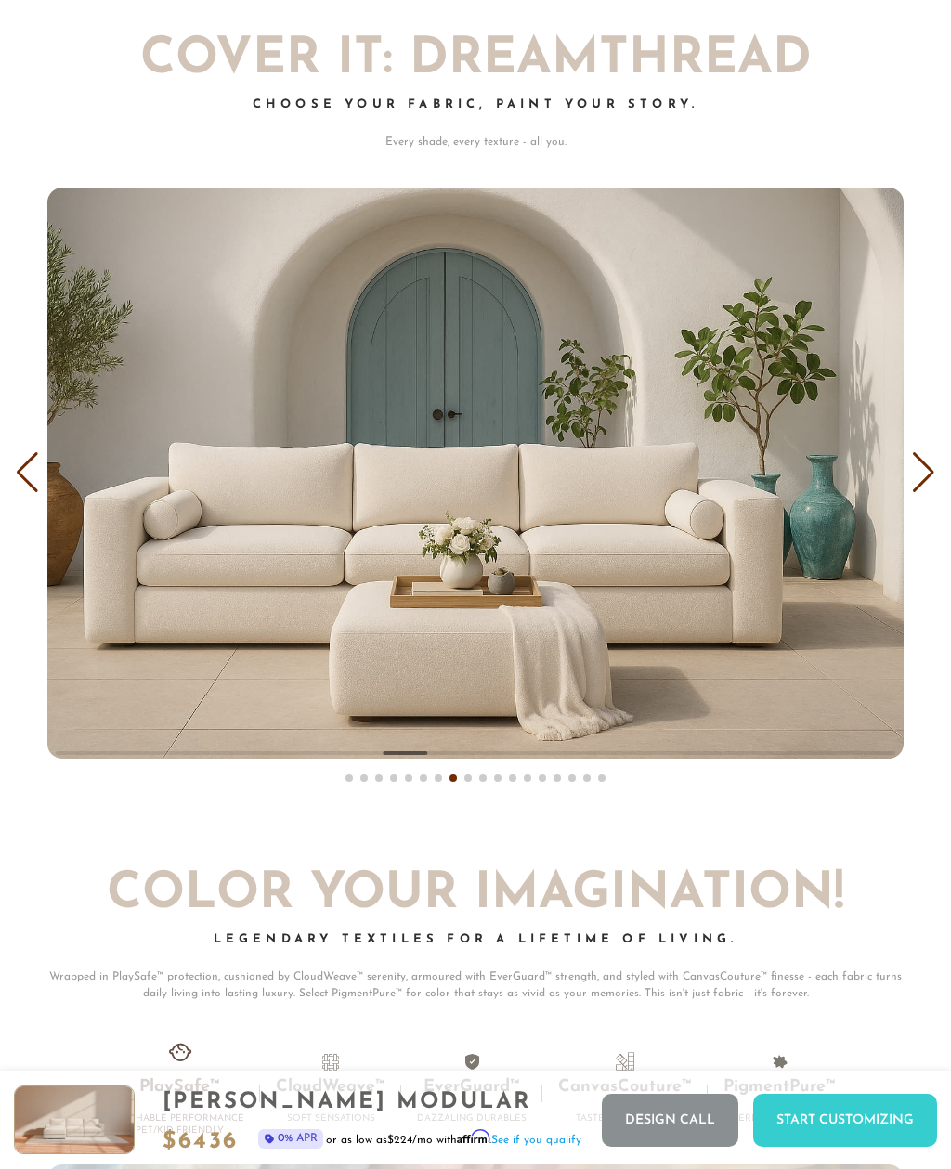
click at [25, 462] on div "Previous slide" at bounding box center [27, 472] width 25 height 41
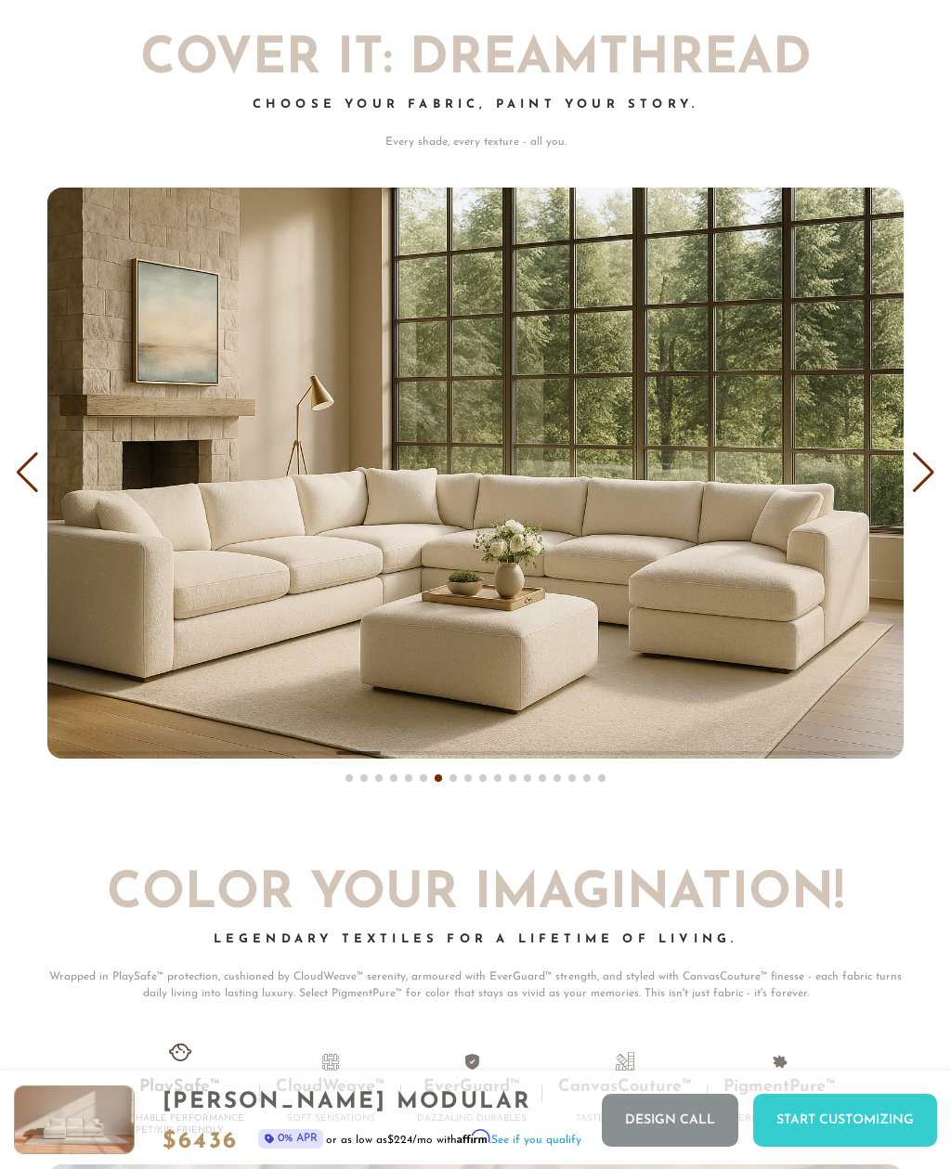
click at [930, 452] on div "Next slide" at bounding box center [923, 472] width 25 height 41
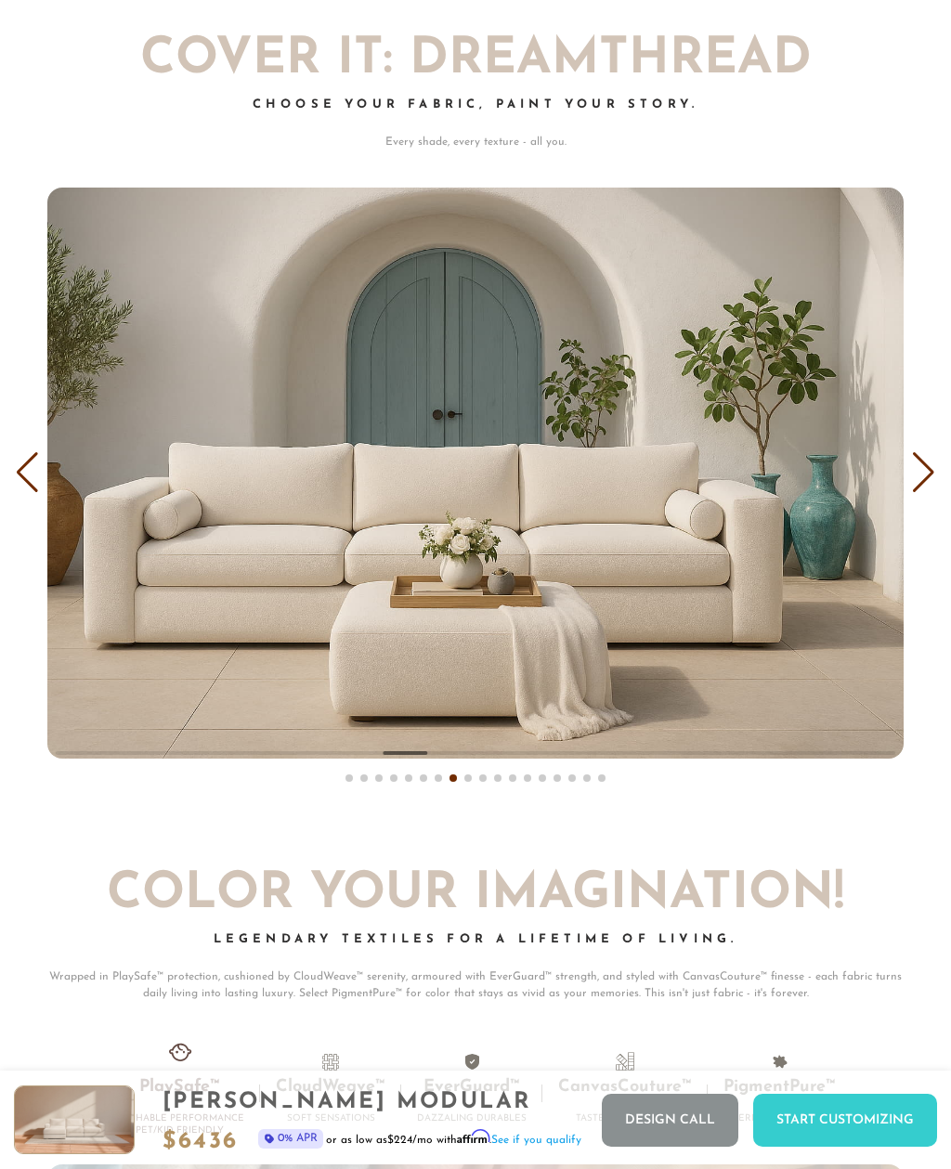
click at [933, 452] on div "Next slide" at bounding box center [923, 472] width 25 height 41
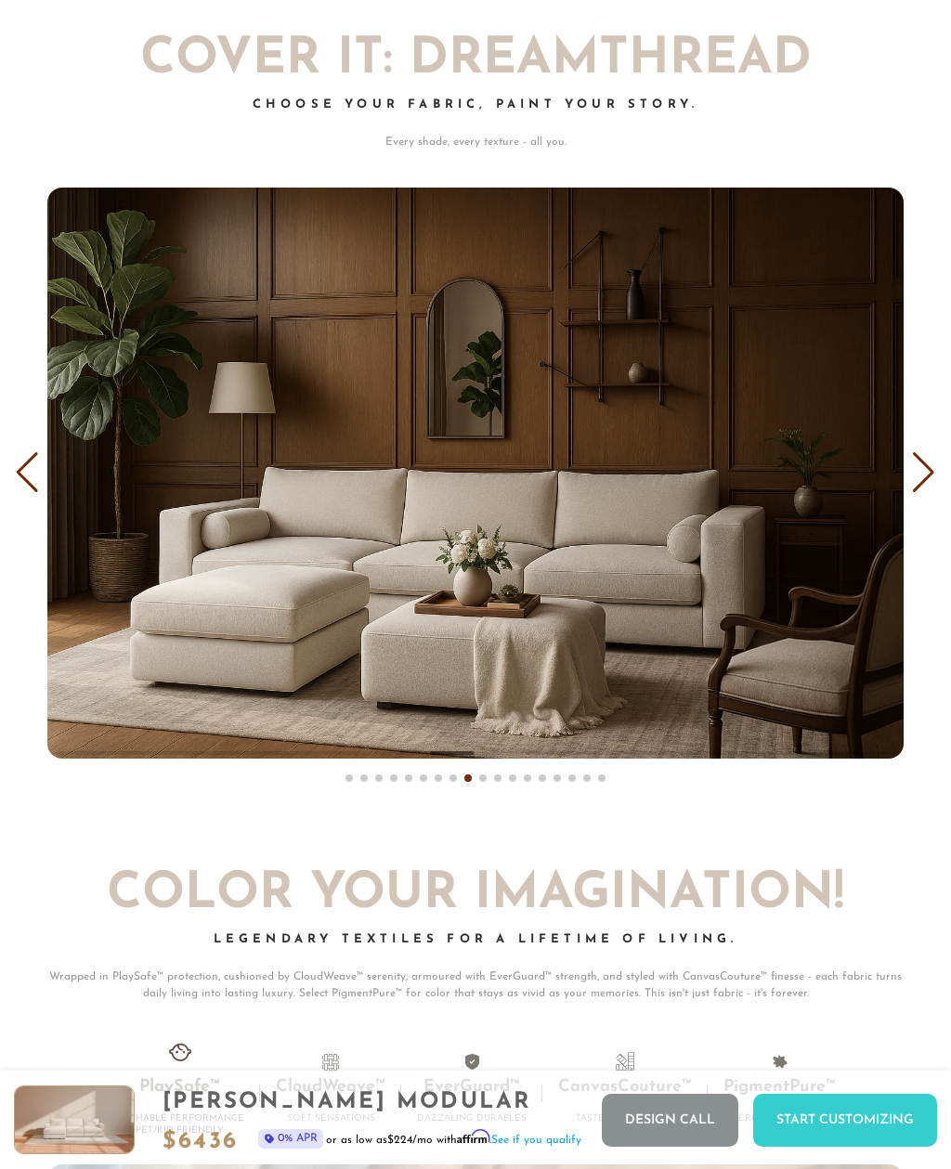
click at [934, 452] on div "Next slide" at bounding box center [923, 472] width 25 height 41
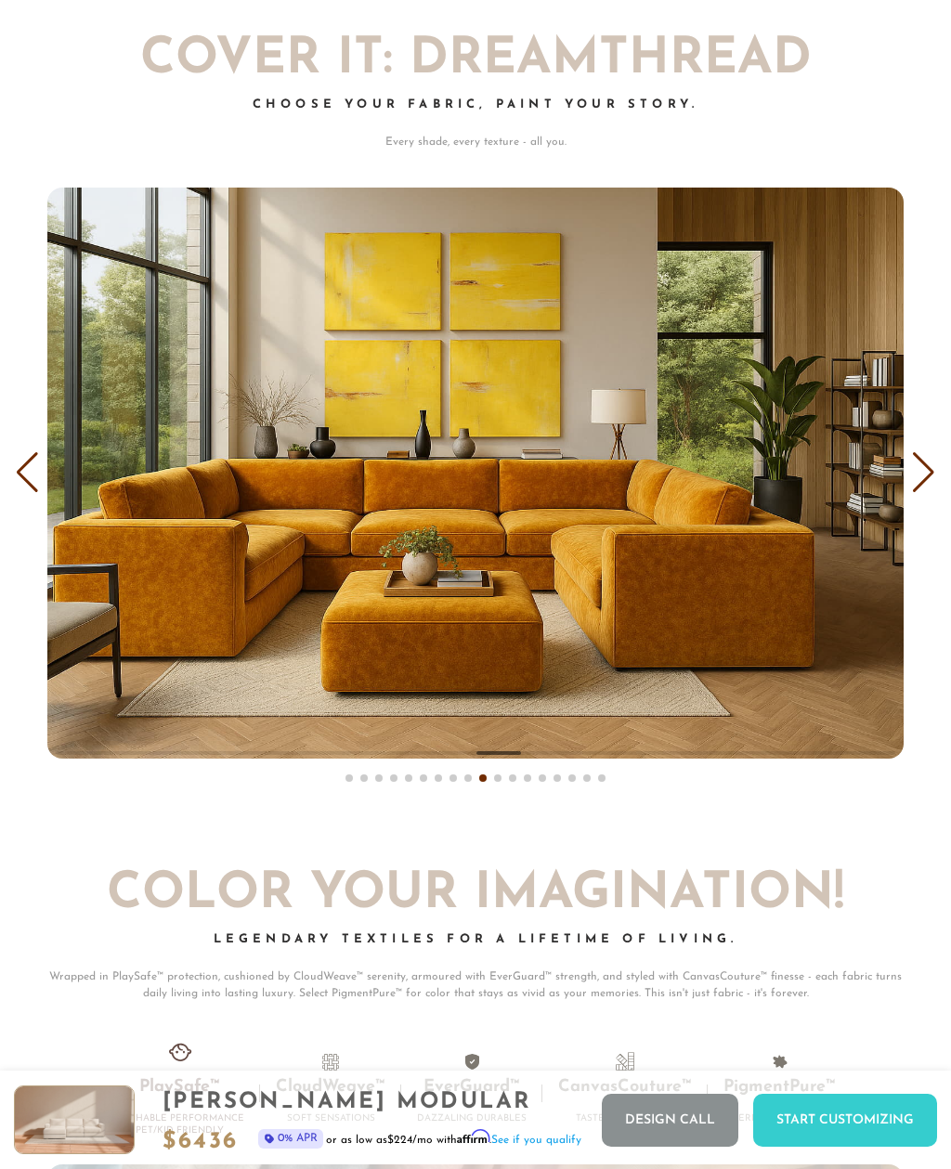
click at [933, 456] on div "Next slide" at bounding box center [923, 472] width 25 height 41
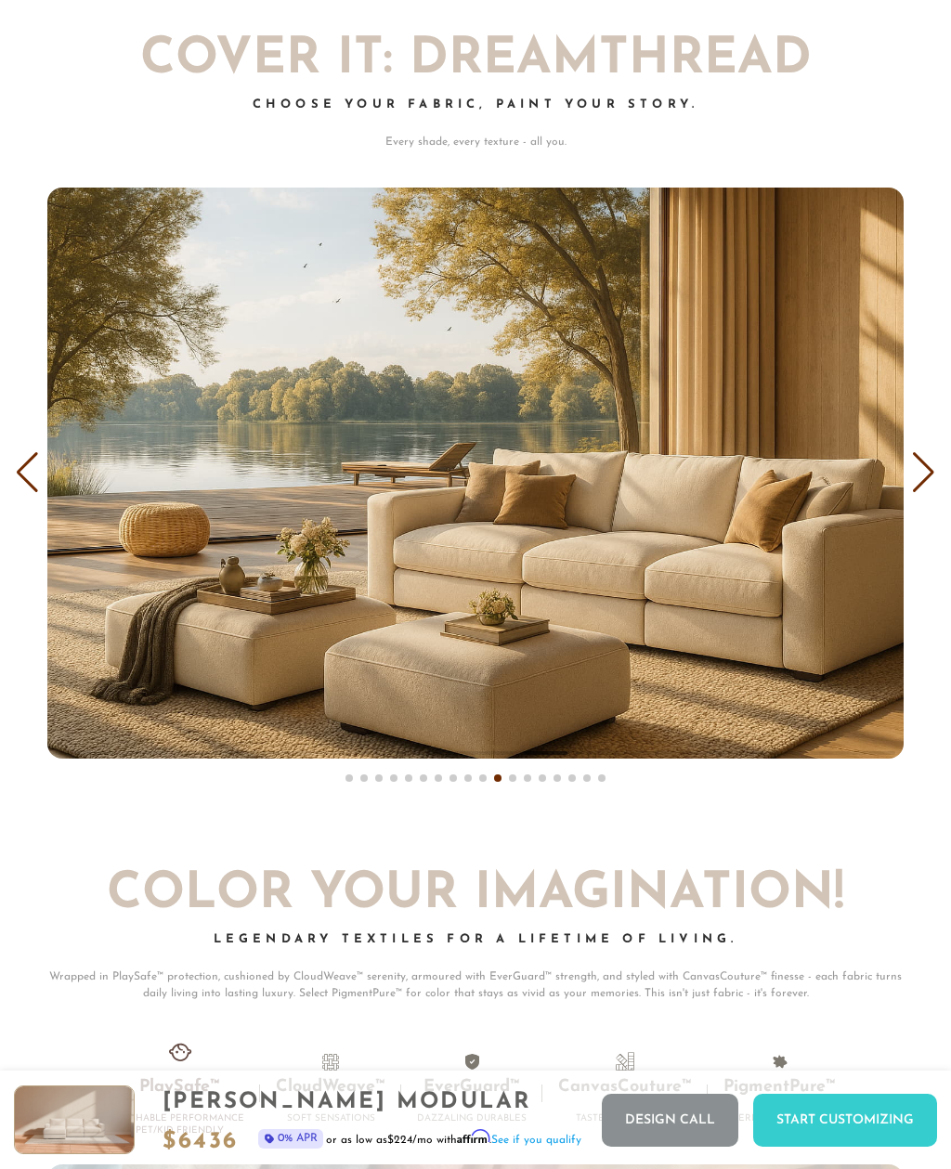
click at [35, 452] on div "Previous slide" at bounding box center [27, 472] width 25 height 41
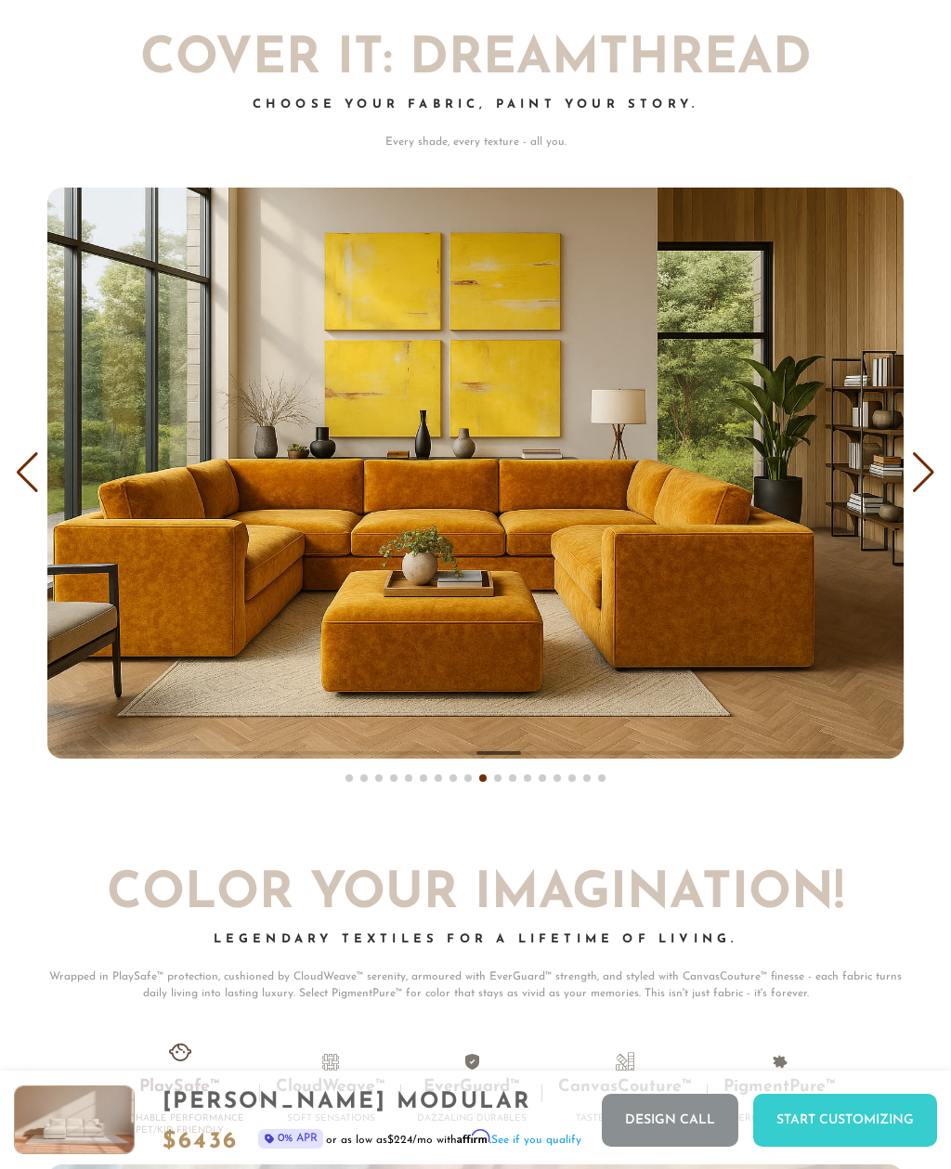
click at [926, 455] on div "Next slide" at bounding box center [923, 472] width 25 height 41
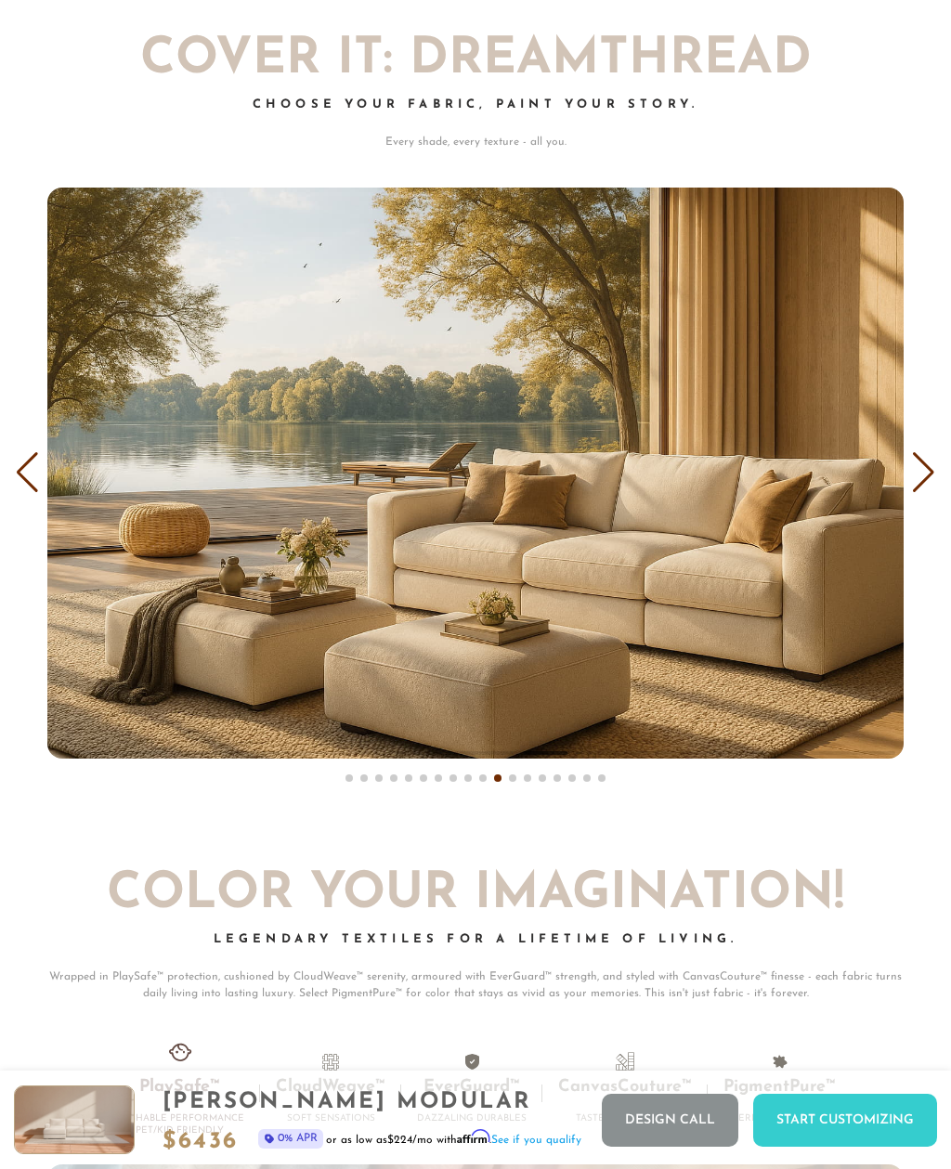
click at [26, 452] on div "Previous slide" at bounding box center [27, 472] width 25 height 41
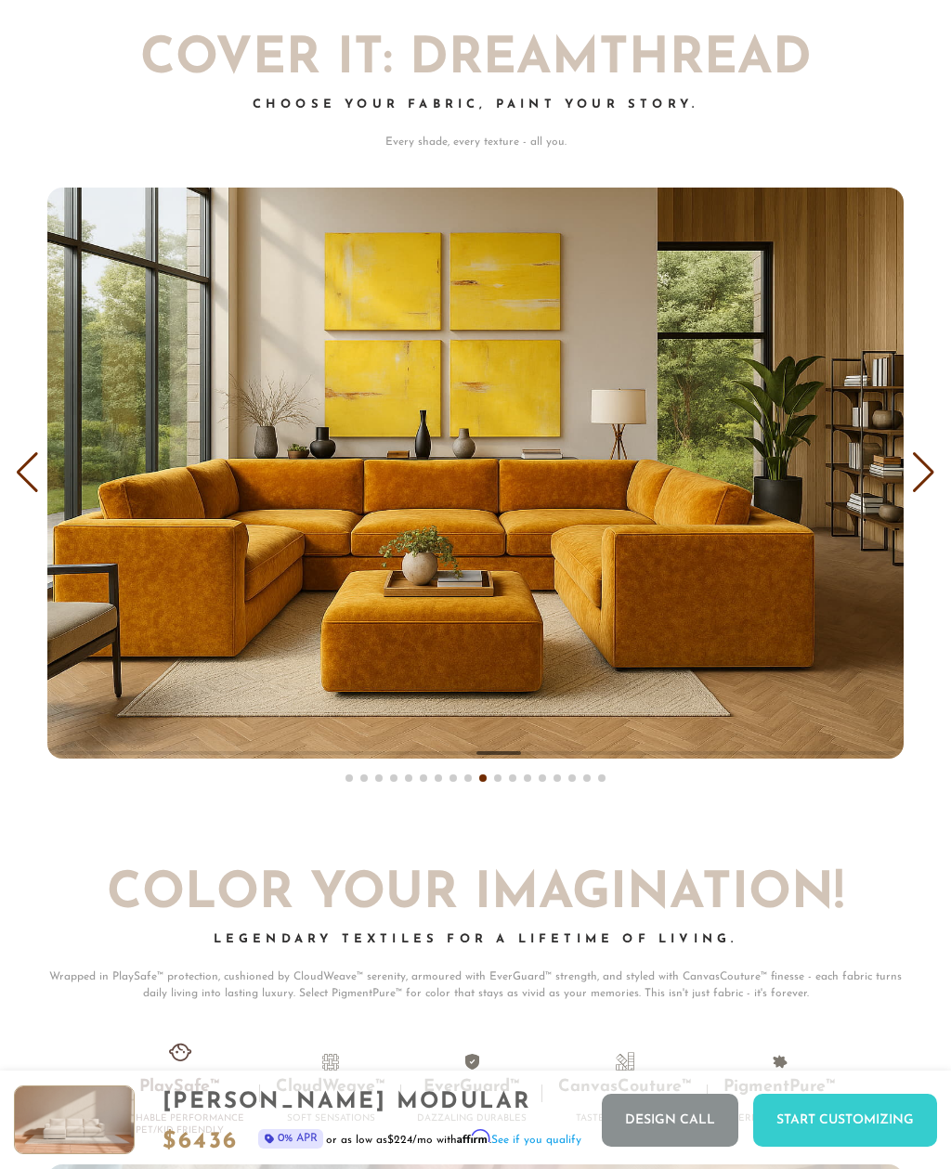
click at [929, 456] on div "Next slide" at bounding box center [923, 472] width 25 height 41
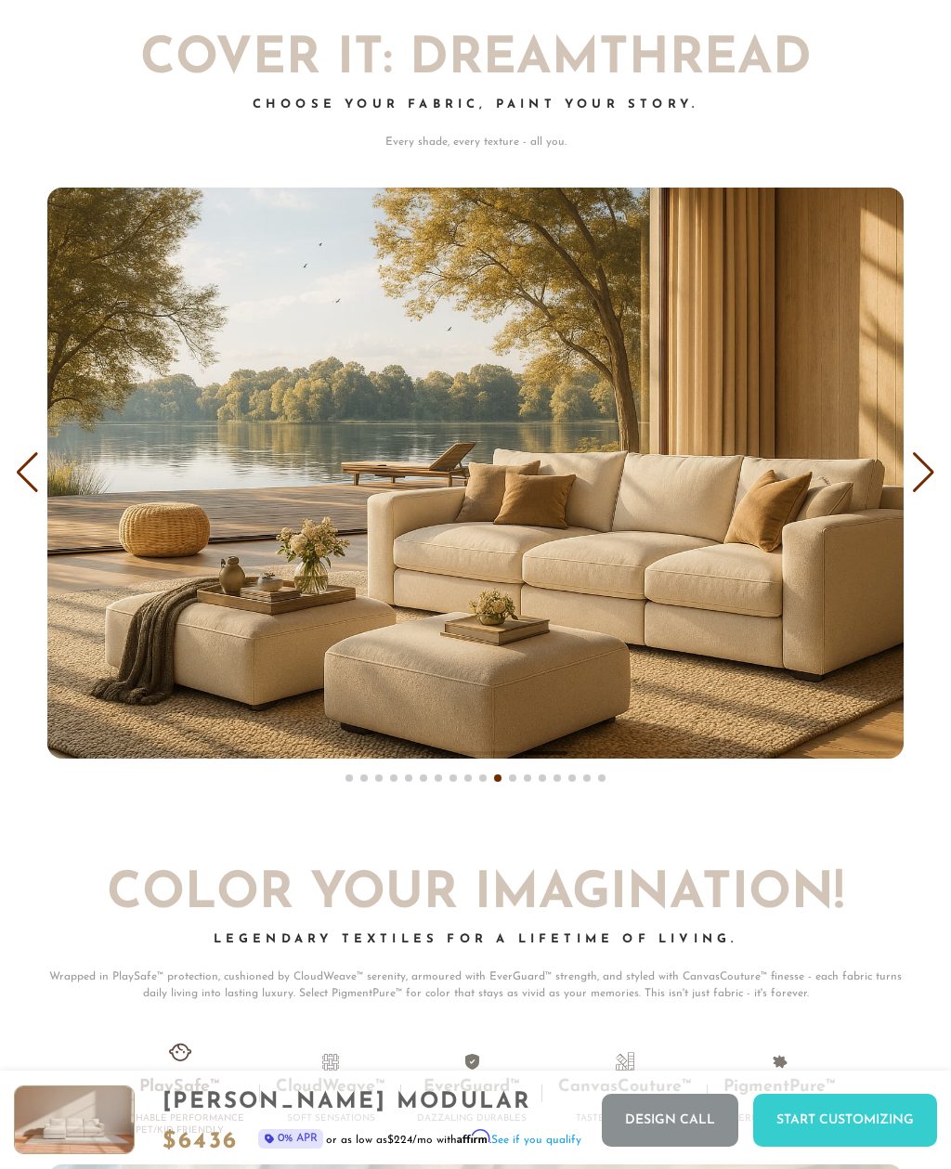
click at [925, 456] on div "Next slide" at bounding box center [923, 472] width 25 height 41
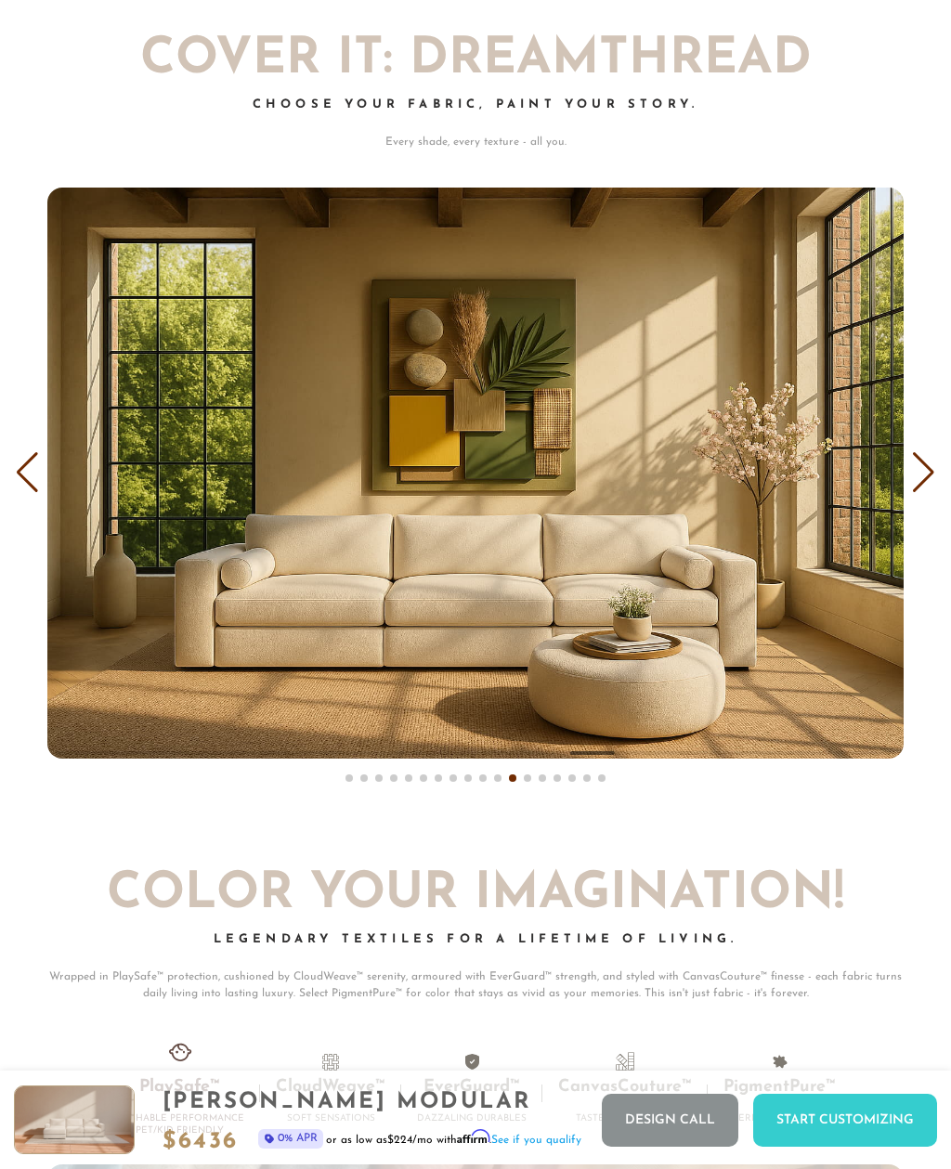
click at [929, 455] on div "Next slide" at bounding box center [923, 472] width 25 height 41
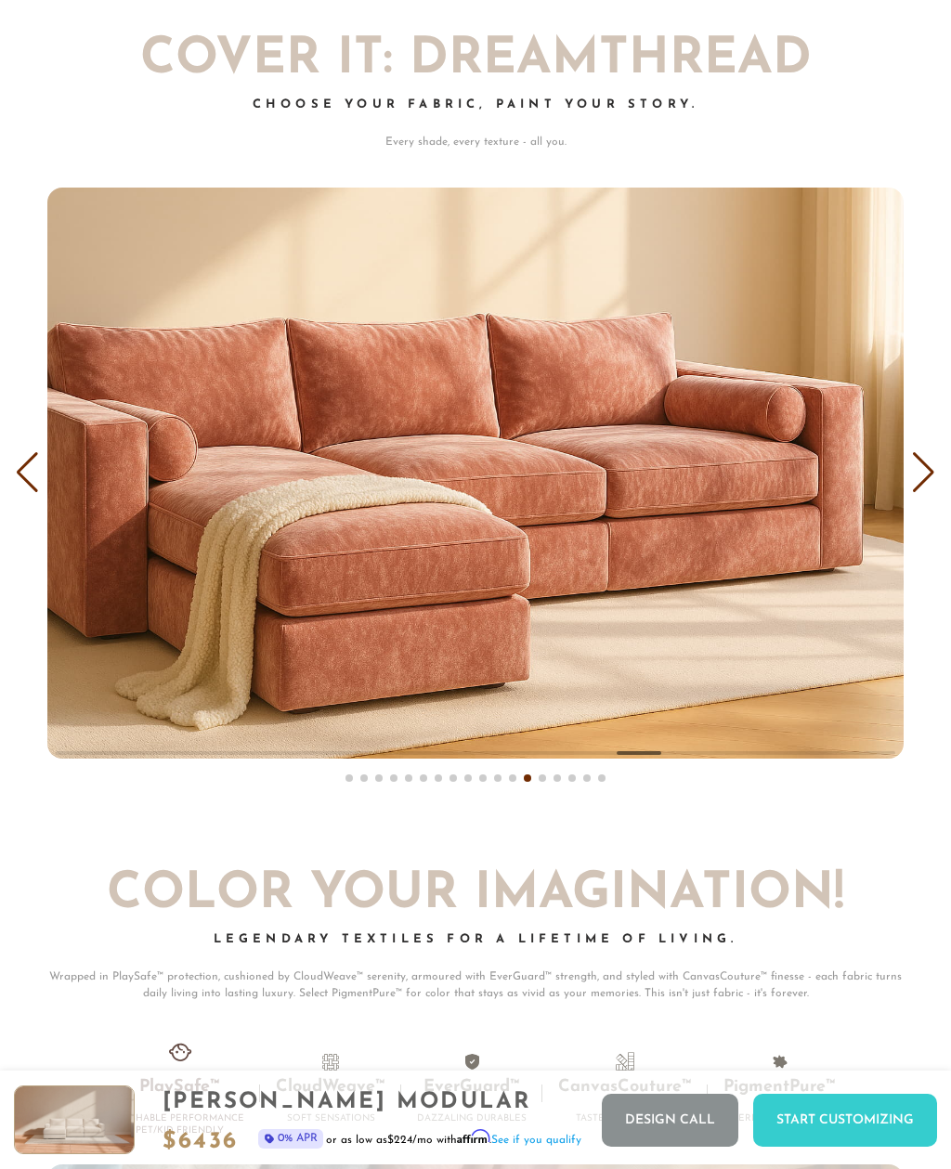
click at [935, 454] on div "Next slide" at bounding box center [923, 472] width 25 height 41
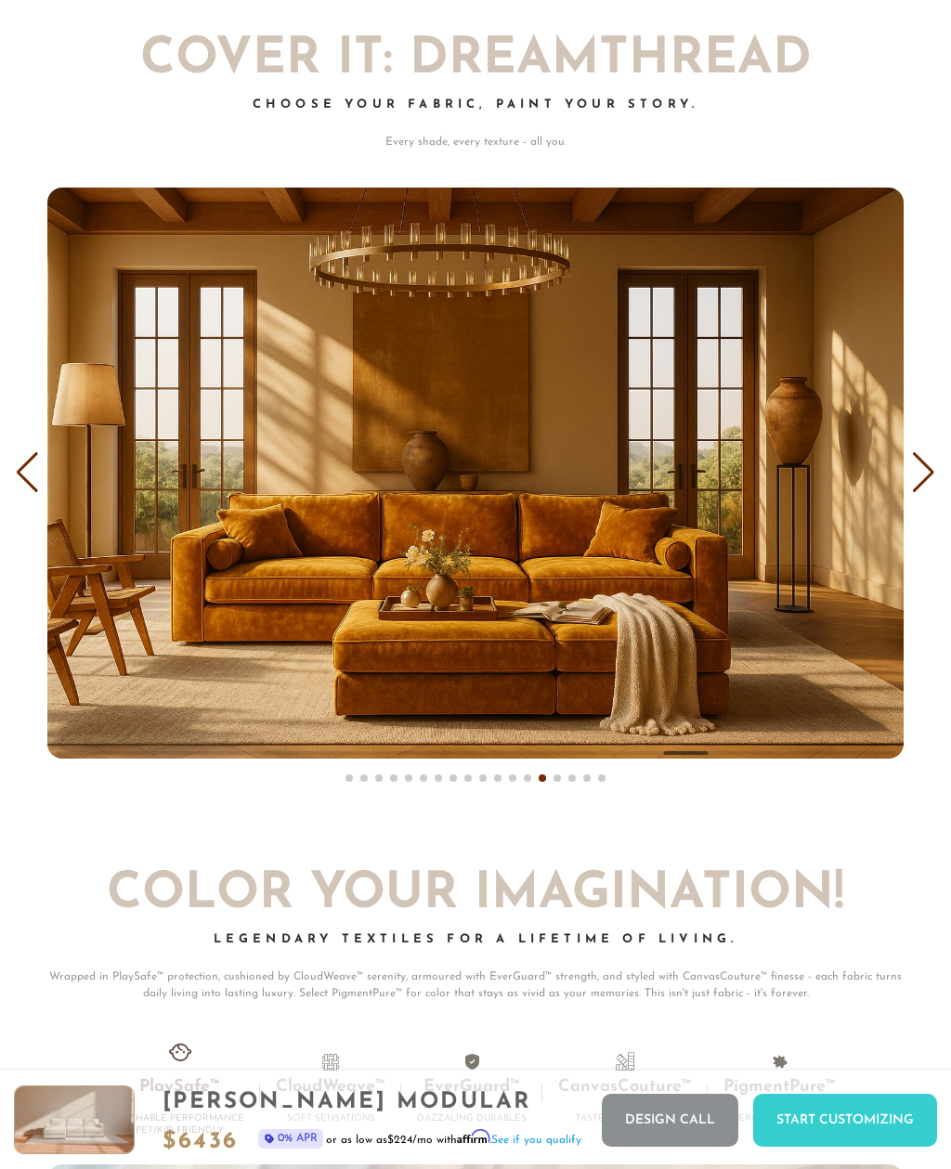
click at [929, 456] on div "Next slide" at bounding box center [923, 472] width 25 height 41
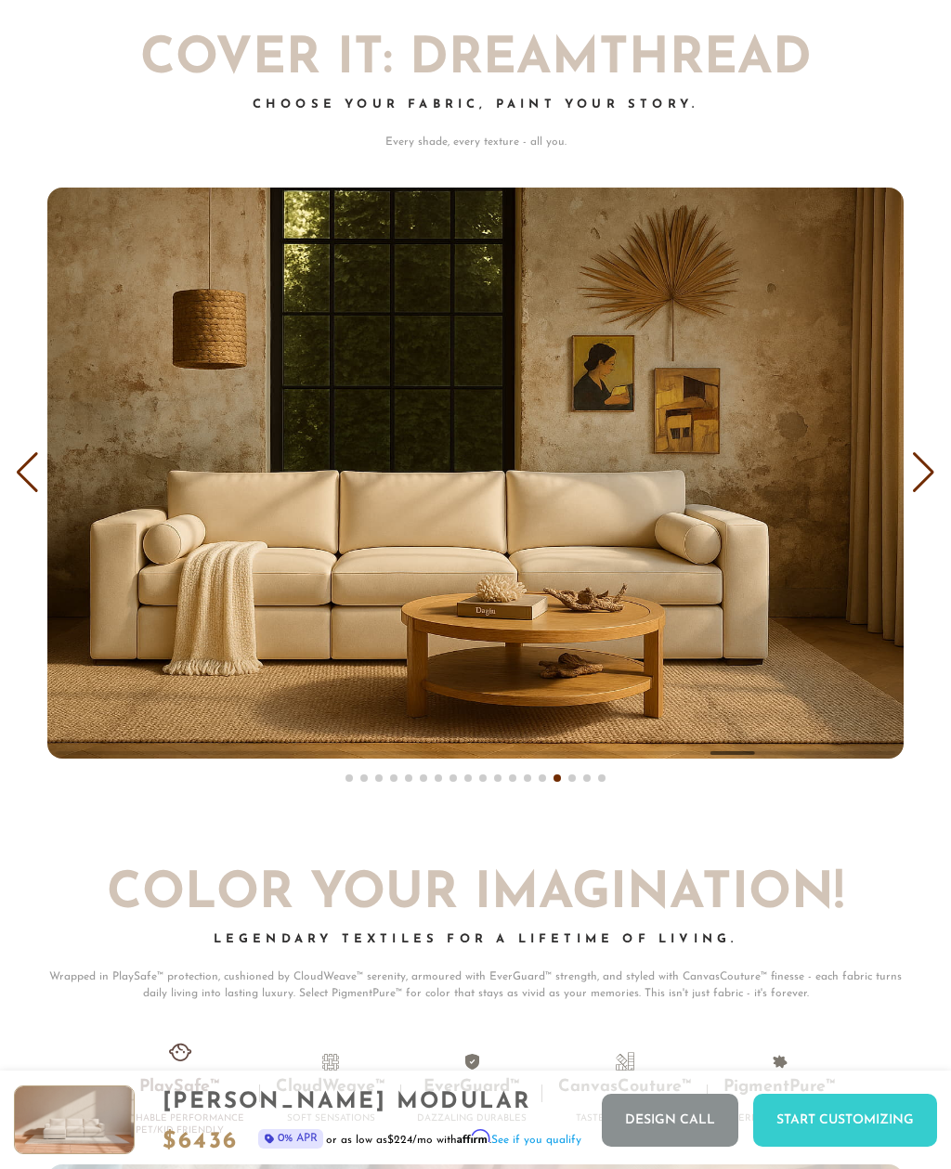
click at [927, 458] on div "Next slide" at bounding box center [923, 472] width 25 height 41
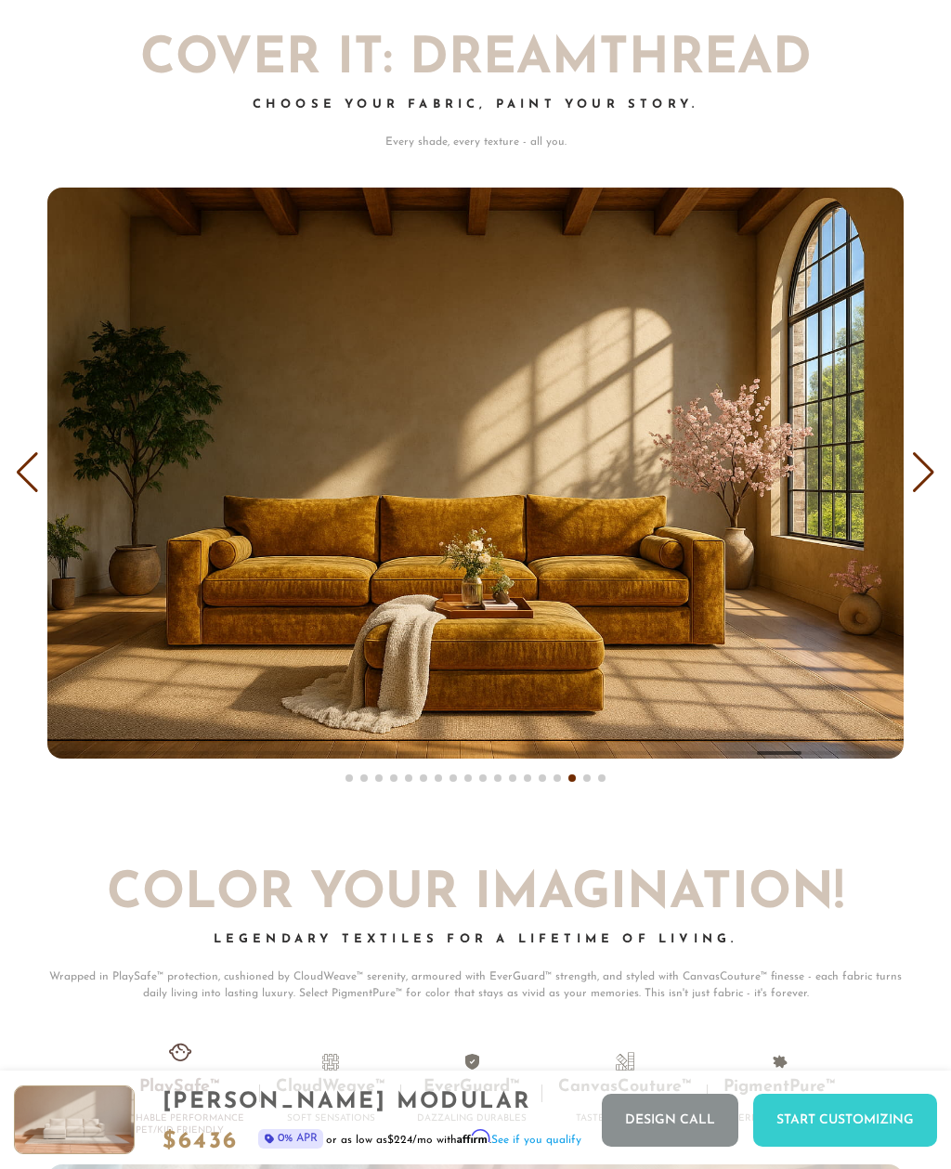
click at [918, 466] on div "Next slide" at bounding box center [923, 472] width 25 height 41
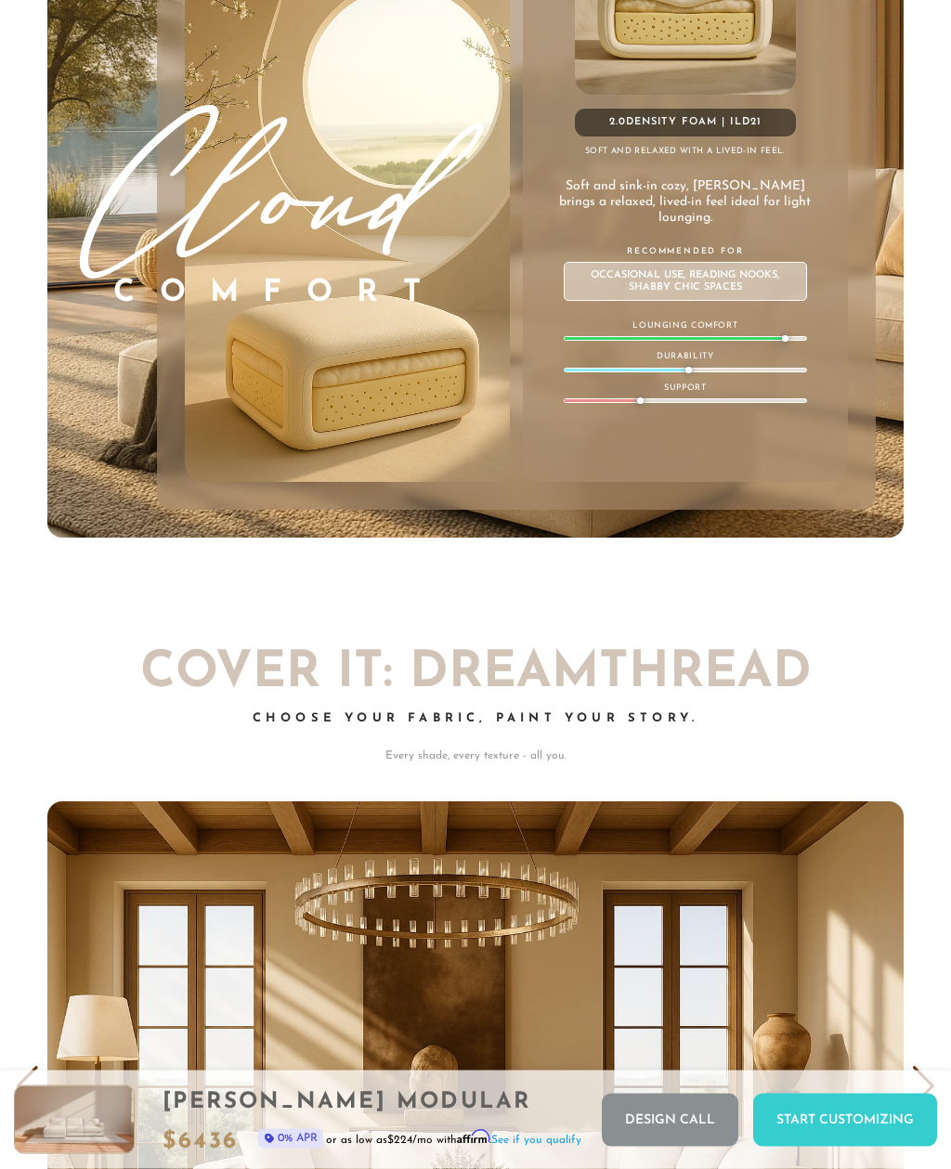
scroll to position [9439, 0]
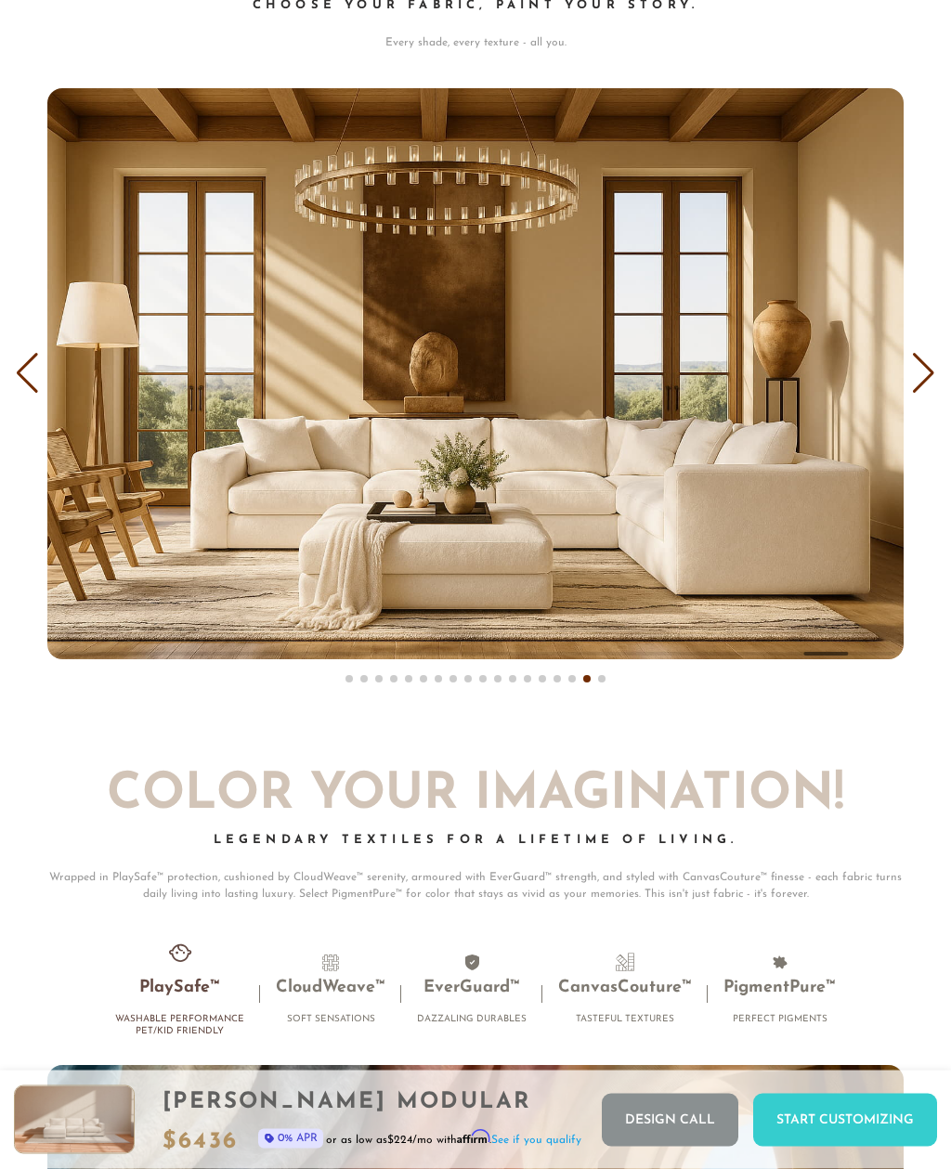
click at [920, 355] on div "Next slide" at bounding box center [923, 374] width 25 height 41
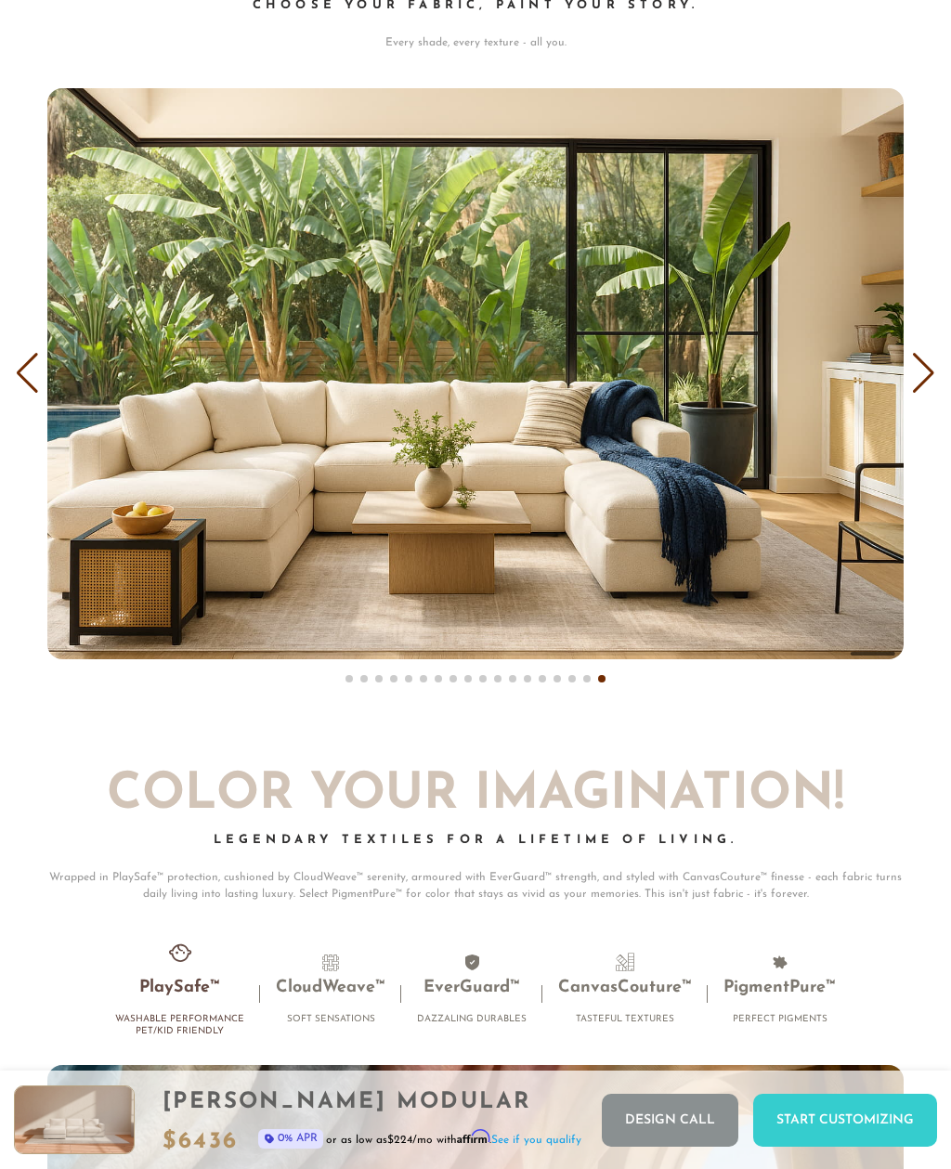
click at [29, 353] on div "Previous slide" at bounding box center [27, 373] width 25 height 41
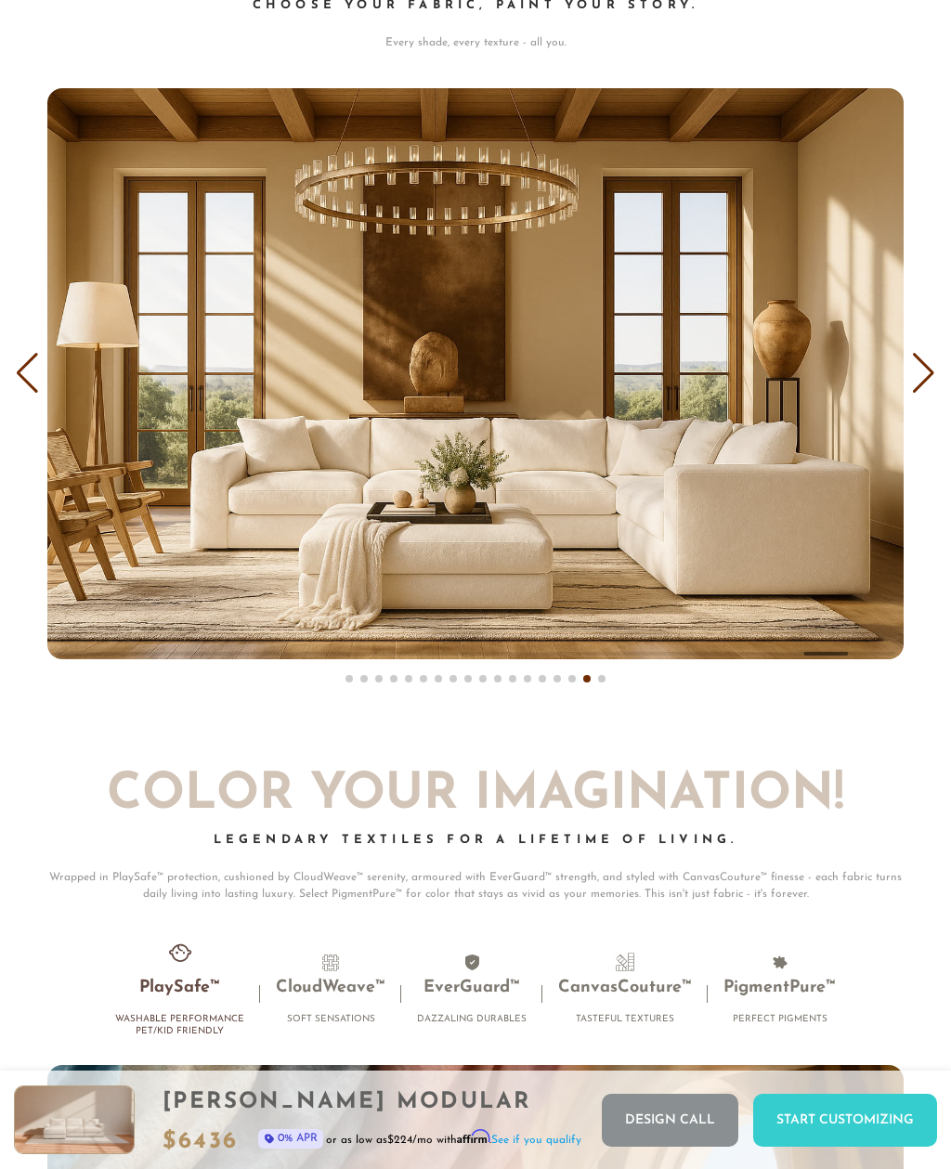
click at [28, 353] on div "Previous slide" at bounding box center [27, 373] width 25 height 41
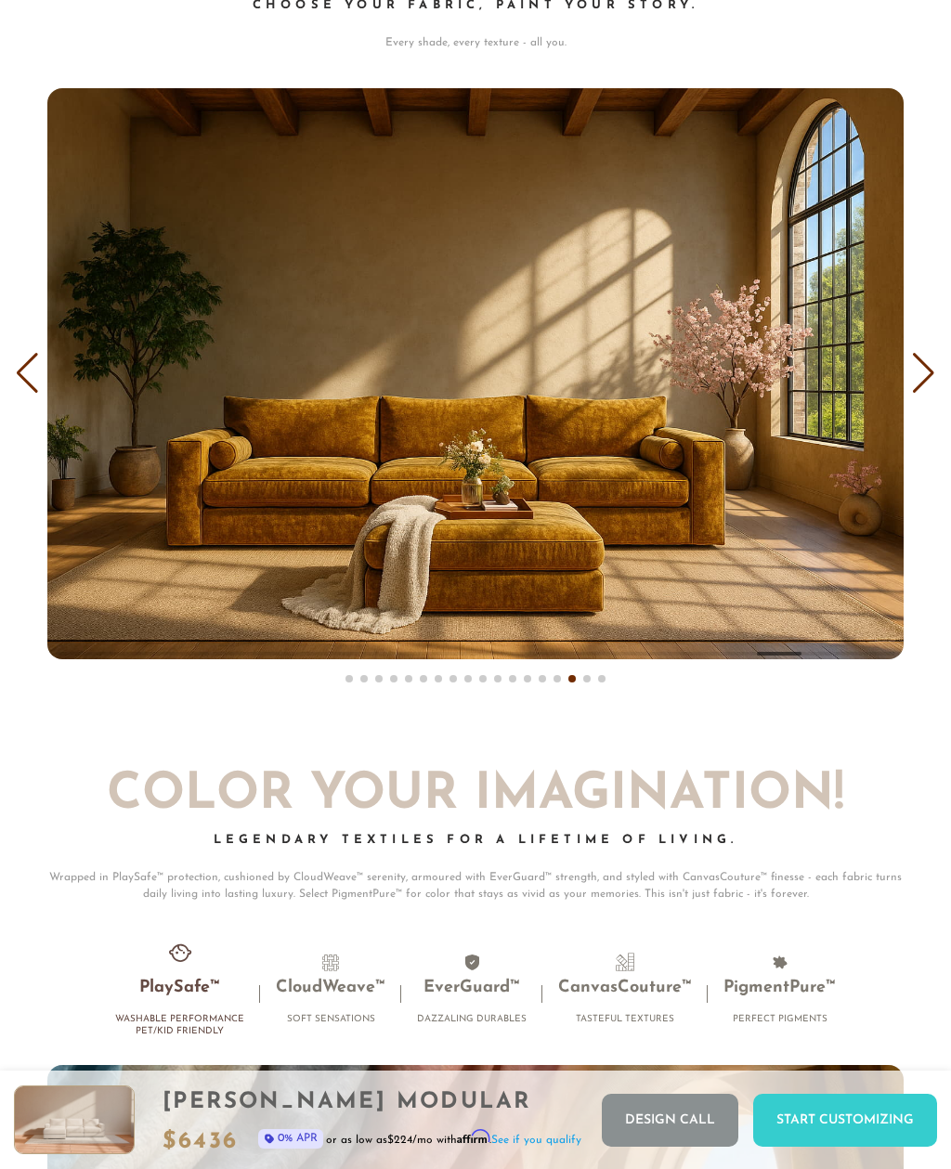
click at [27, 353] on div "Previous slide" at bounding box center [27, 373] width 25 height 41
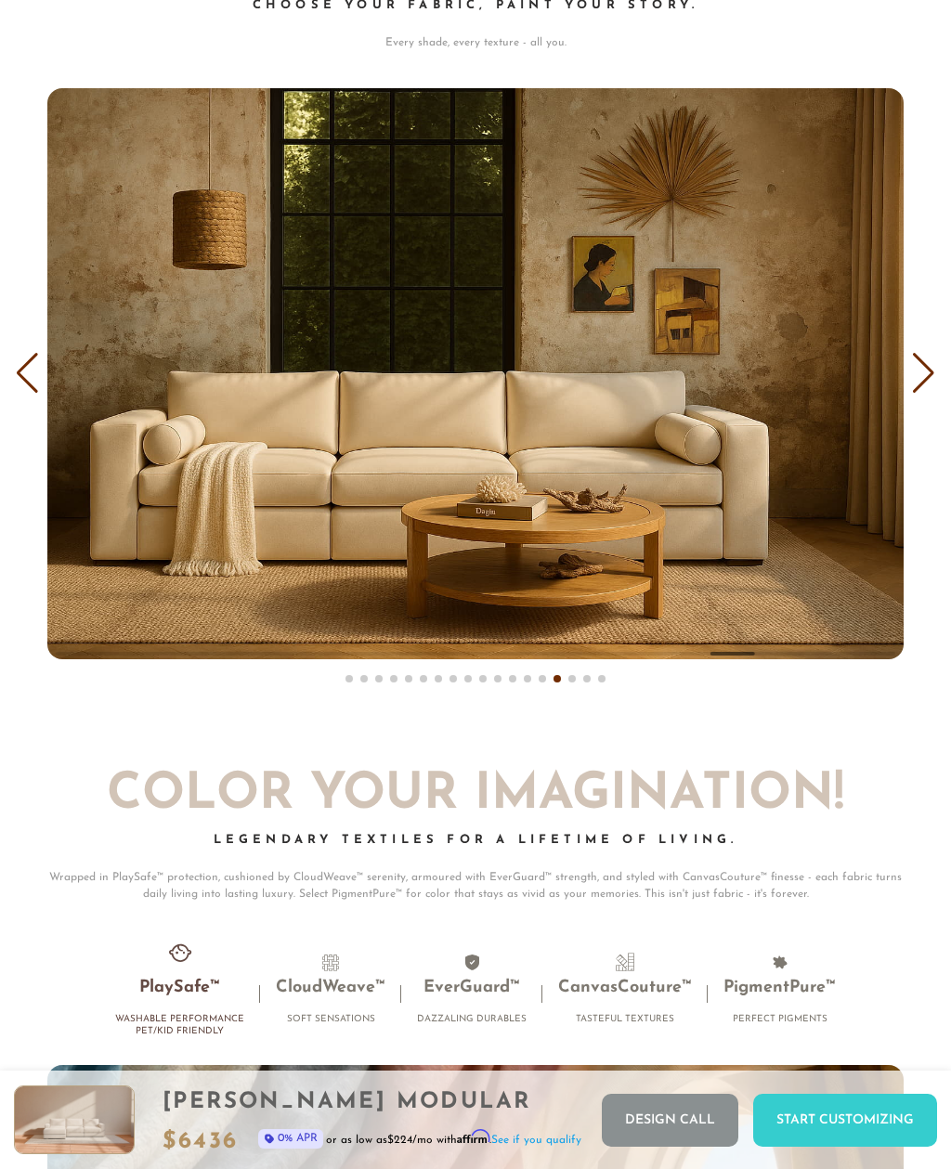
click at [27, 359] on div "Previous slide" at bounding box center [27, 373] width 25 height 41
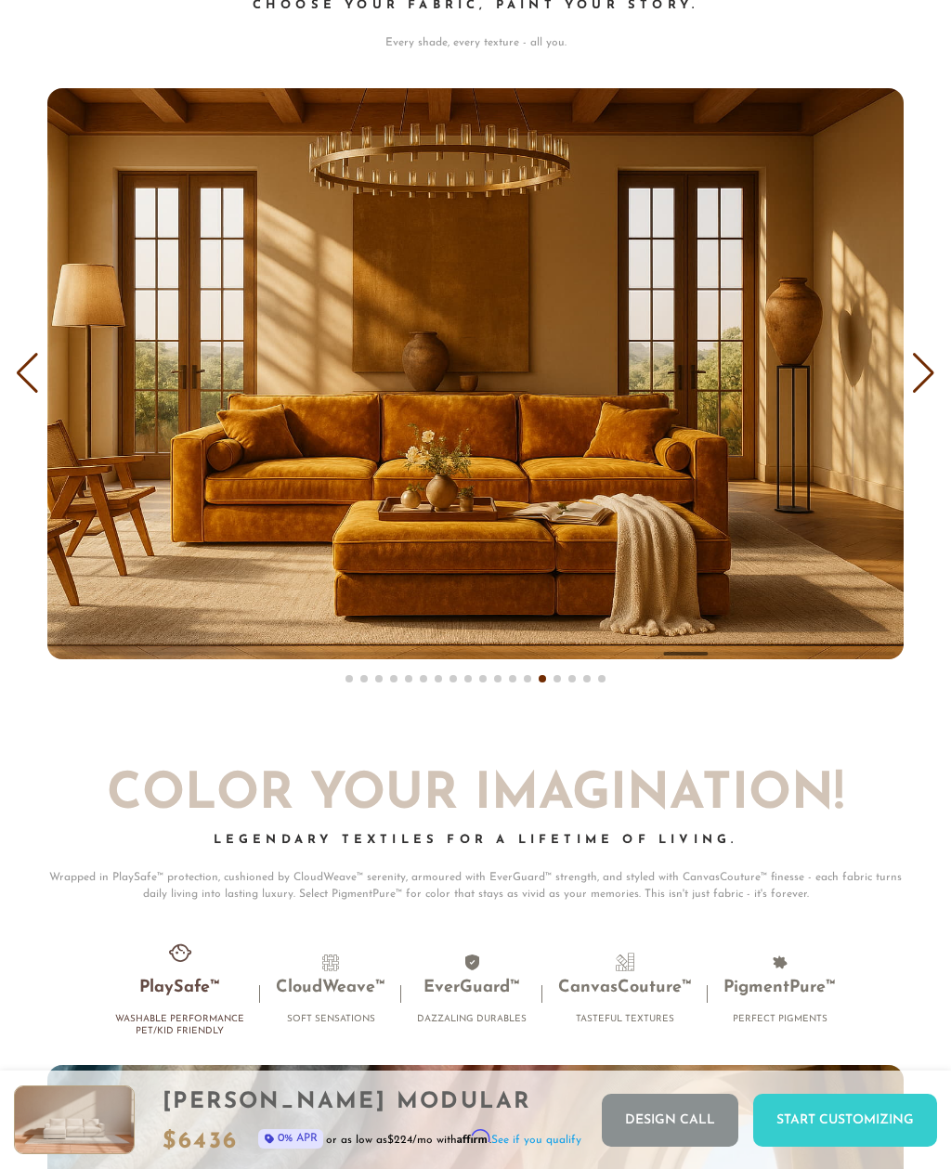
click at [25, 353] on div "Previous slide" at bounding box center [27, 373] width 25 height 41
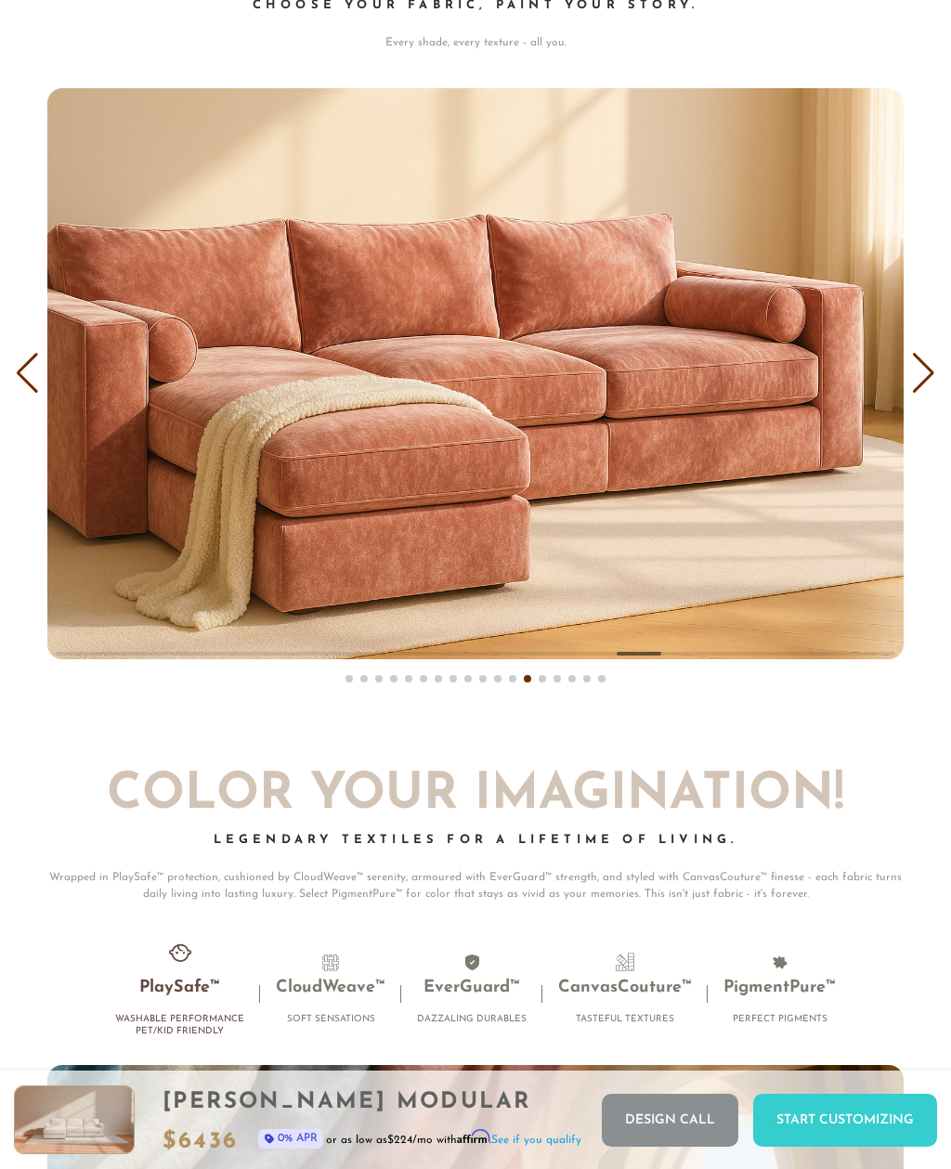
click at [24, 353] on div "Previous slide" at bounding box center [27, 373] width 25 height 41
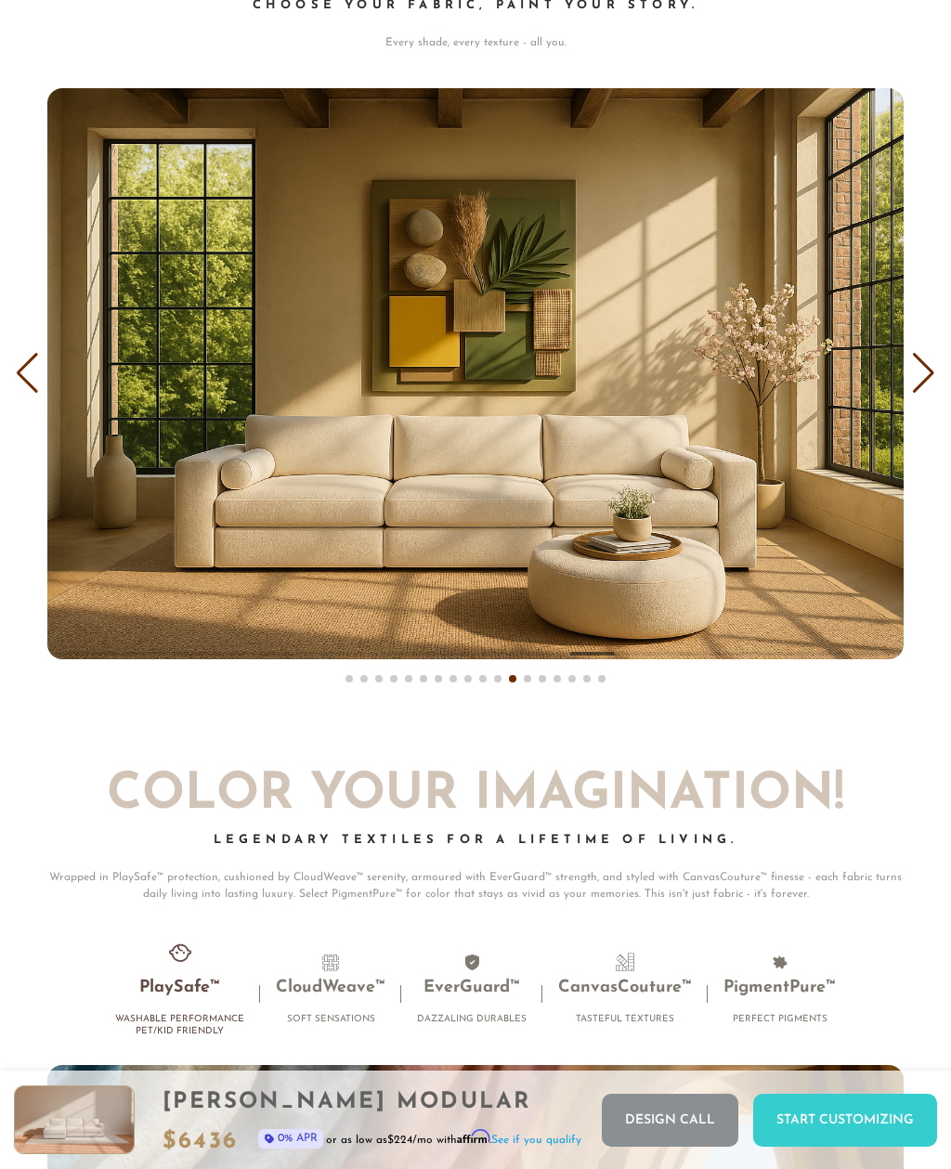
click at [24, 353] on div "Previous slide" at bounding box center [27, 373] width 25 height 41
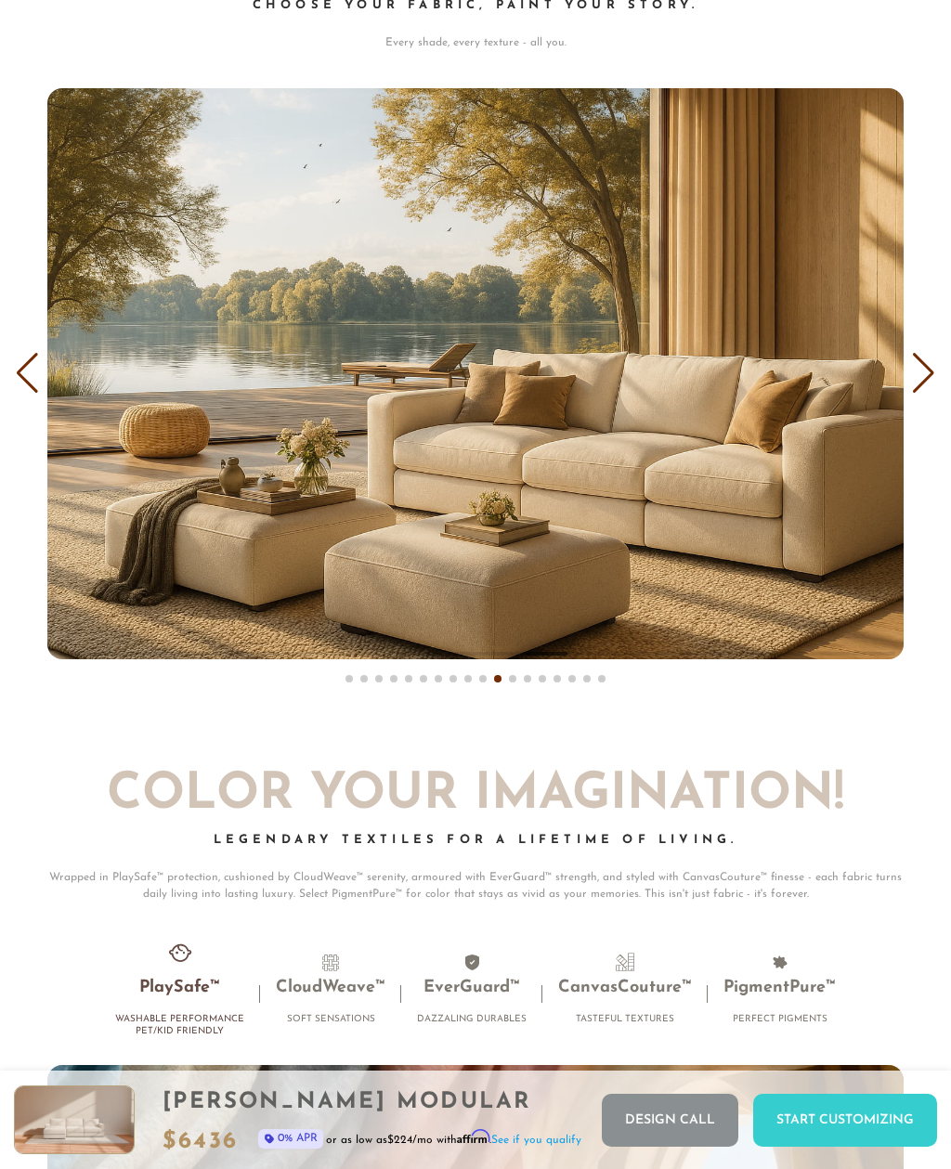
click at [25, 355] on div "Previous slide" at bounding box center [27, 373] width 25 height 41
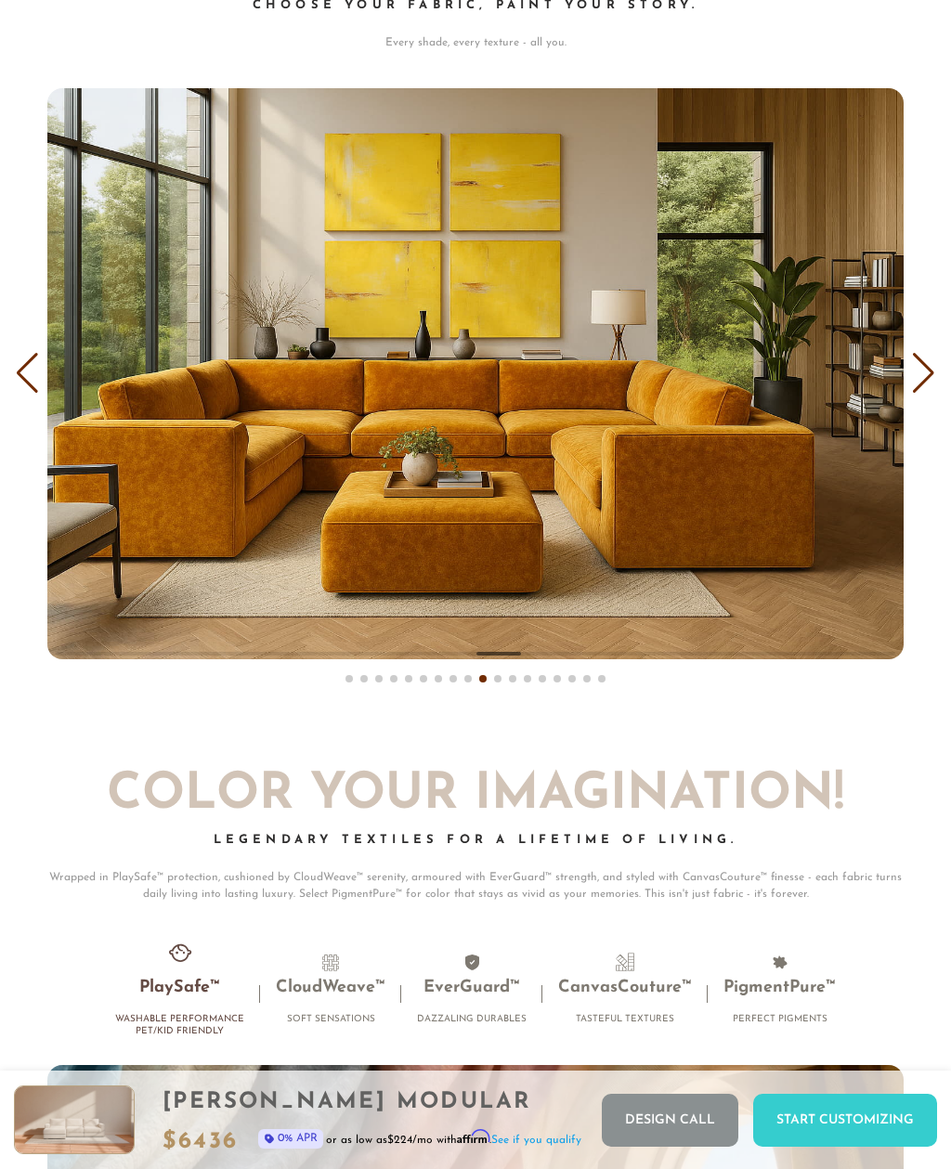
click at [25, 359] on div "Previous slide" at bounding box center [27, 373] width 25 height 41
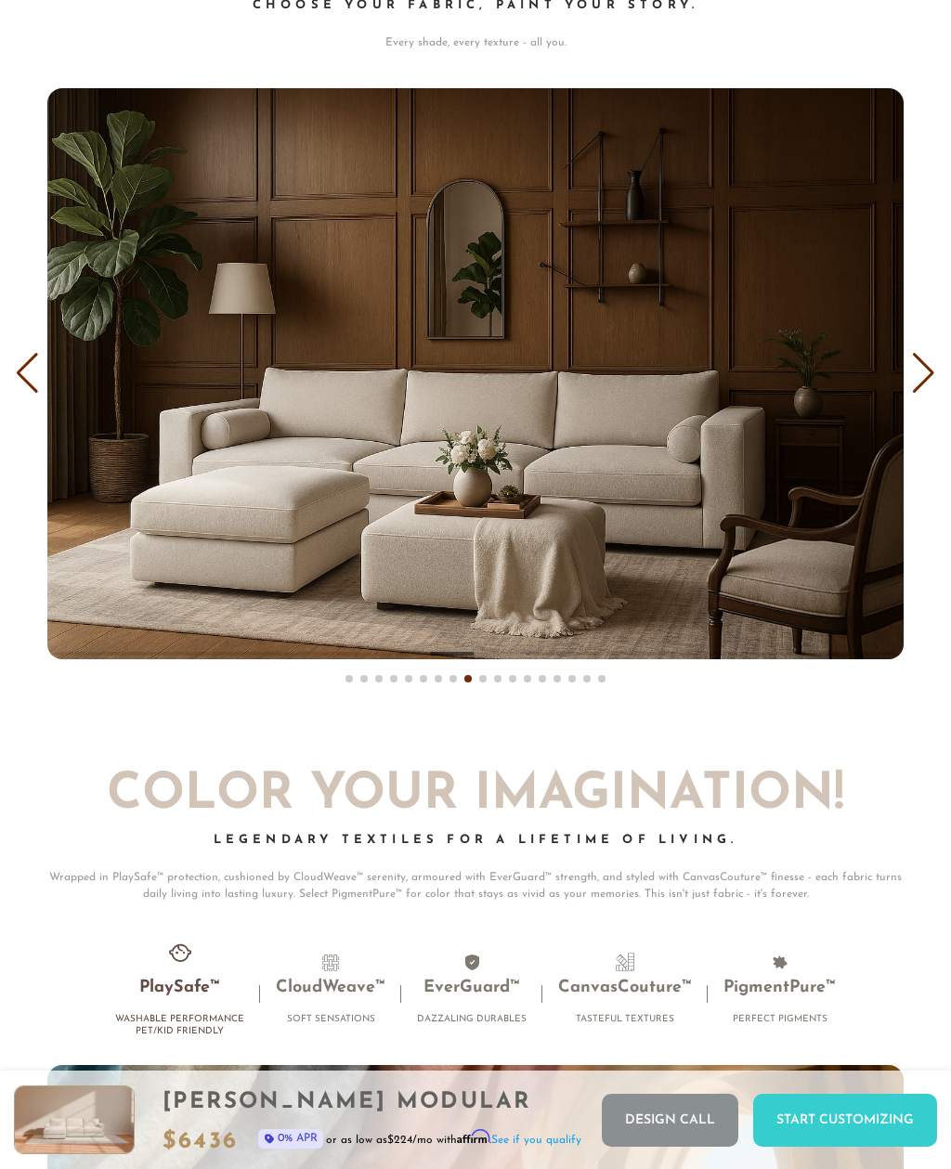
click at [922, 372] on div "Next slide" at bounding box center [923, 373] width 25 height 41
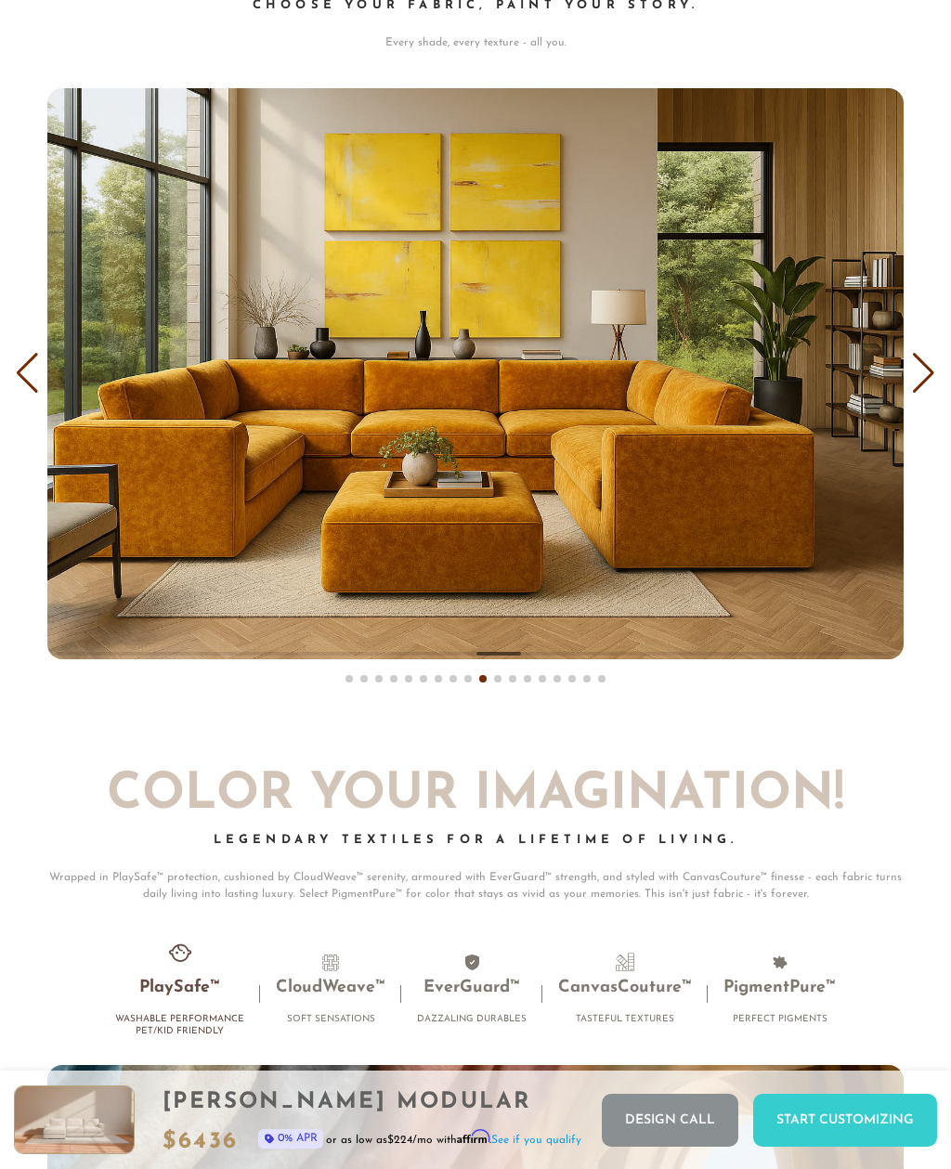
click at [921, 372] on div "Next slide" at bounding box center [923, 373] width 25 height 41
click at [926, 360] on div "Next slide" at bounding box center [923, 373] width 25 height 41
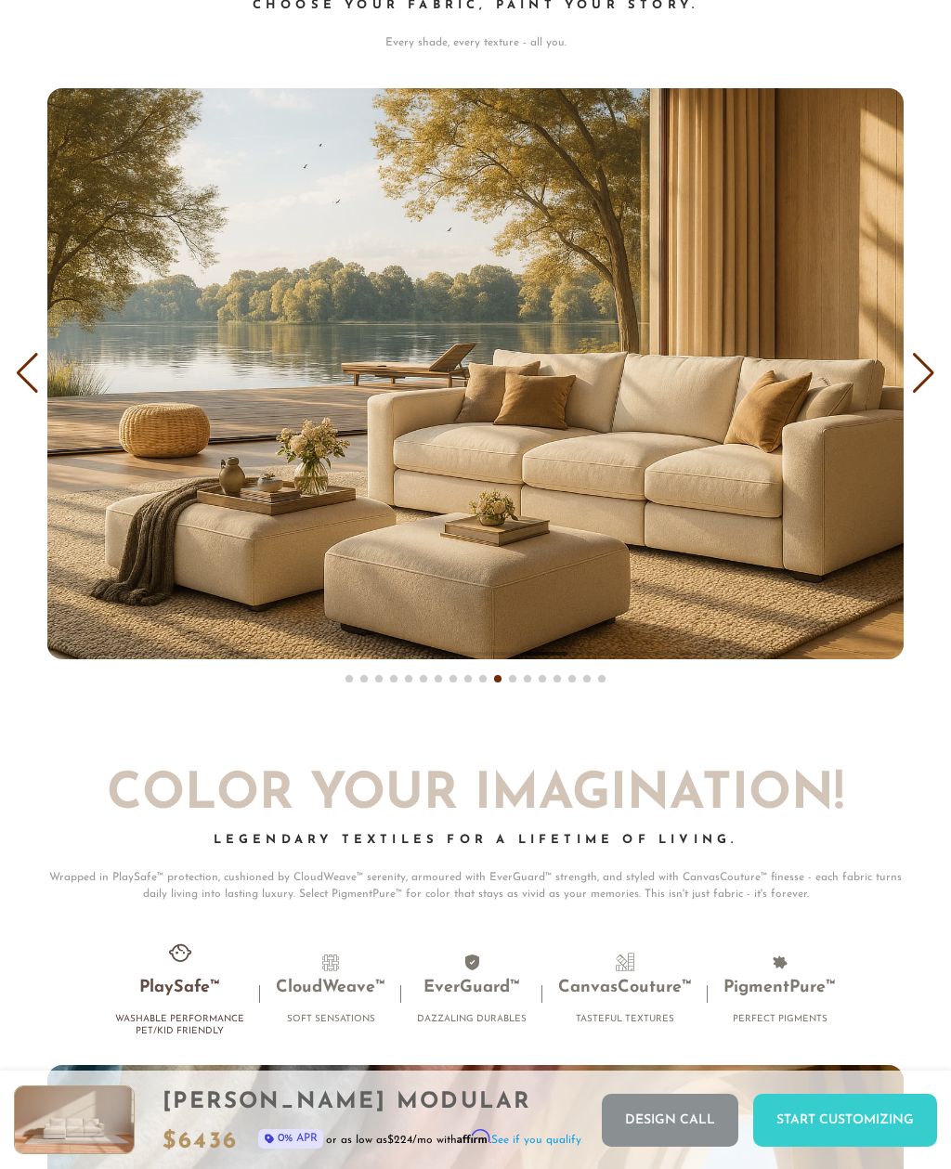
click at [926, 359] on div "Next slide" at bounding box center [923, 373] width 25 height 41
click at [922, 356] on div "Next slide" at bounding box center [923, 373] width 25 height 41
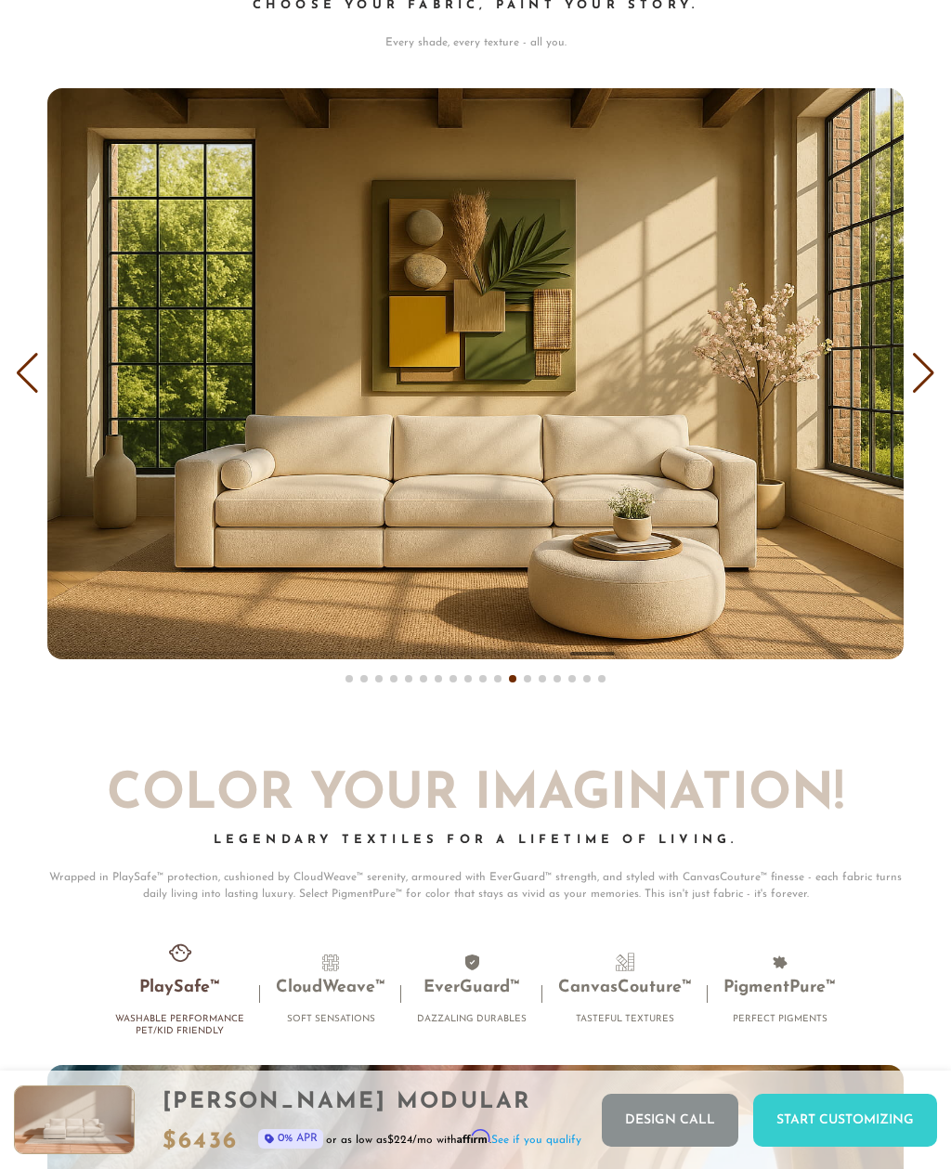
click at [922, 355] on div "Next slide" at bounding box center [923, 373] width 25 height 41
click at [921, 357] on div "Next slide" at bounding box center [923, 373] width 25 height 41
click at [920, 356] on div "Next slide" at bounding box center [923, 373] width 25 height 41
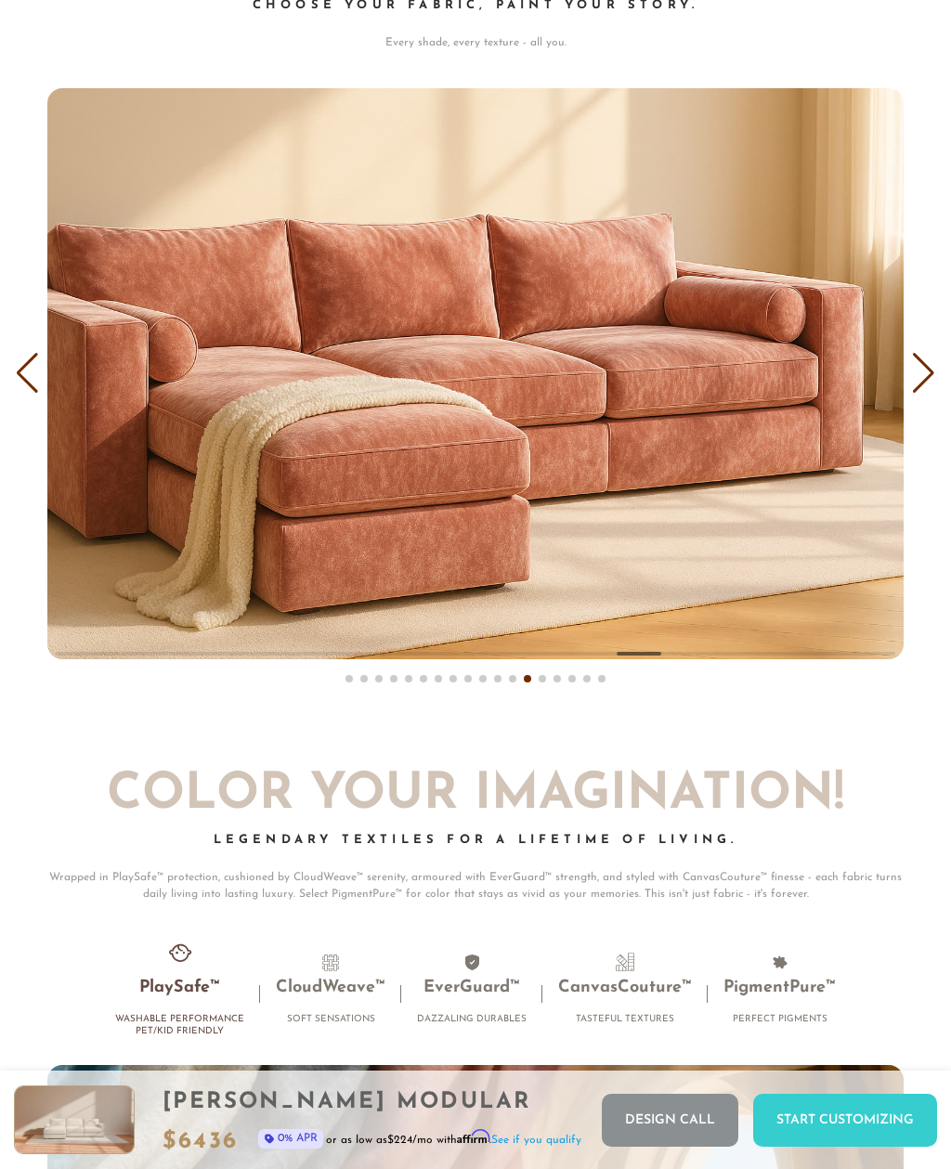
click at [922, 355] on div "Next slide" at bounding box center [923, 373] width 25 height 41
click at [922, 354] on div "Next slide" at bounding box center [923, 373] width 25 height 41
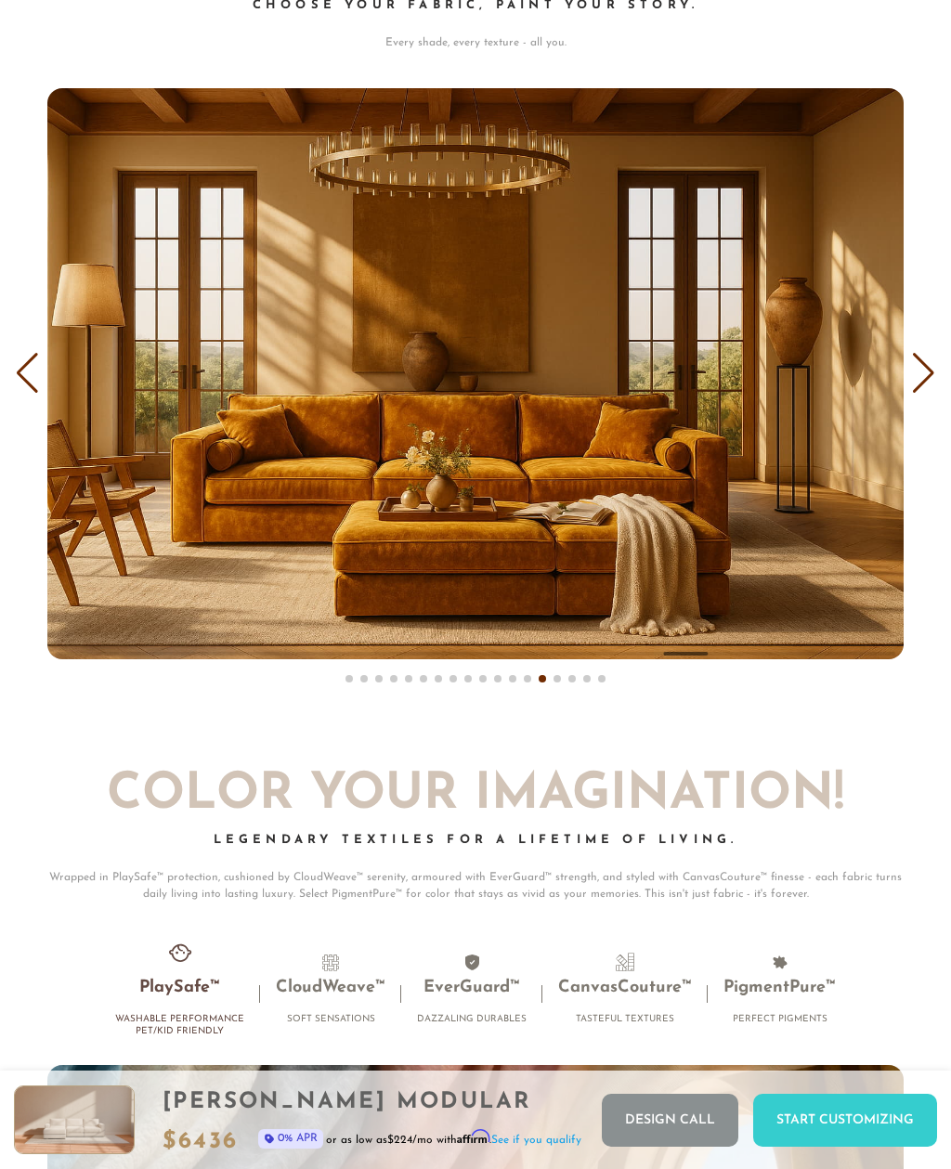
click at [923, 358] on div "Next slide" at bounding box center [923, 373] width 25 height 41
click at [928, 353] on div "Next slide" at bounding box center [923, 373] width 25 height 41
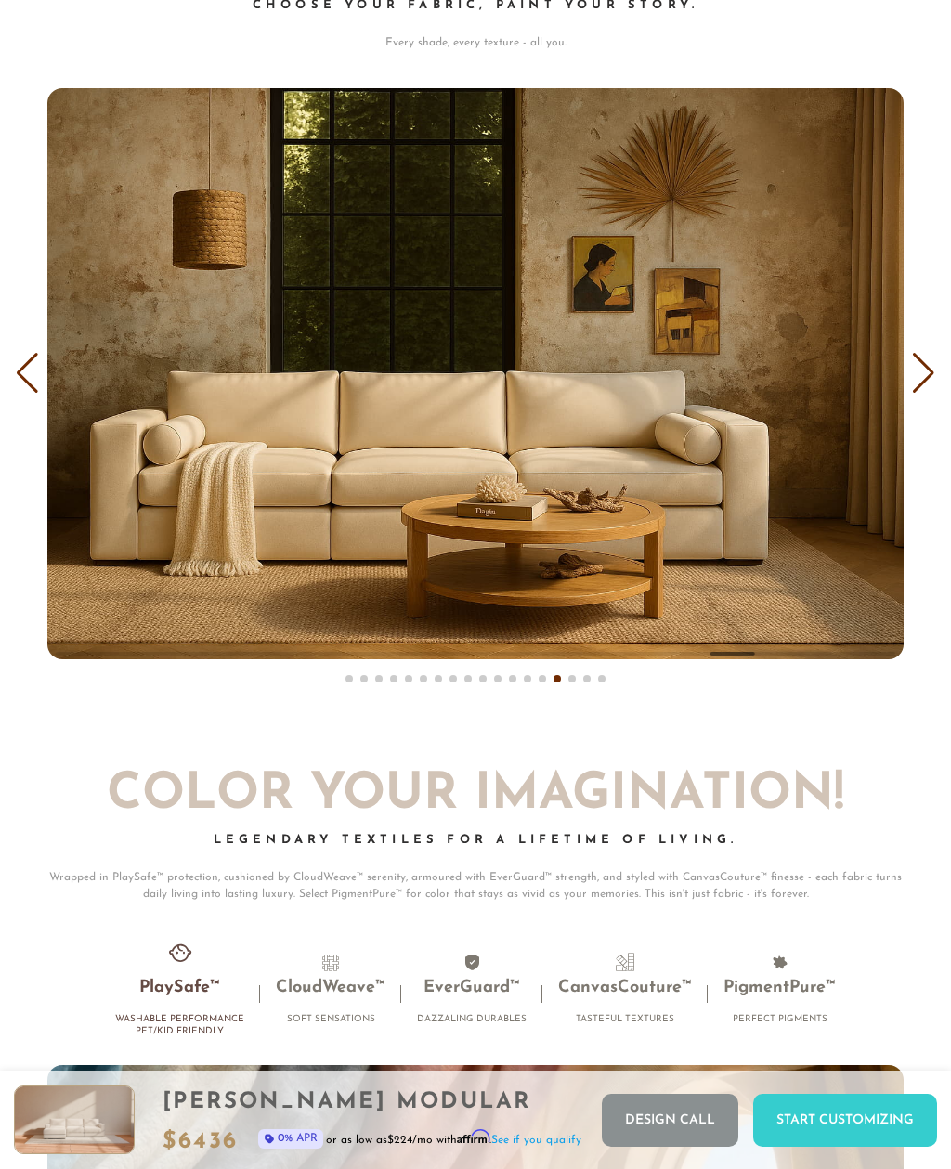
click at [928, 353] on div "Next slide" at bounding box center [923, 373] width 25 height 41
click at [926, 353] on div "Next slide" at bounding box center [923, 373] width 25 height 41
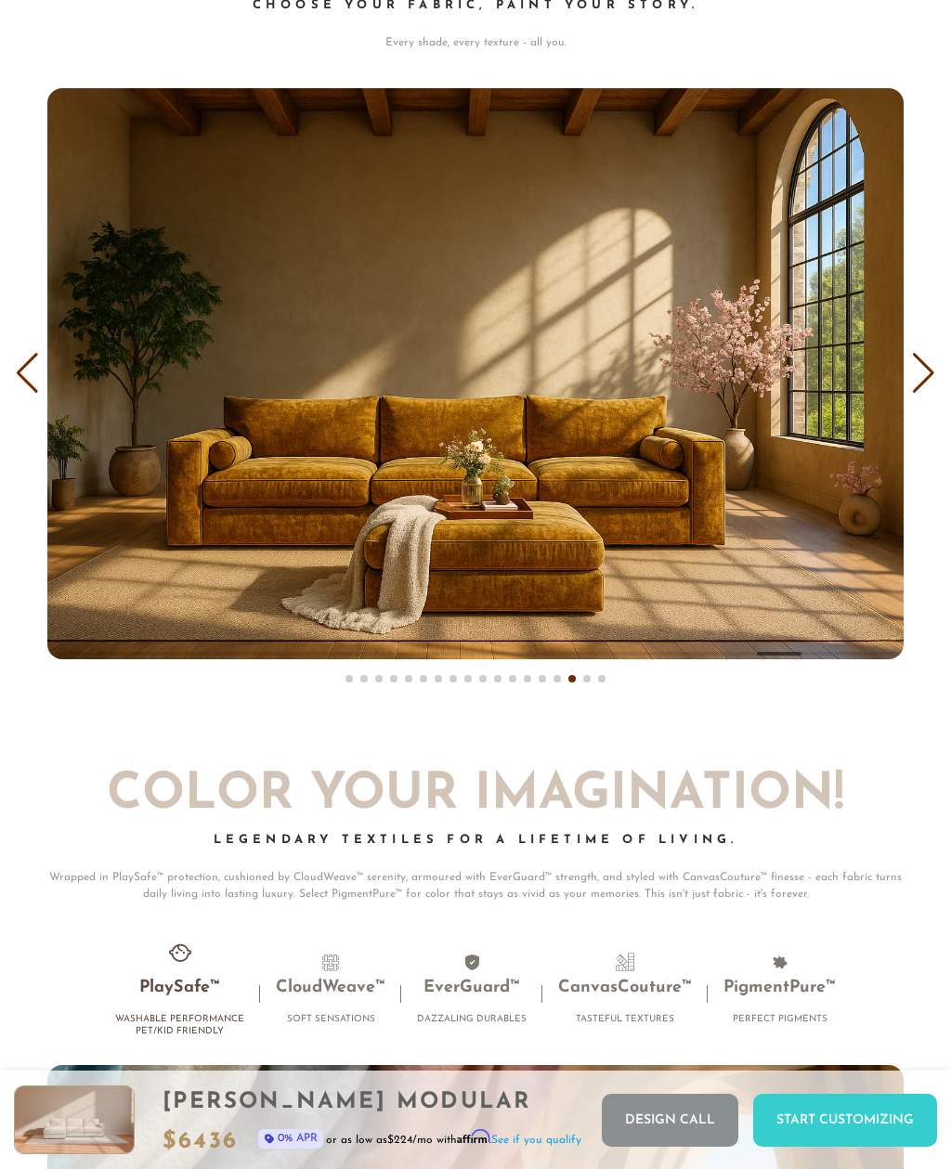
click at [925, 353] on div "Next slide" at bounding box center [923, 373] width 25 height 41
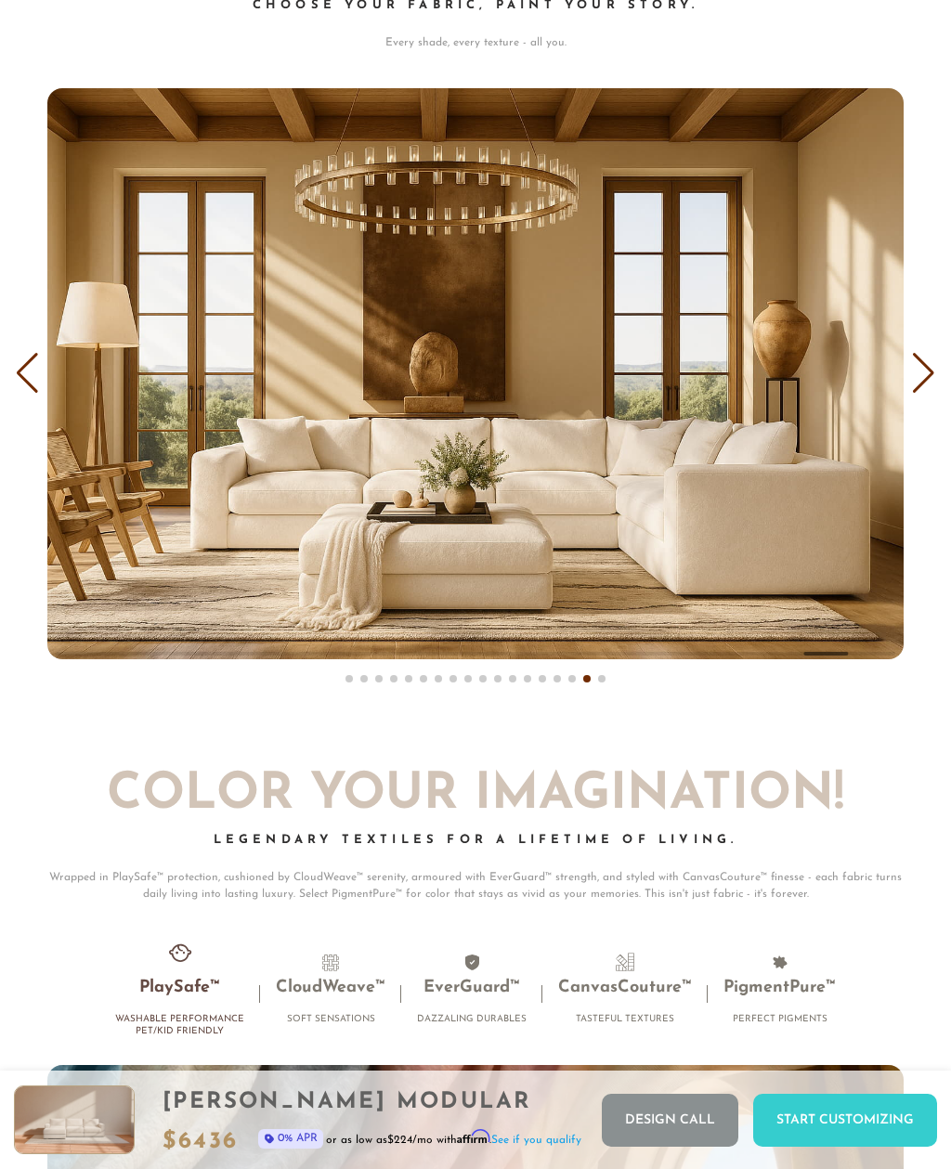
click at [923, 355] on div "Next slide" at bounding box center [923, 373] width 25 height 41
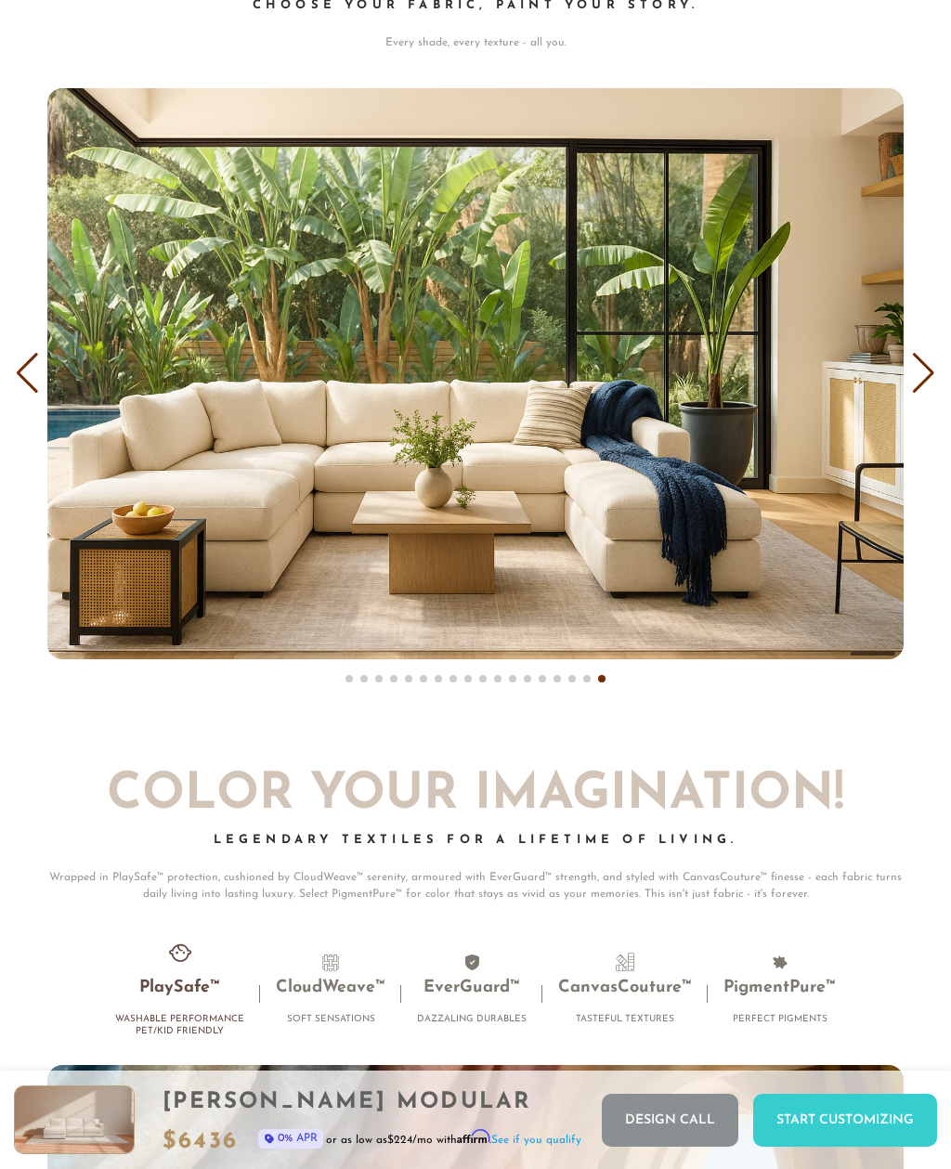
click at [919, 359] on div "Next slide" at bounding box center [923, 373] width 25 height 41
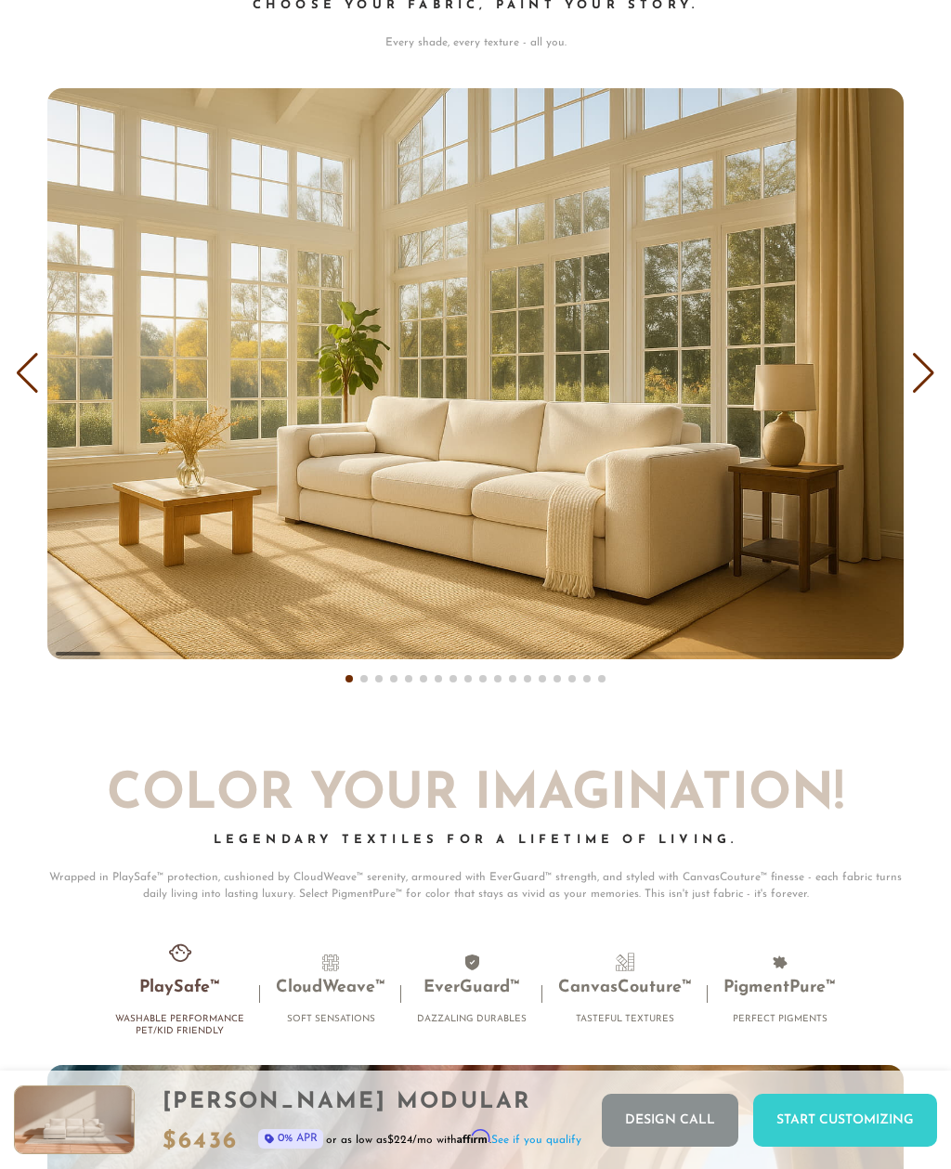
click at [922, 358] on div "Next slide" at bounding box center [923, 373] width 25 height 41
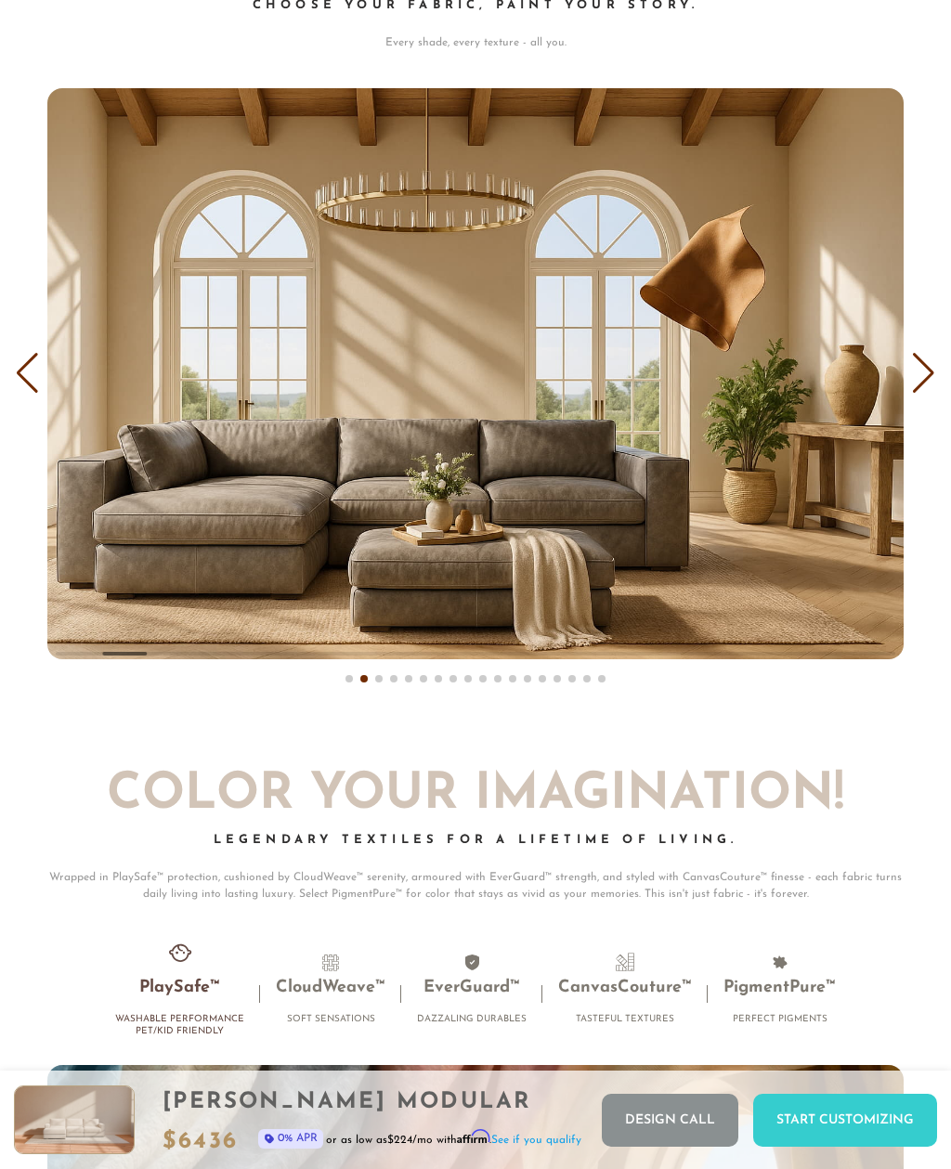
click at [920, 359] on div "Next slide" at bounding box center [923, 373] width 25 height 41
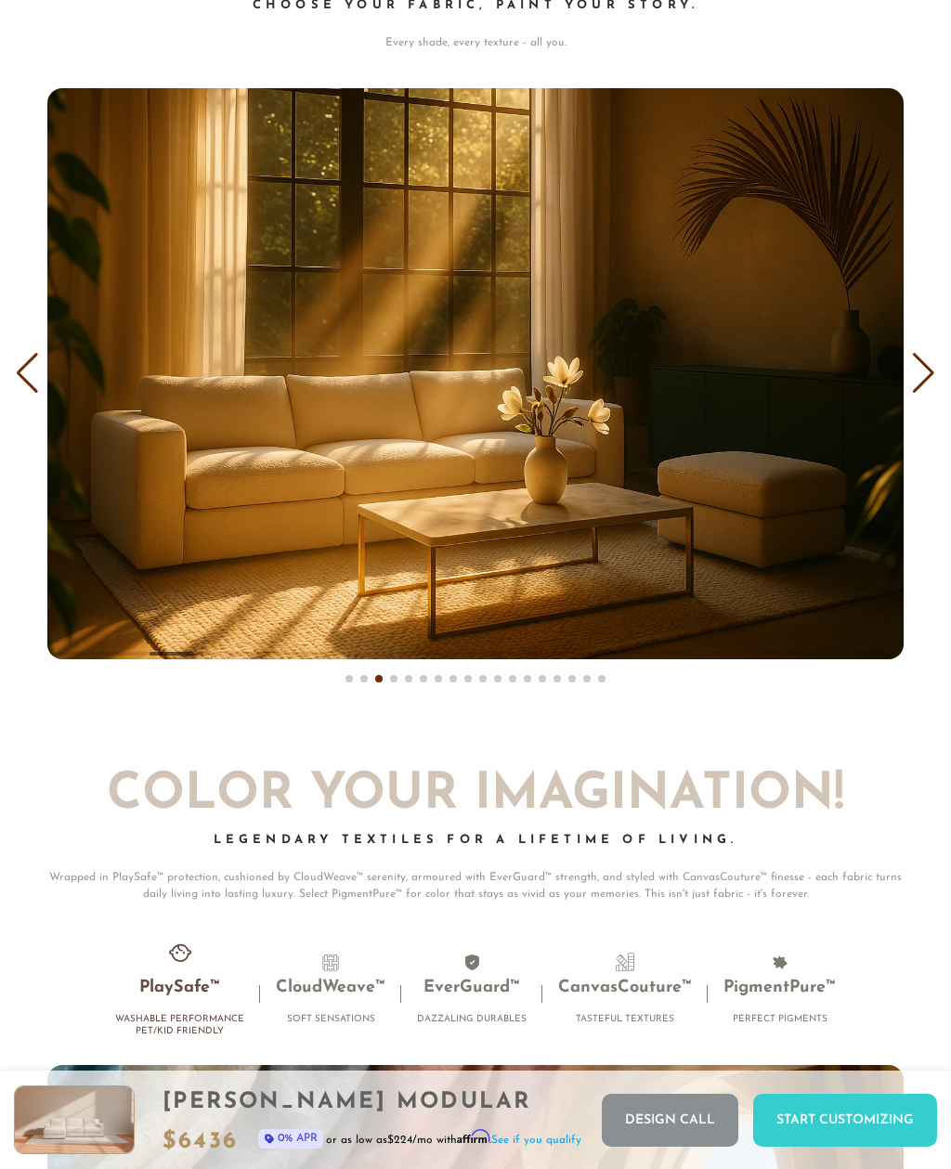
click at [23, 372] on div "Previous slide" at bounding box center [27, 373] width 25 height 41
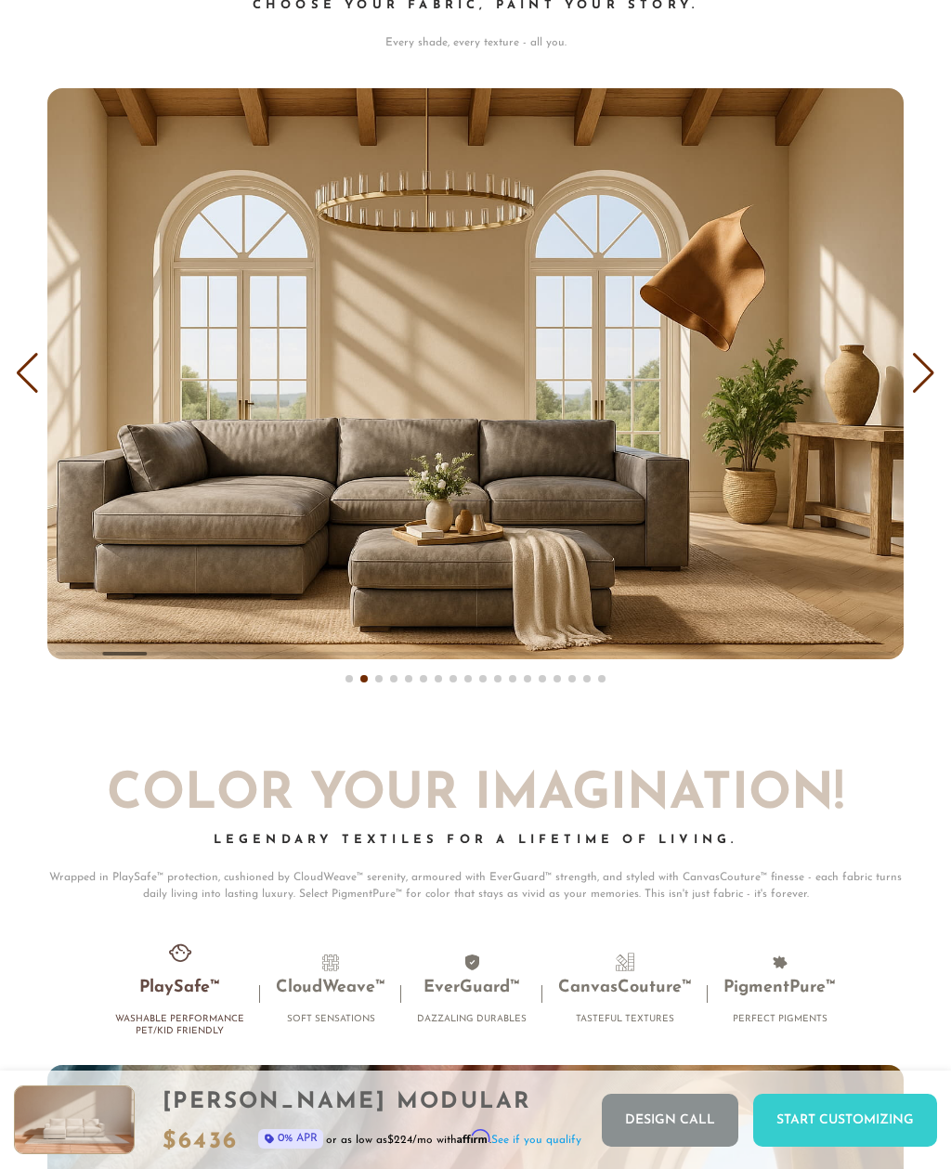
click at [921, 353] on div "Next slide" at bounding box center [923, 373] width 25 height 41
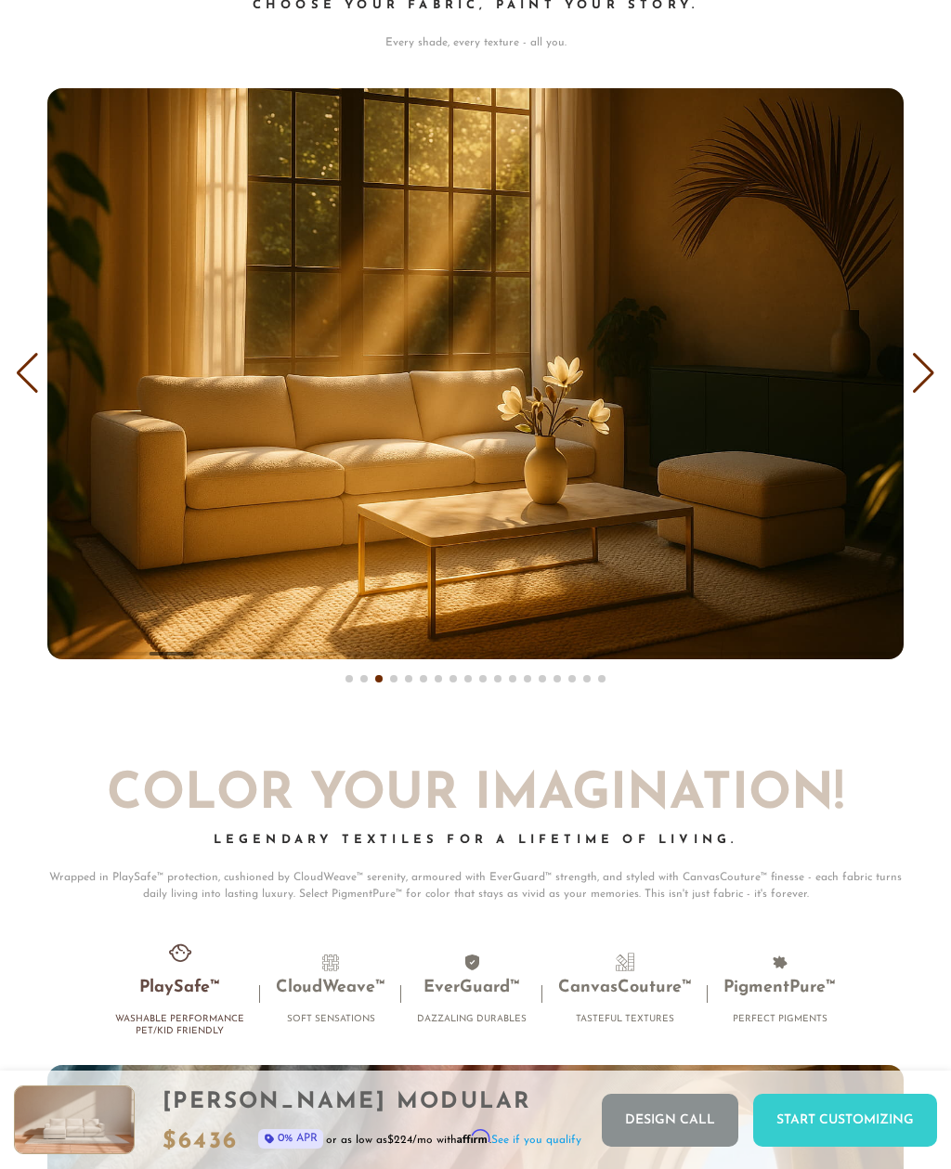
click at [920, 353] on div "Next slide" at bounding box center [923, 373] width 25 height 41
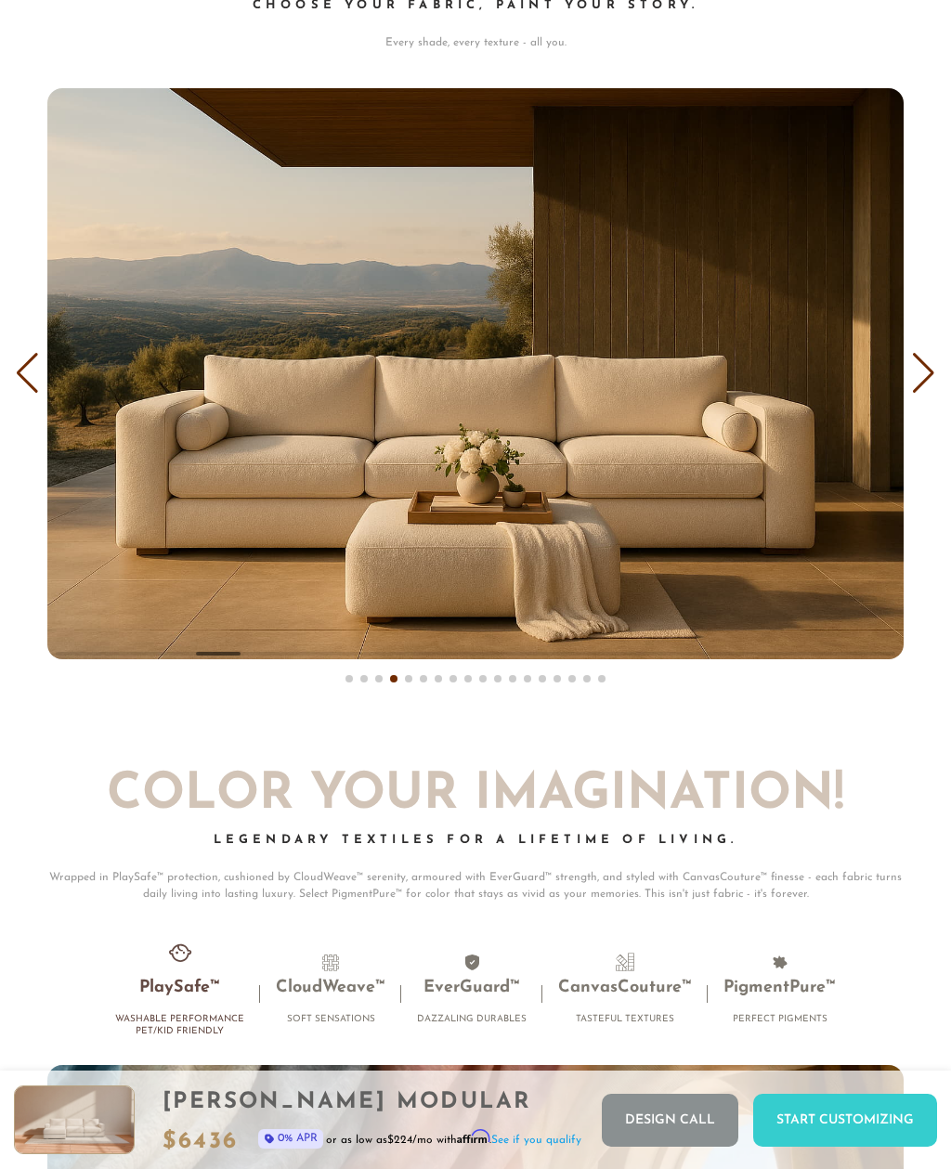
click at [923, 353] on div "Next slide" at bounding box center [923, 373] width 25 height 41
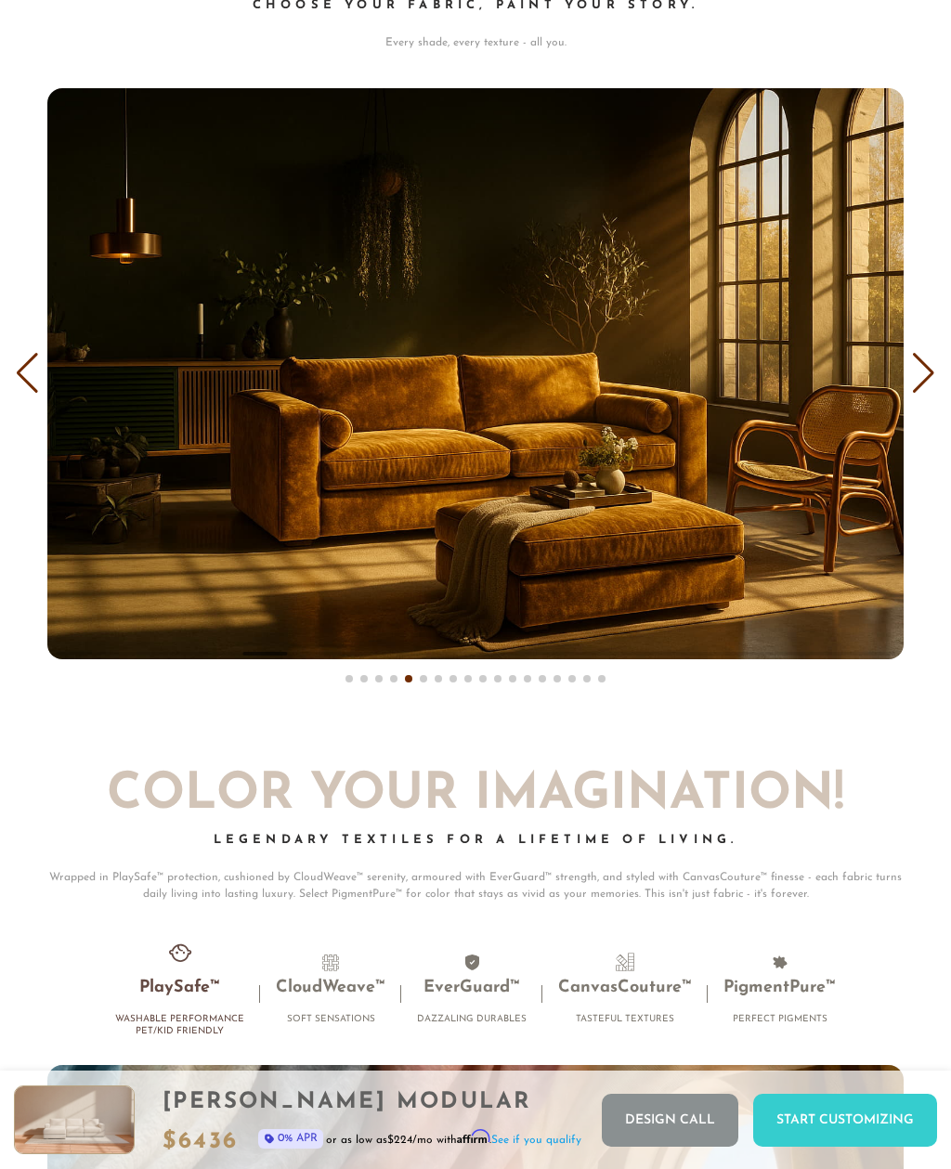
click at [920, 353] on div "Next slide" at bounding box center [923, 373] width 25 height 41
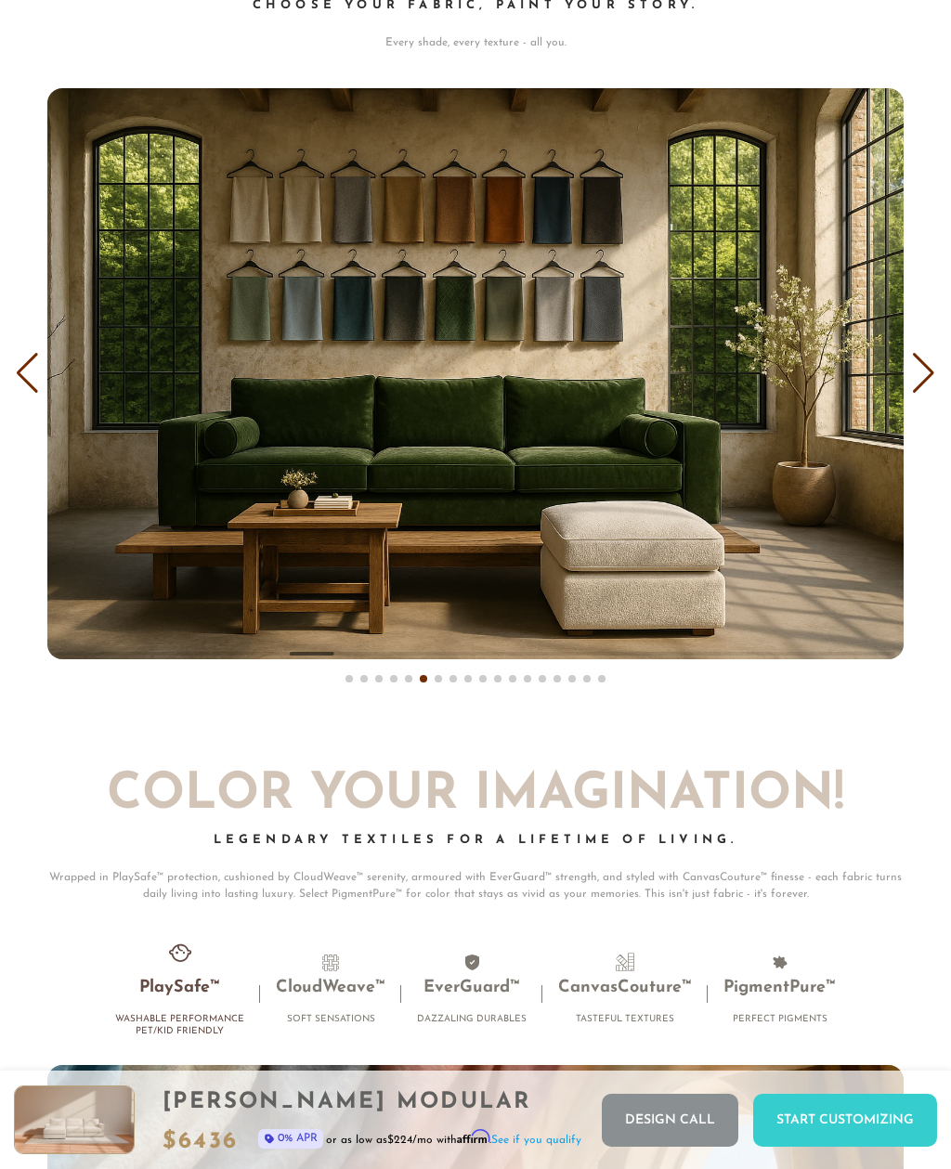
click at [920, 353] on div "Next slide" at bounding box center [923, 373] width 25 height 41
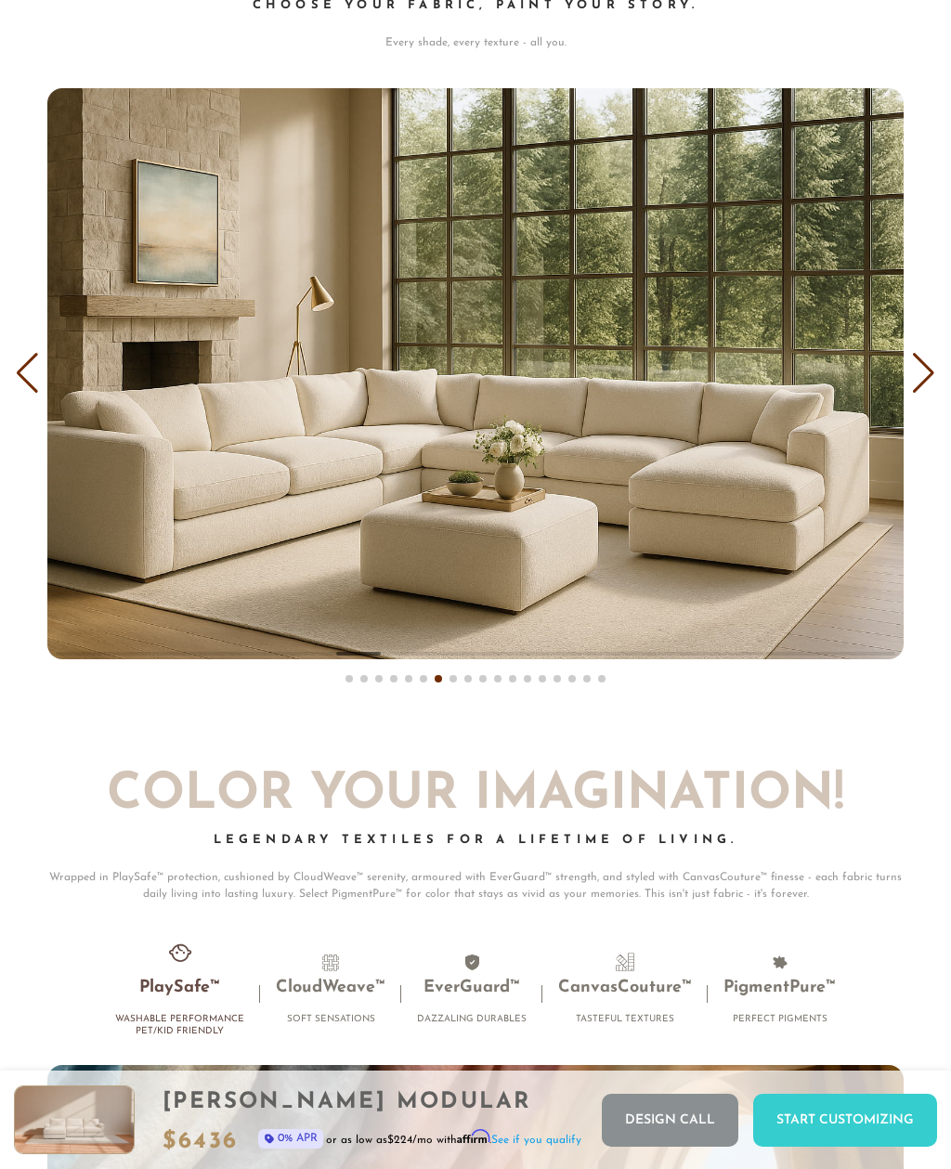
click at [920, 353] on div "Next slide" at bounding box center [923, 373] width 25 height 41
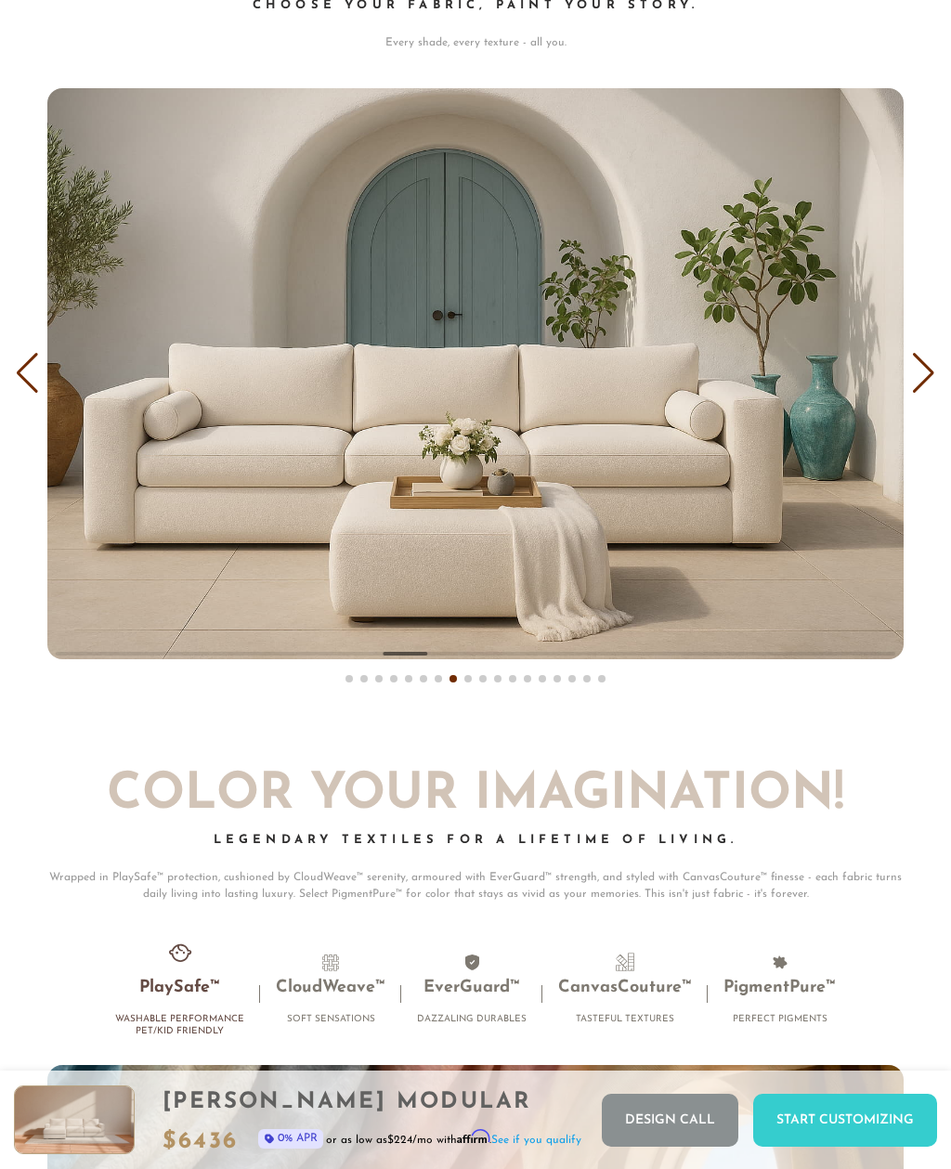
click at [916, 359] on div "Next slide" at bounding box center [923, 373] width 25 height 41
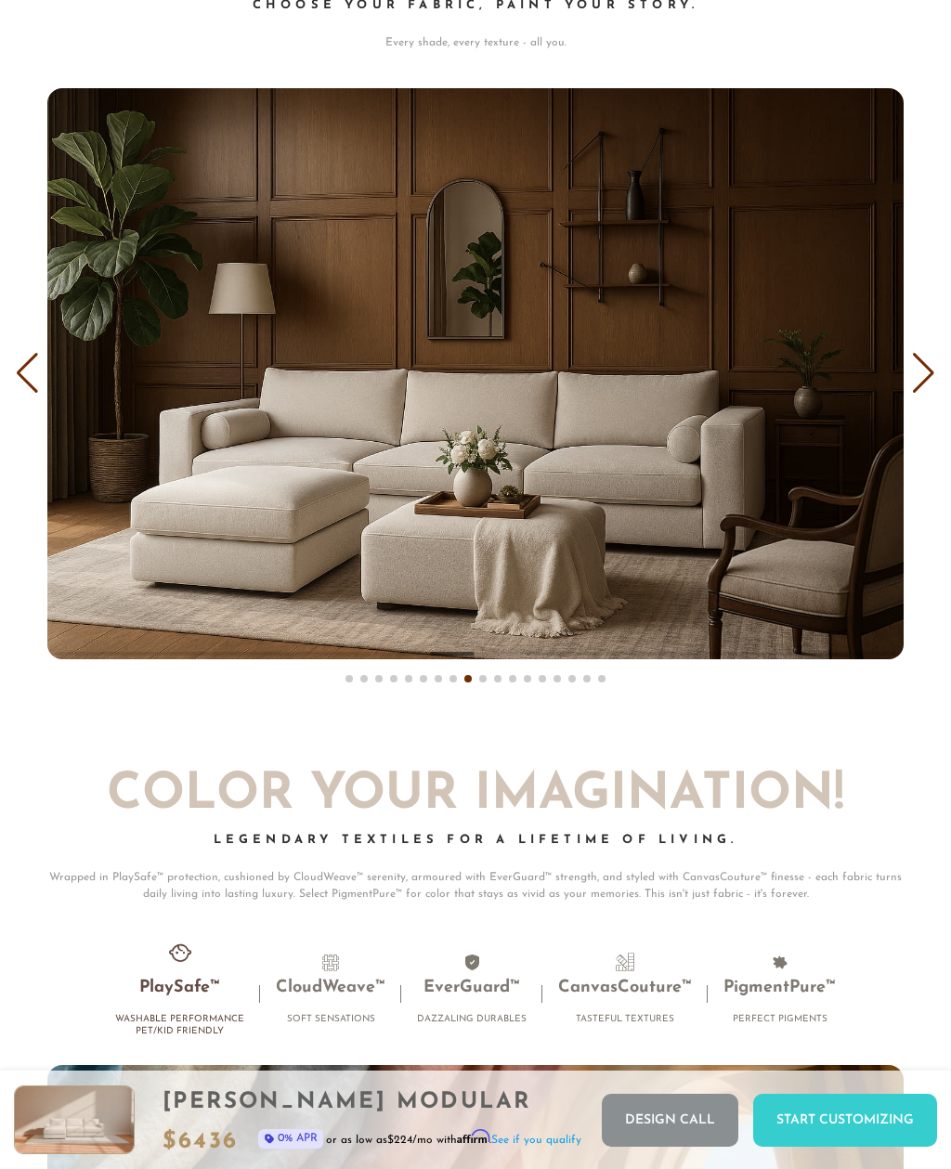
click at [918, 357] on div "Next slide" at bounding box center [923, 373] width 25 height 41
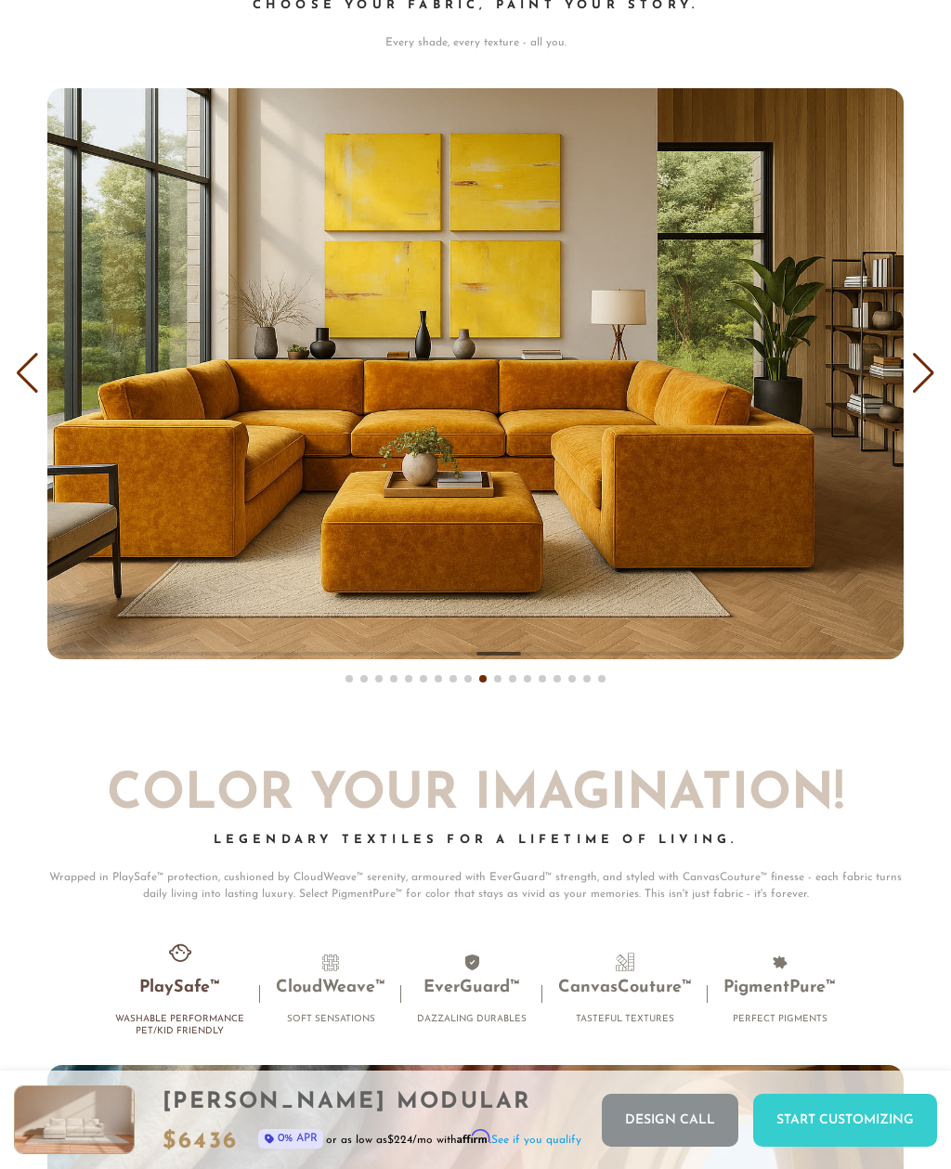
click at [919, 359] on div "Next slide" at bounding box center [923, 373] width 25 height 41
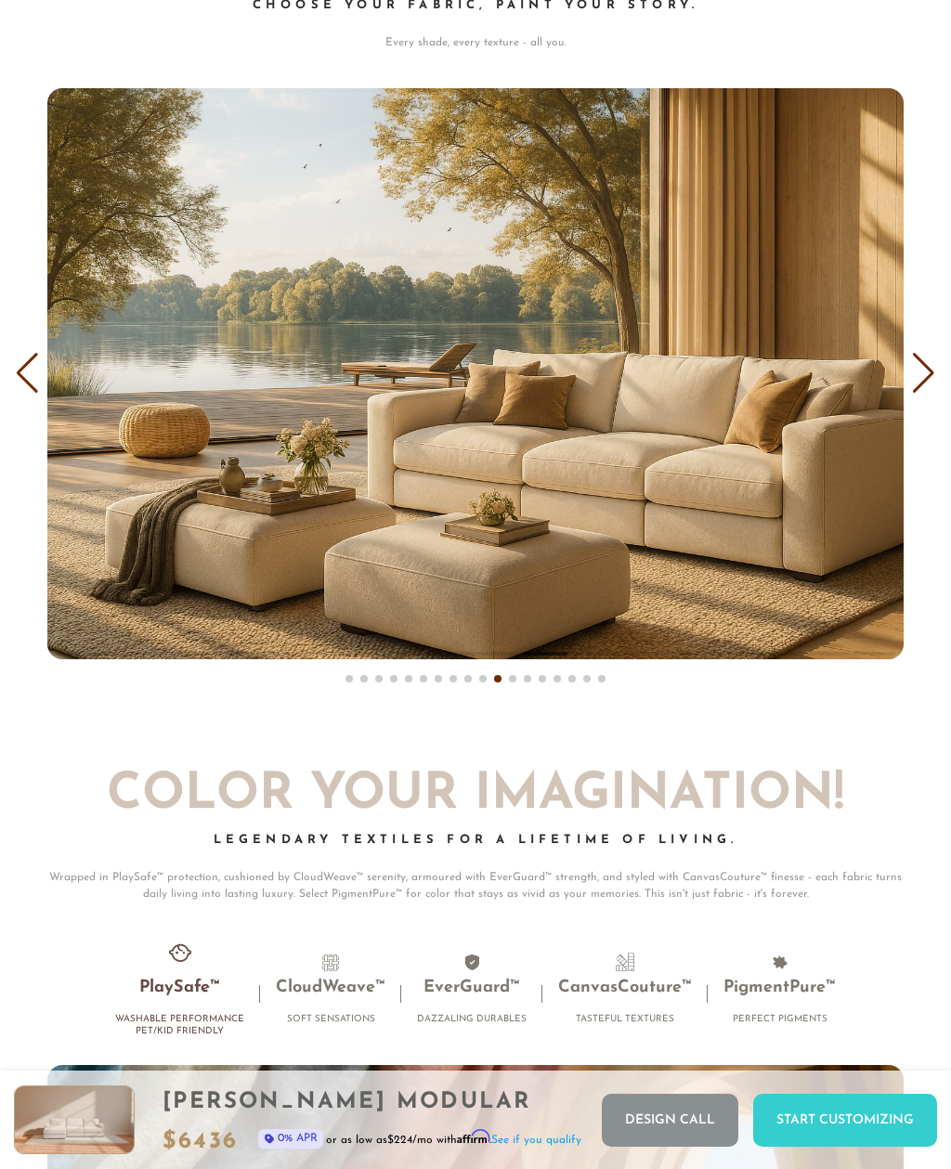
click at [919, 355] on div "Next slide" at bounding box center [923, 373] width 25 height 41
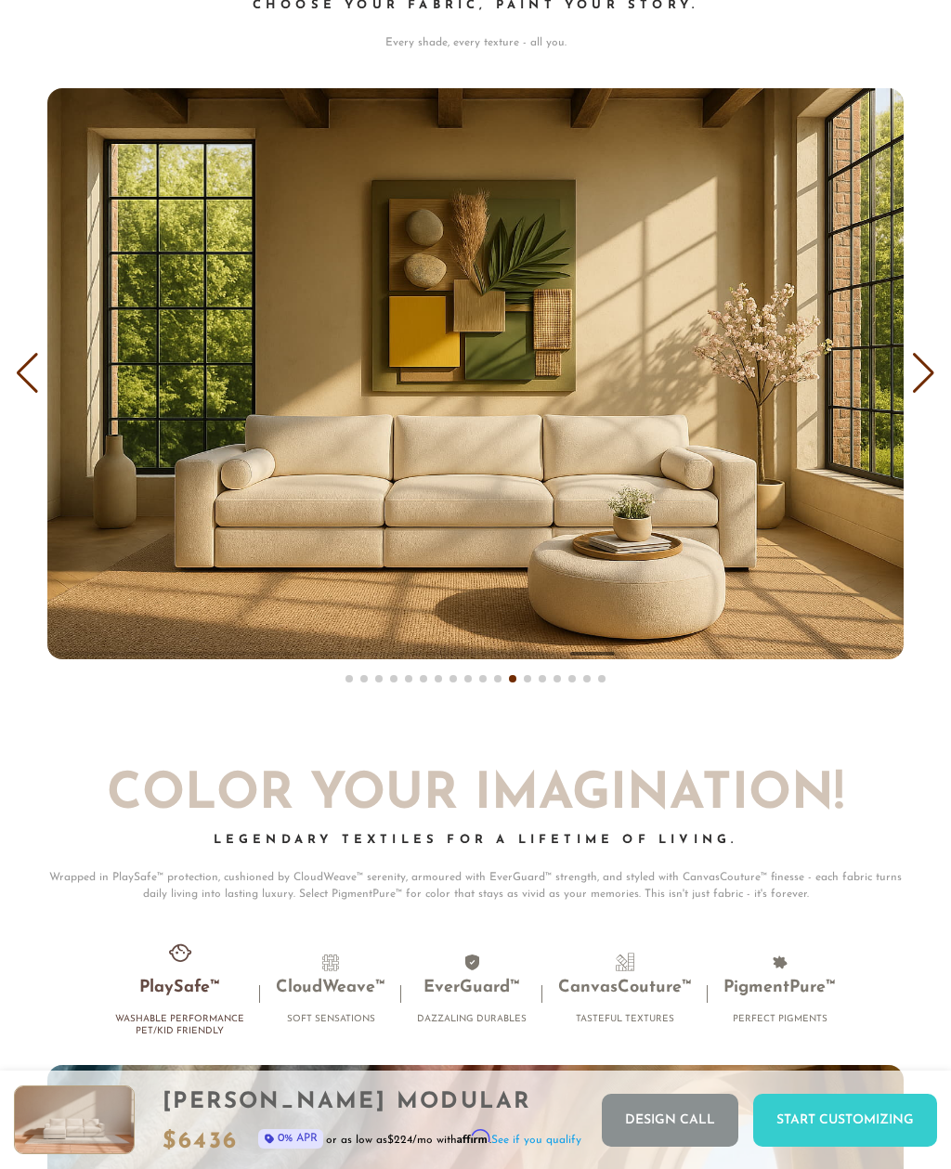
click at [919, 356] on div "Next slide" at bounding box center [923, 373] width 25 height 41
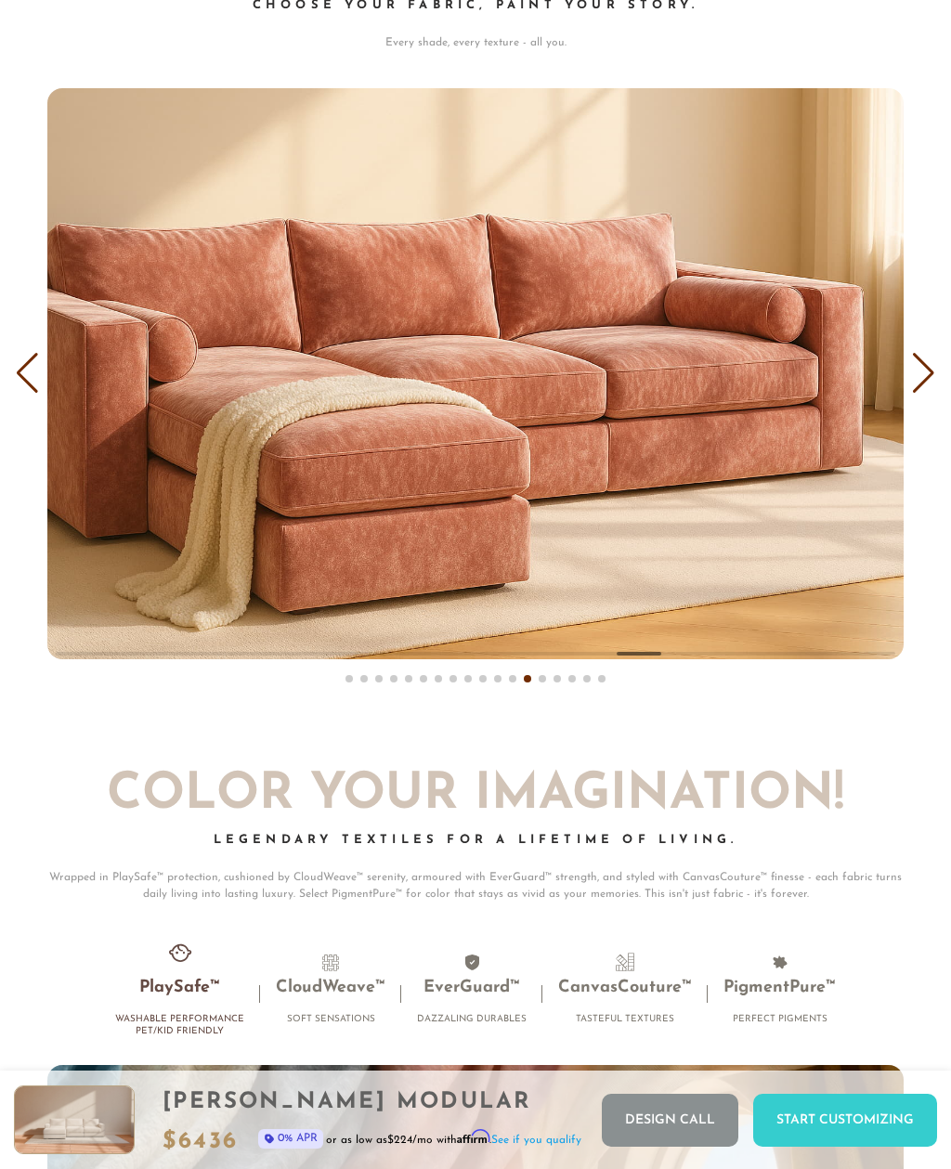
click at [918, 358] on div "Next slide" at bounding box center [923, 373] width 25 height 41
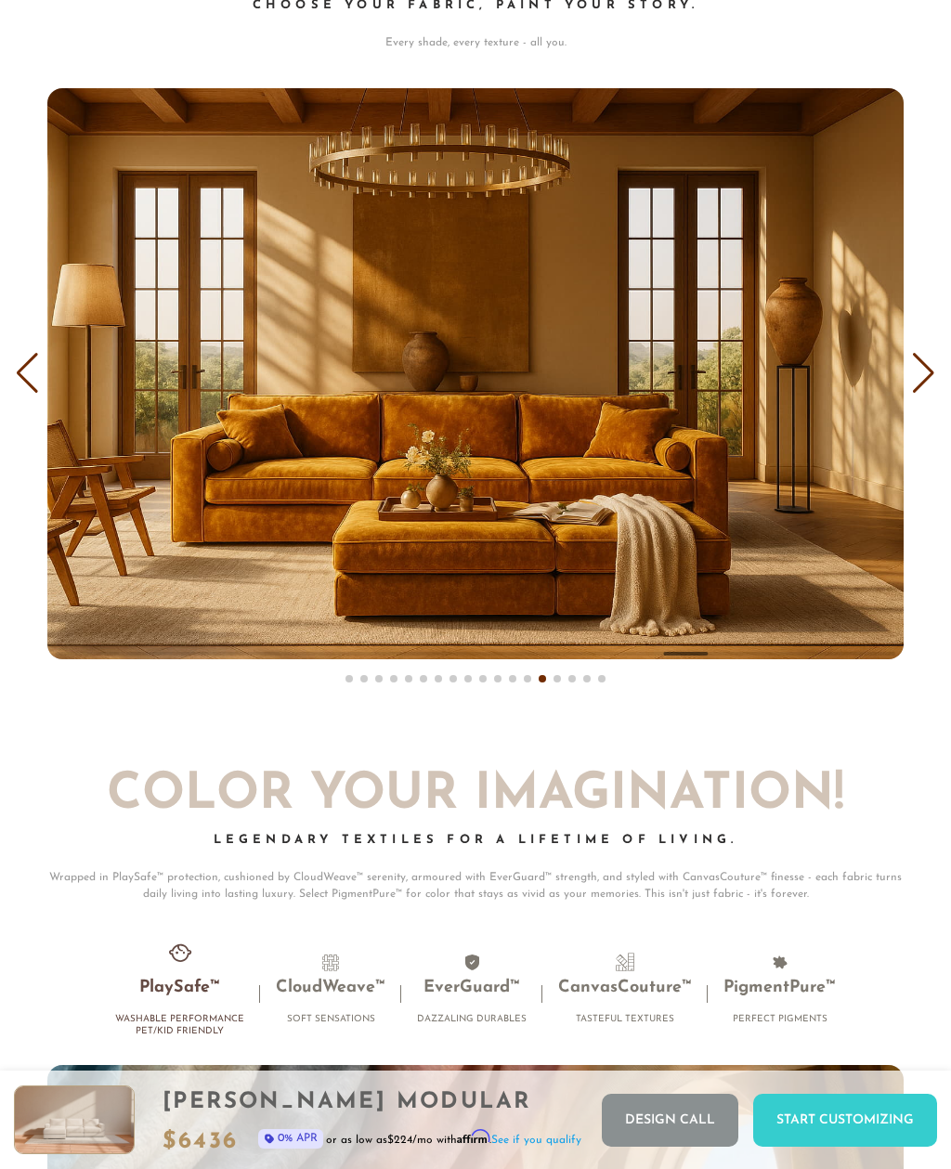
click at [916, 359] on div "Next slide" at bounding box center [923, 373] width 25 height 41
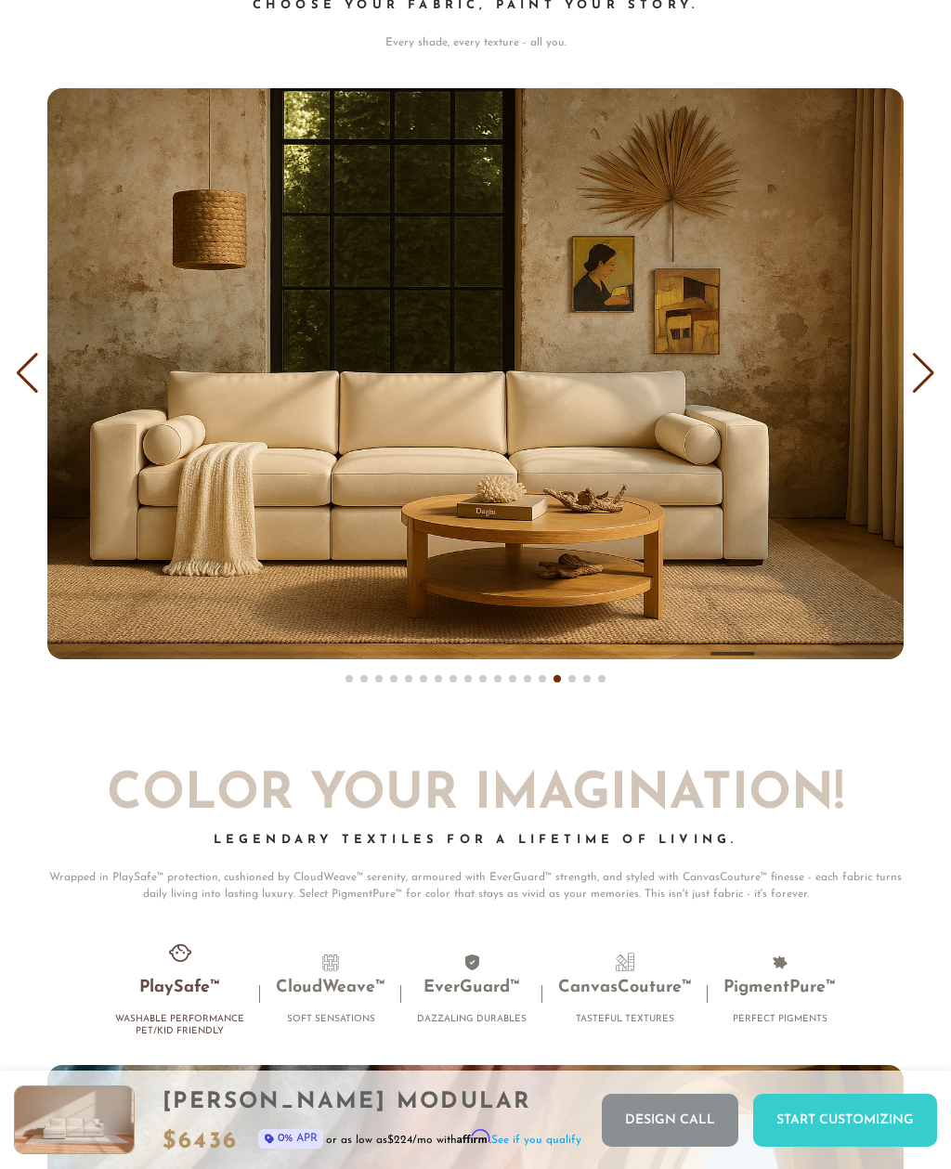
click at [918, 358] on div "Next slide" at bounding box center [923, 373] width 25 height 41
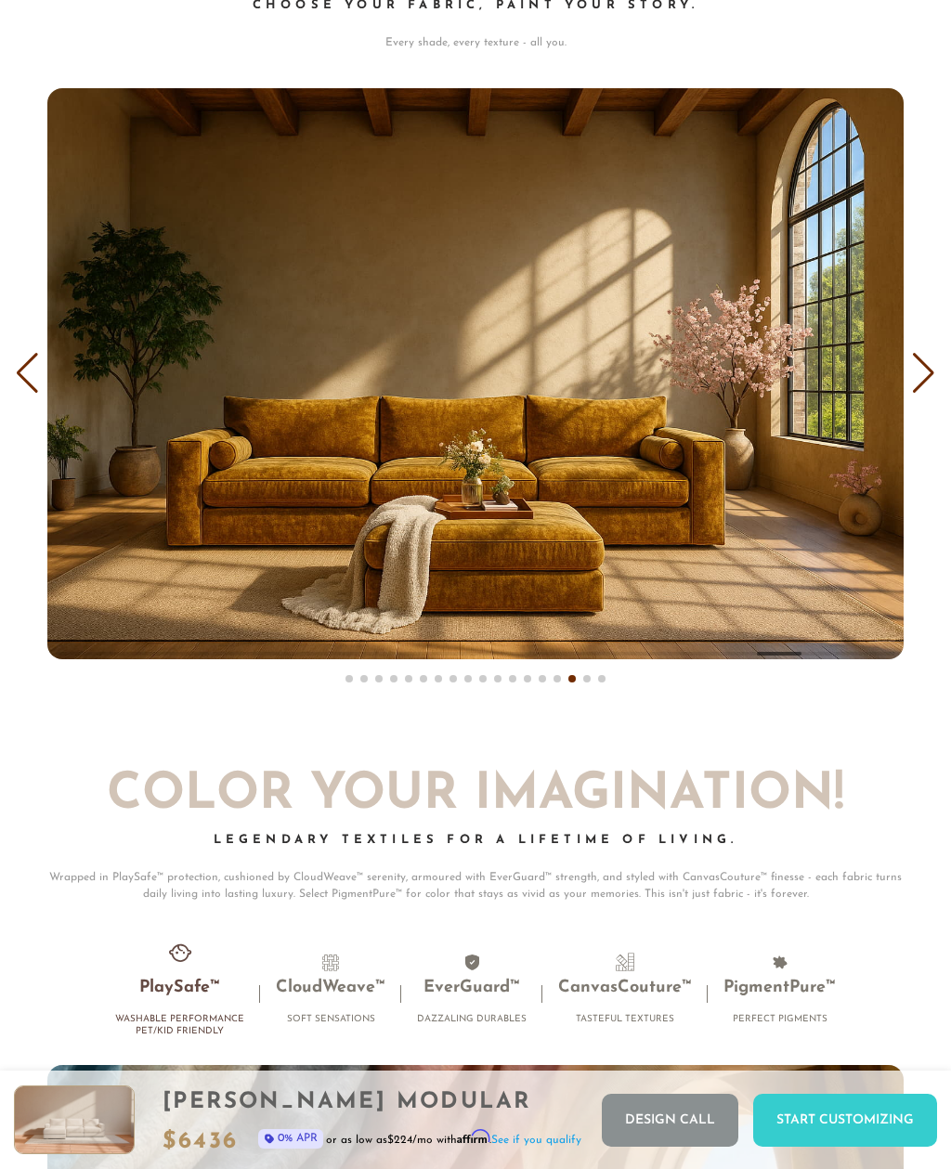
click at [920, 353] on div "Next slide" at bounding box center [923, 373] width 25 height 41
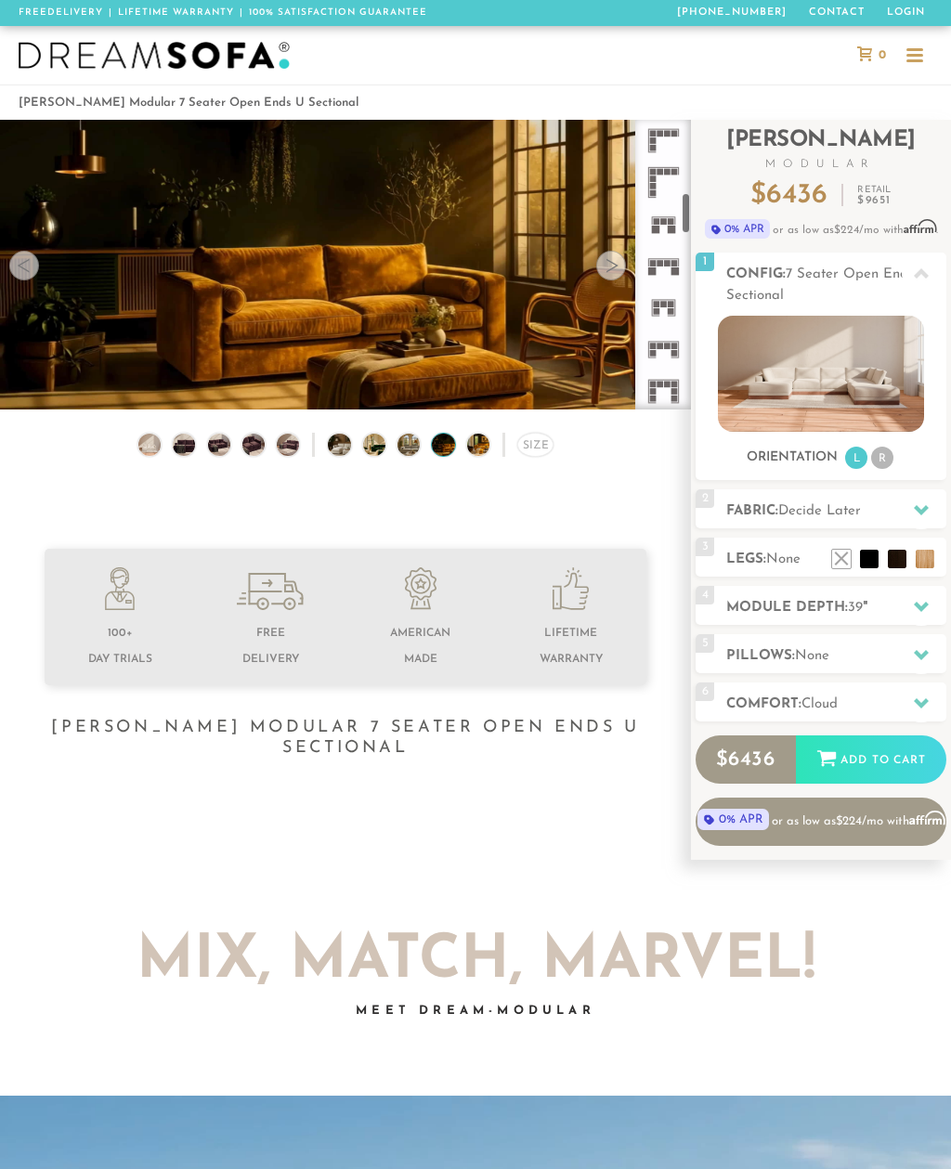
scroll to position [22, 0]
